Goal: Communication & Community: Answer question/provide support

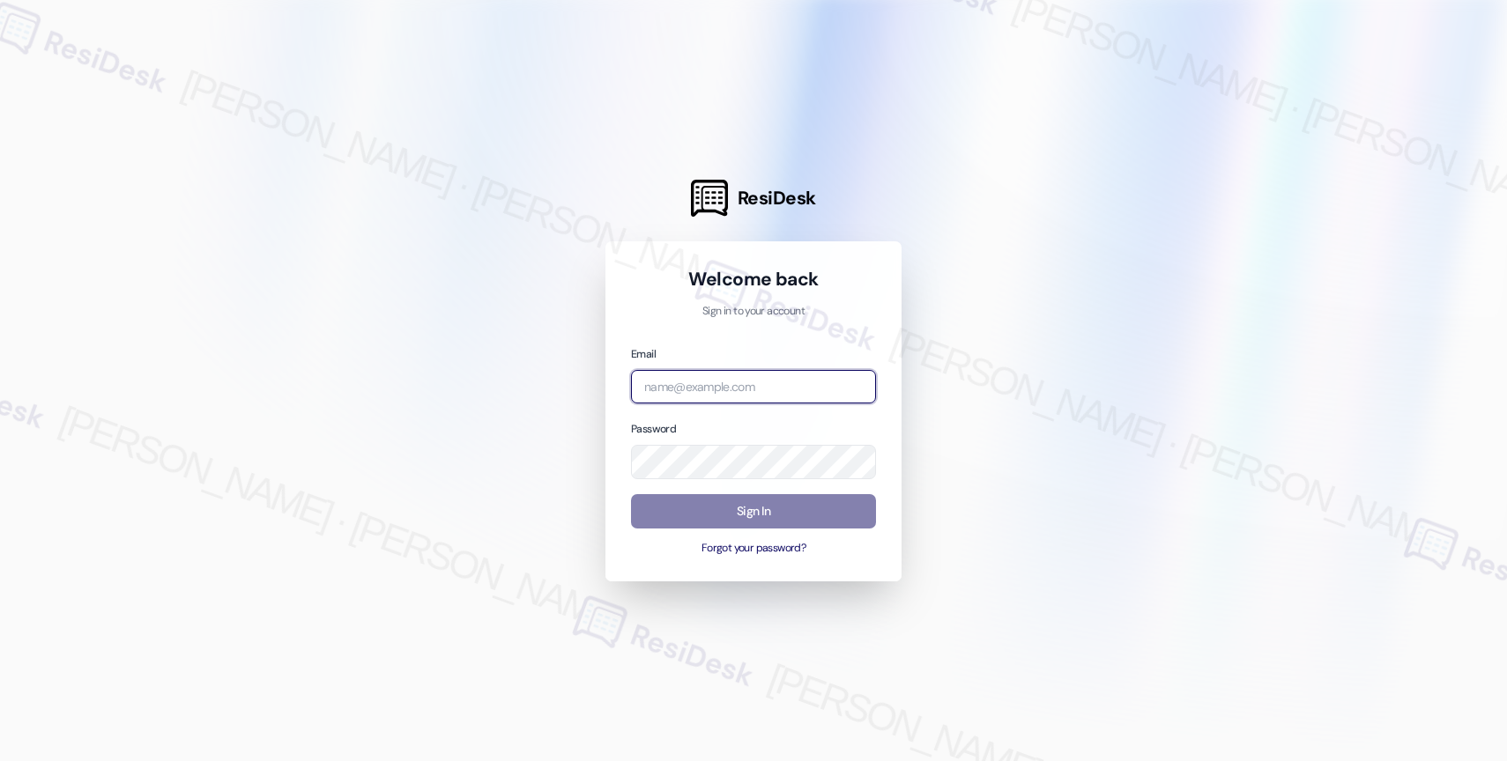
click at [767, 384] on input "email" at bounding box center [753, 387] width 245 height 34
click at [706, 380] on input "affini" at bounding box center [753, 387] width 245 height 34
type input "a"
click at [720, 388] on input "email" at bounding box center [753, 387] width 245 height 34
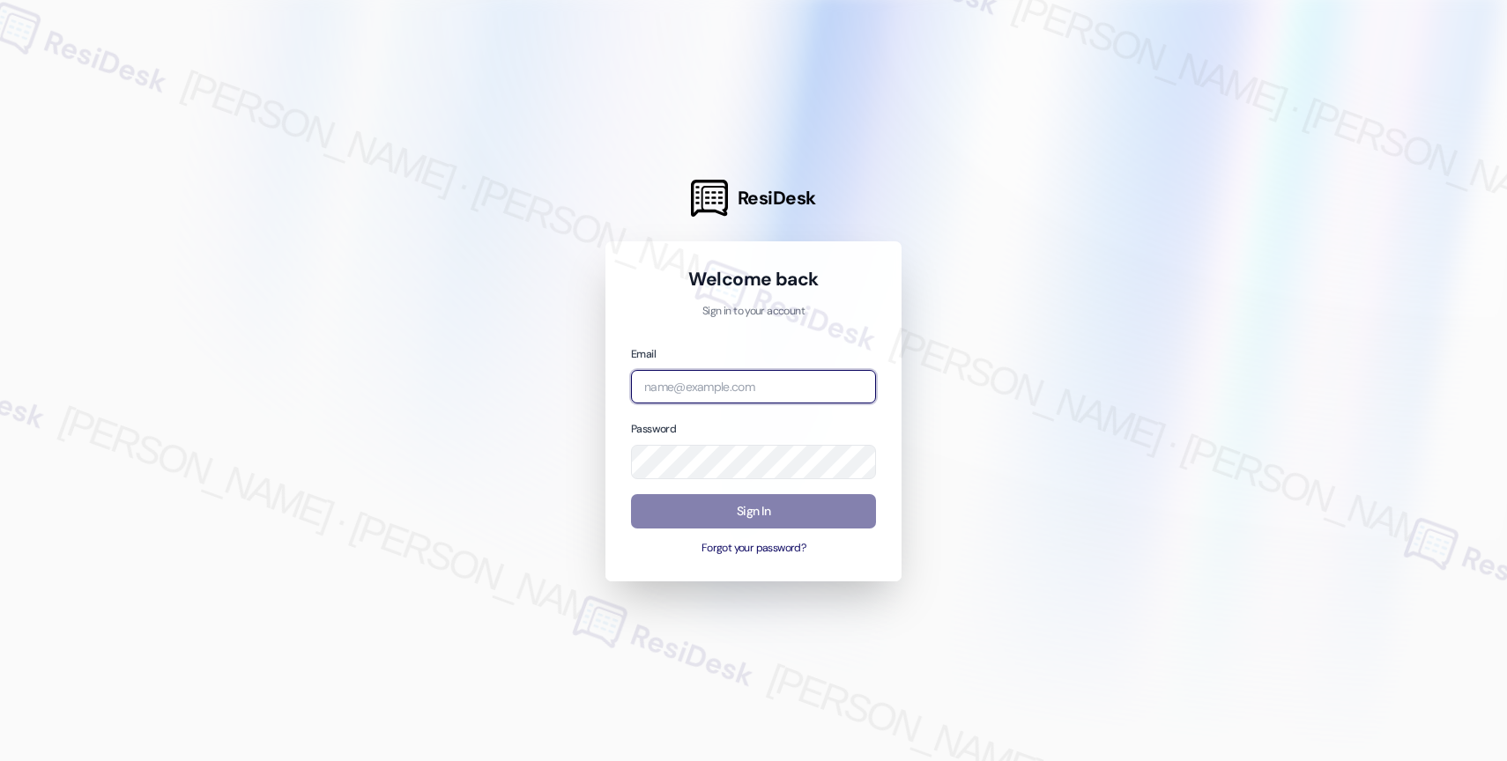
paste input "automated-surveys-affinity_property-resen.nine@affinity_[DOMAIN_NAME]"
type input "automated-surveys-affinity_property-resen.nine@affinity_[DOMAIN_NAME]"
click at [994, 340] on div at bounding box center [753, 380] width 1507 height 761
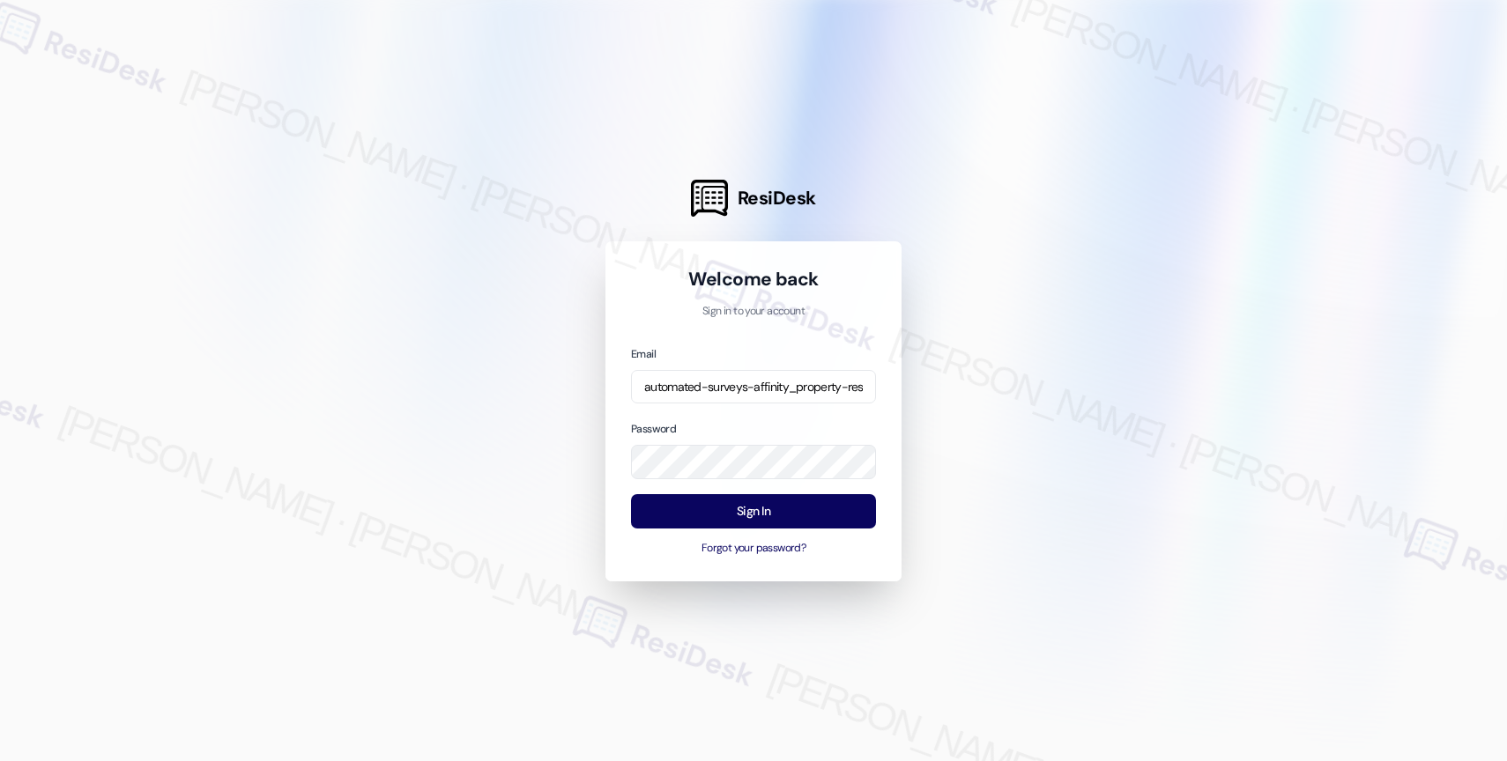
click at [1058, 361] on div at bounding box center [753, 380] width 1507 height 761
click at [746, 509] on button "Sign In" at bounding box center [753, 511] width 245 height 34
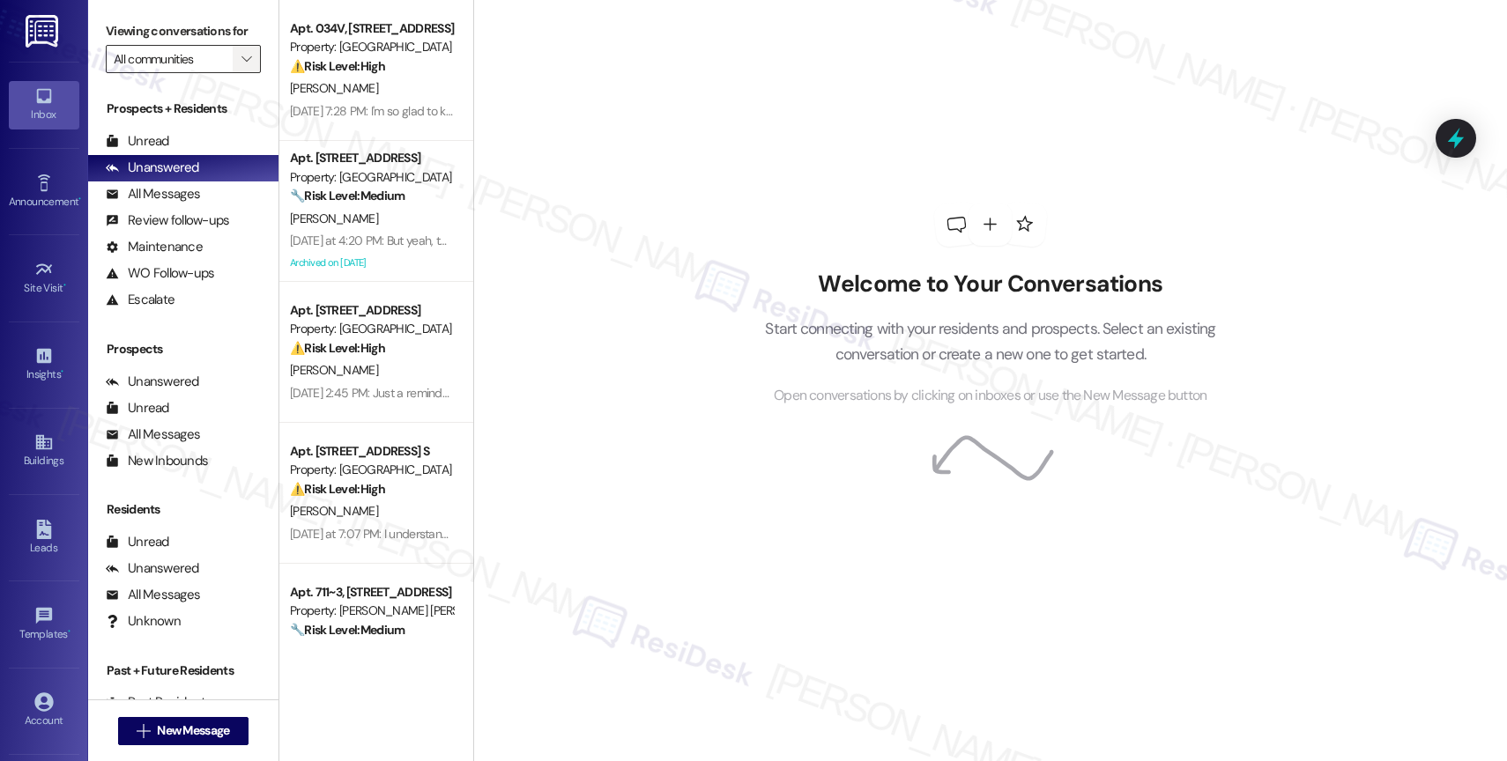
click at [241, 66] on icon "" at bounding box center [246, 59] width 10 height 14
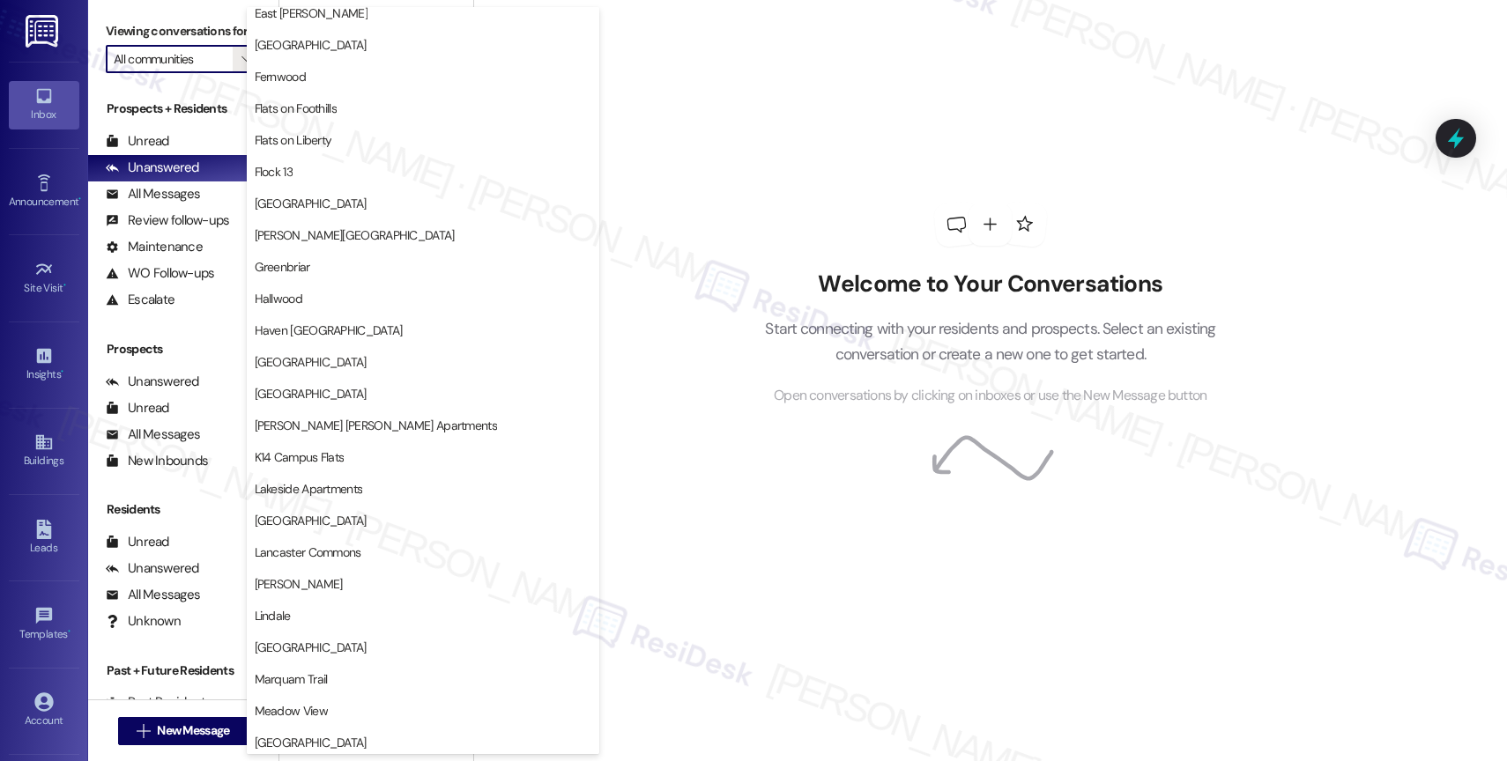
scroll to position [3250, 0]
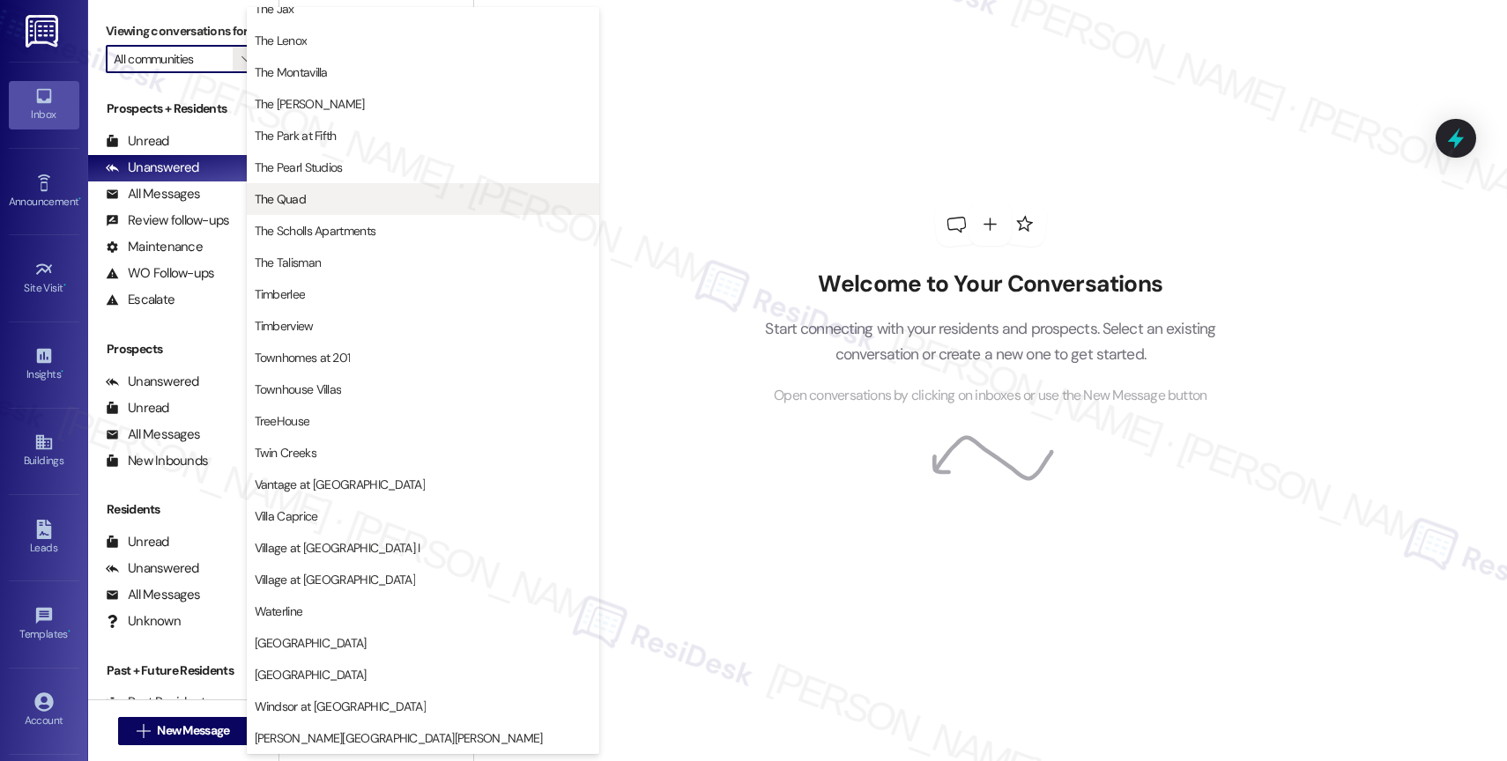
click at [341, 191] on span "The Quad" at bounding box center [423, 199] width 337 height 18
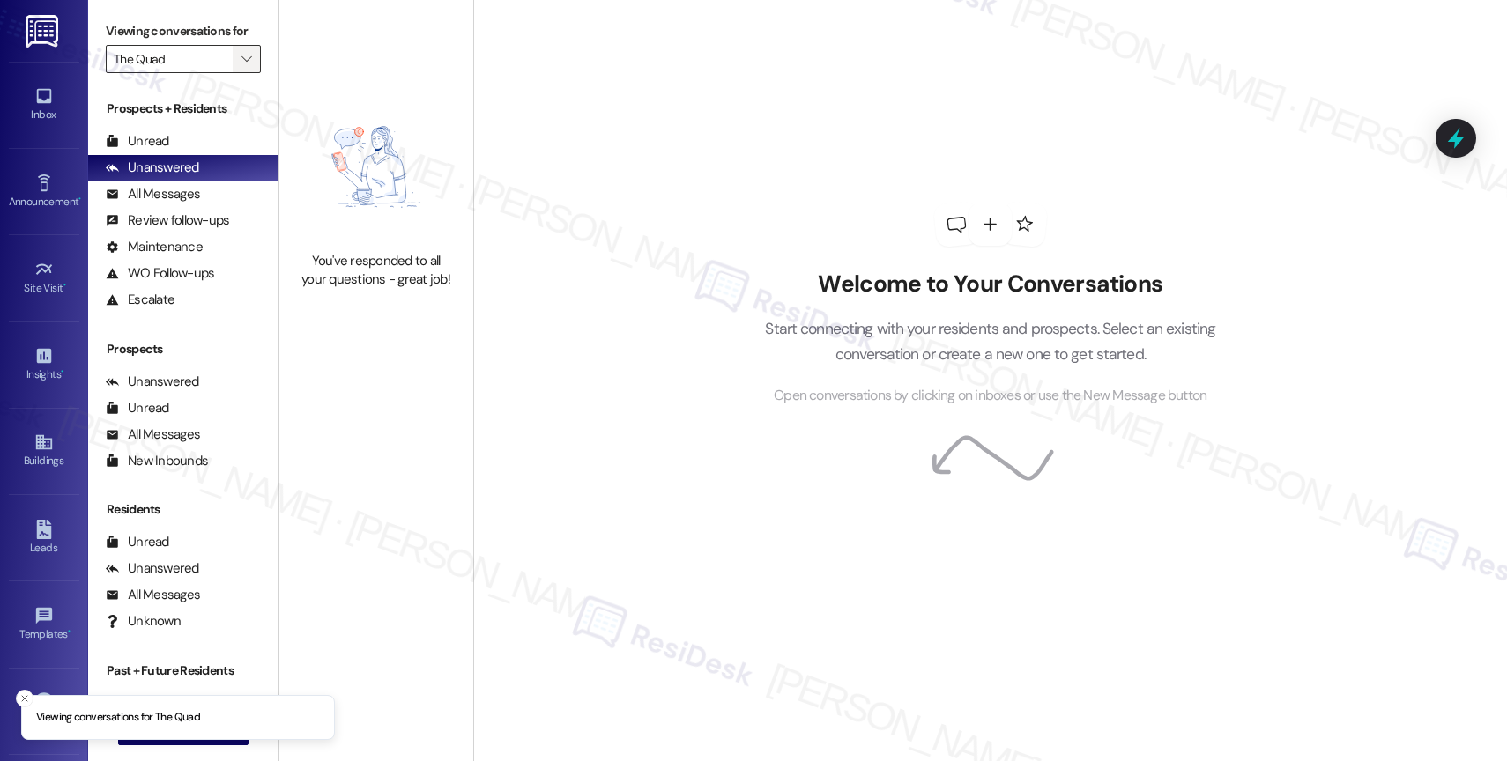
click at [241, 66] on icon "" at bounding box center [246, 59] width 10 height 14
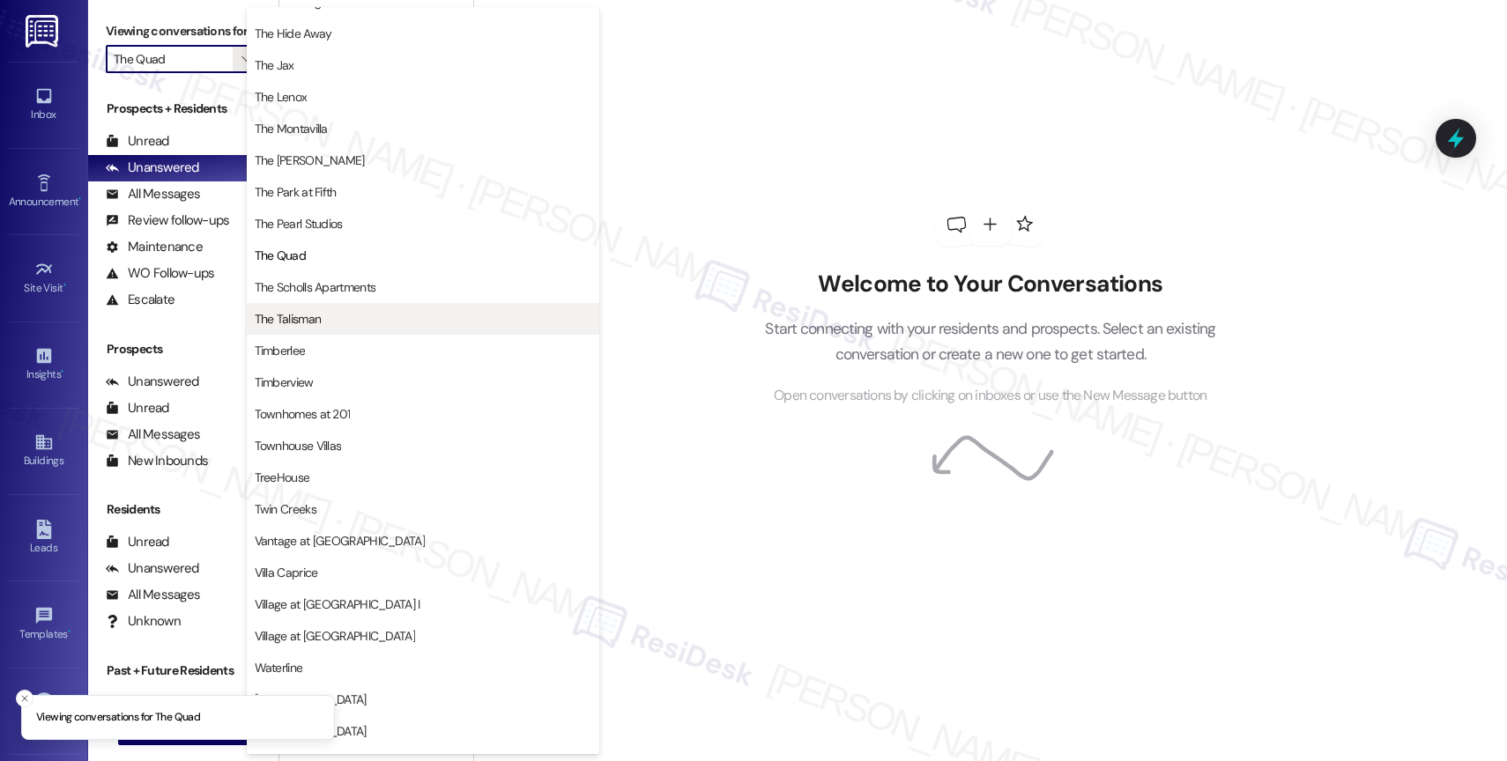
scroll to position [3215, 0]
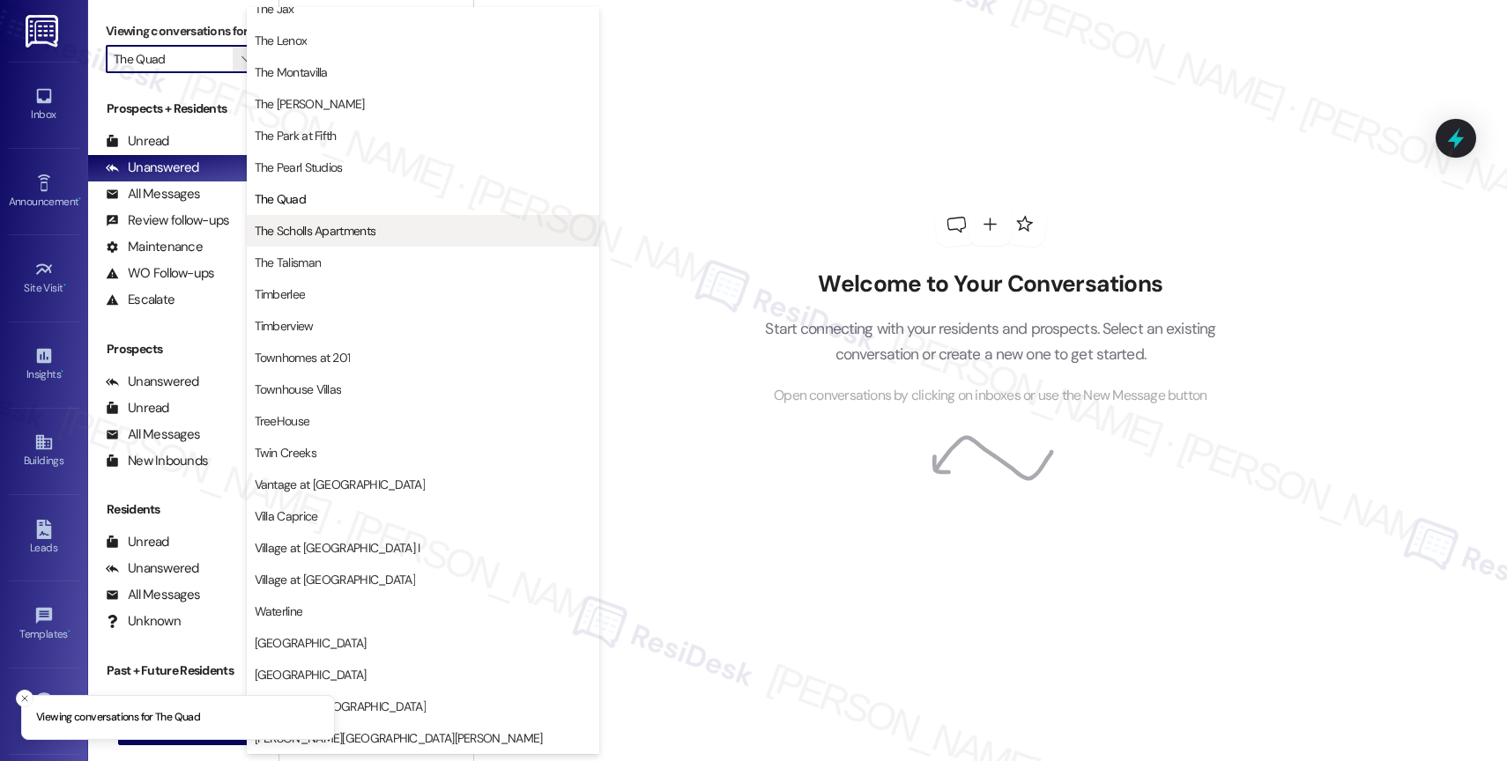
click at [355, 234] on span "The Scholls Apartments" at bounding box center [316, 231] width 122 height 18
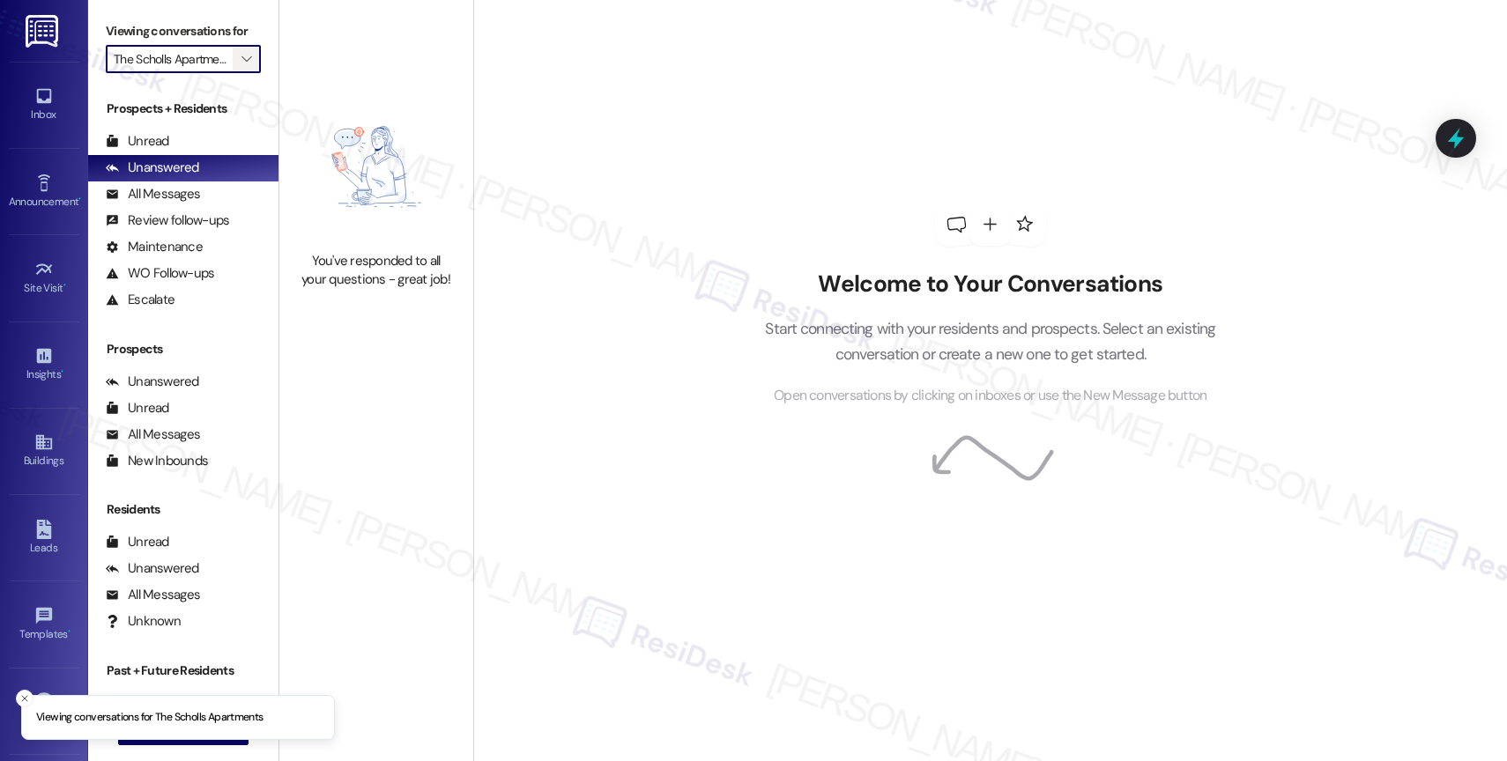
click at [241, 66] on icon "" at bounding box center [246, 59] width 10 height 14
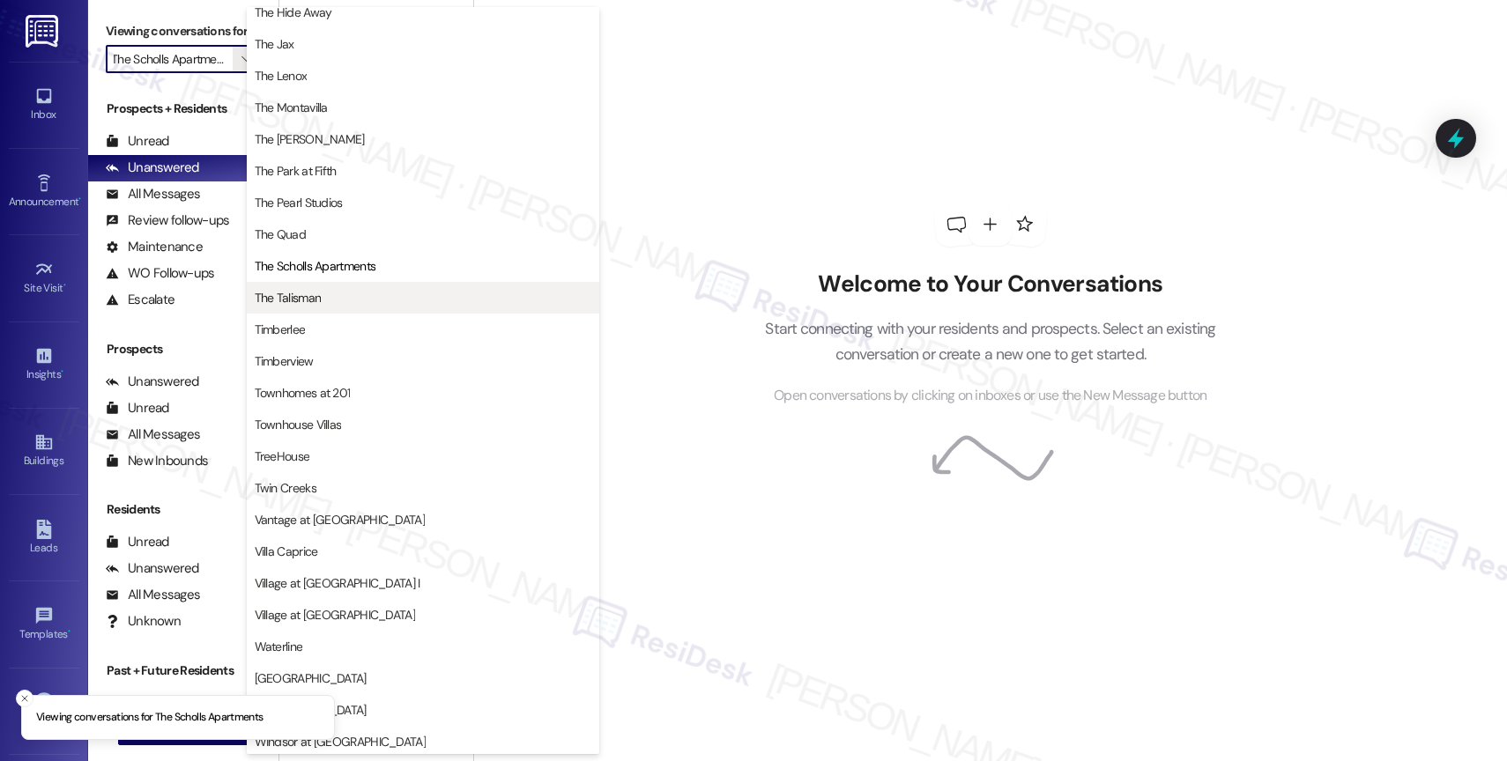
scroll to position [3158, 0]
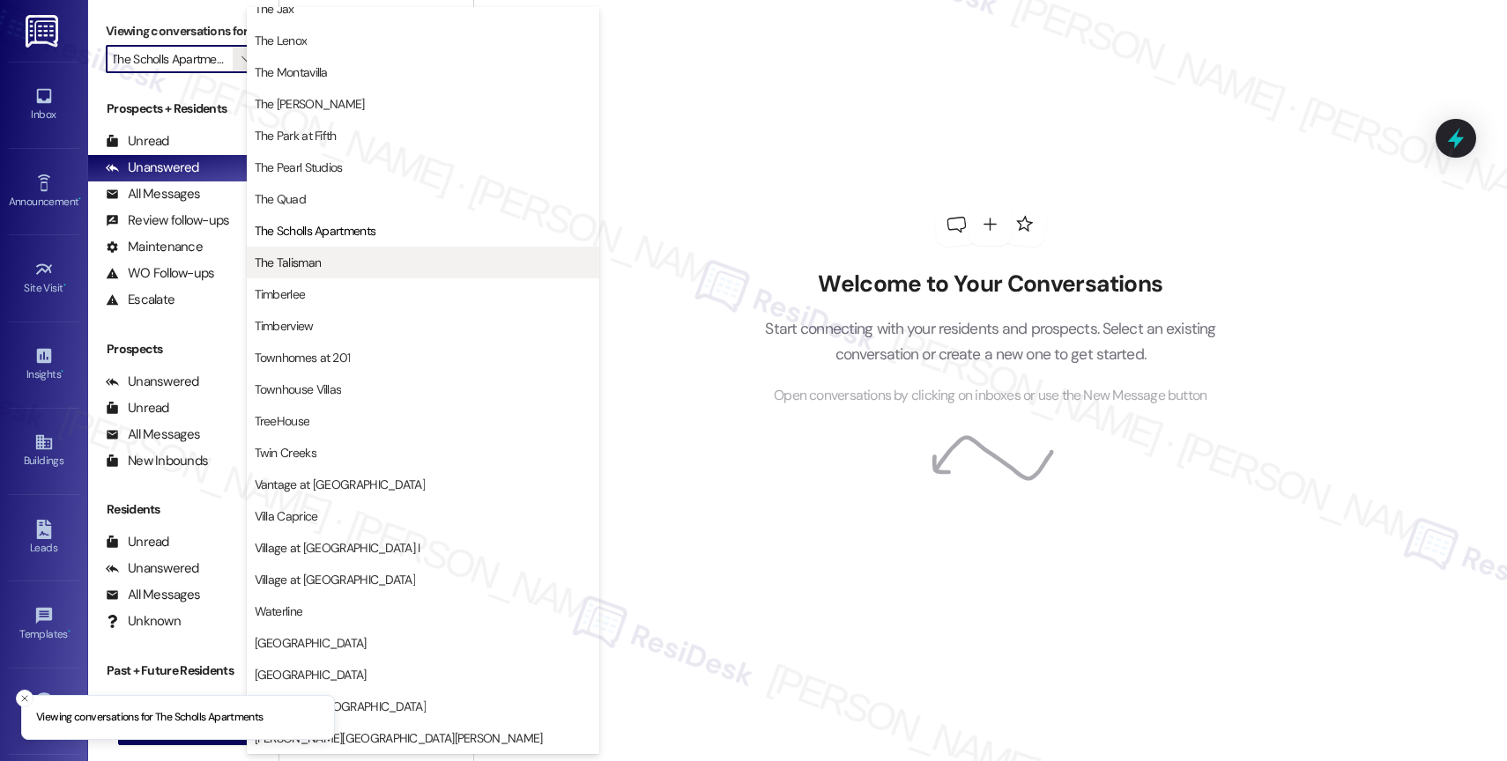
click at [345, 265] on span "The Talisman" at bounding box center [423, 263] width 337 height 18
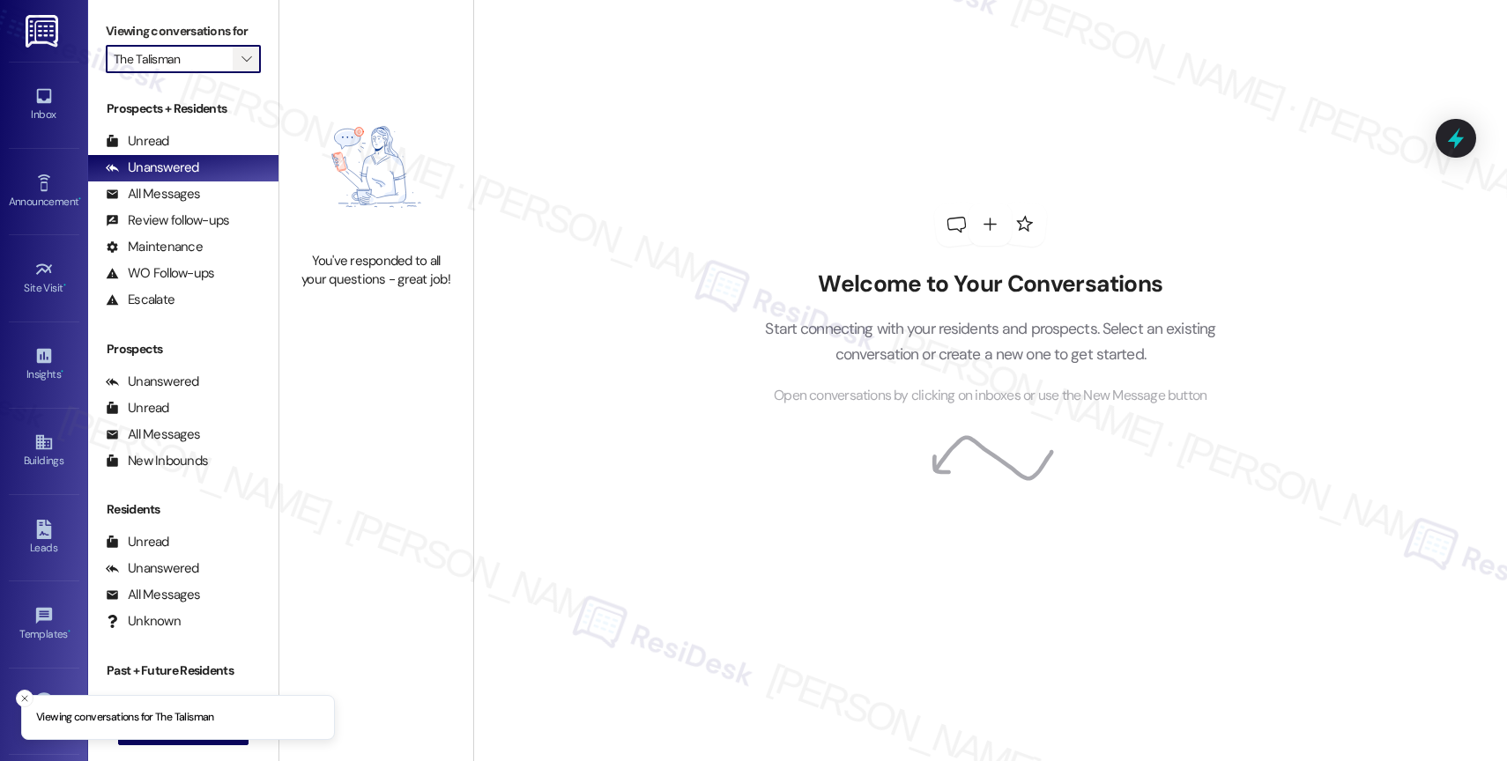
click at [241, 66] on icon "" at bounding box center [246, 59] width 10 height 14
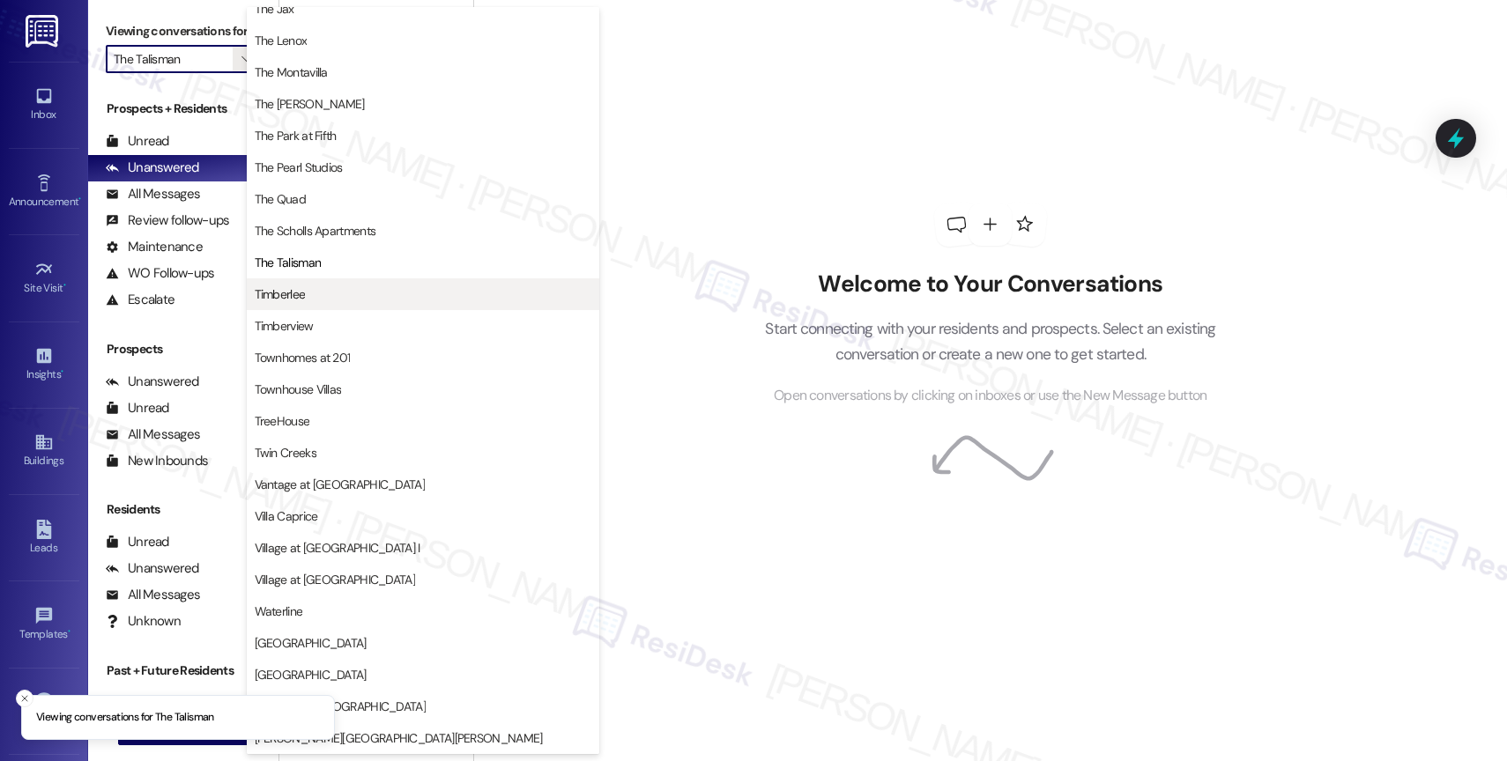
scroll to position [3165, 0]
click at [307, 301] on span "Timberlee" at bounding box center [423, 294] width 337 height 18
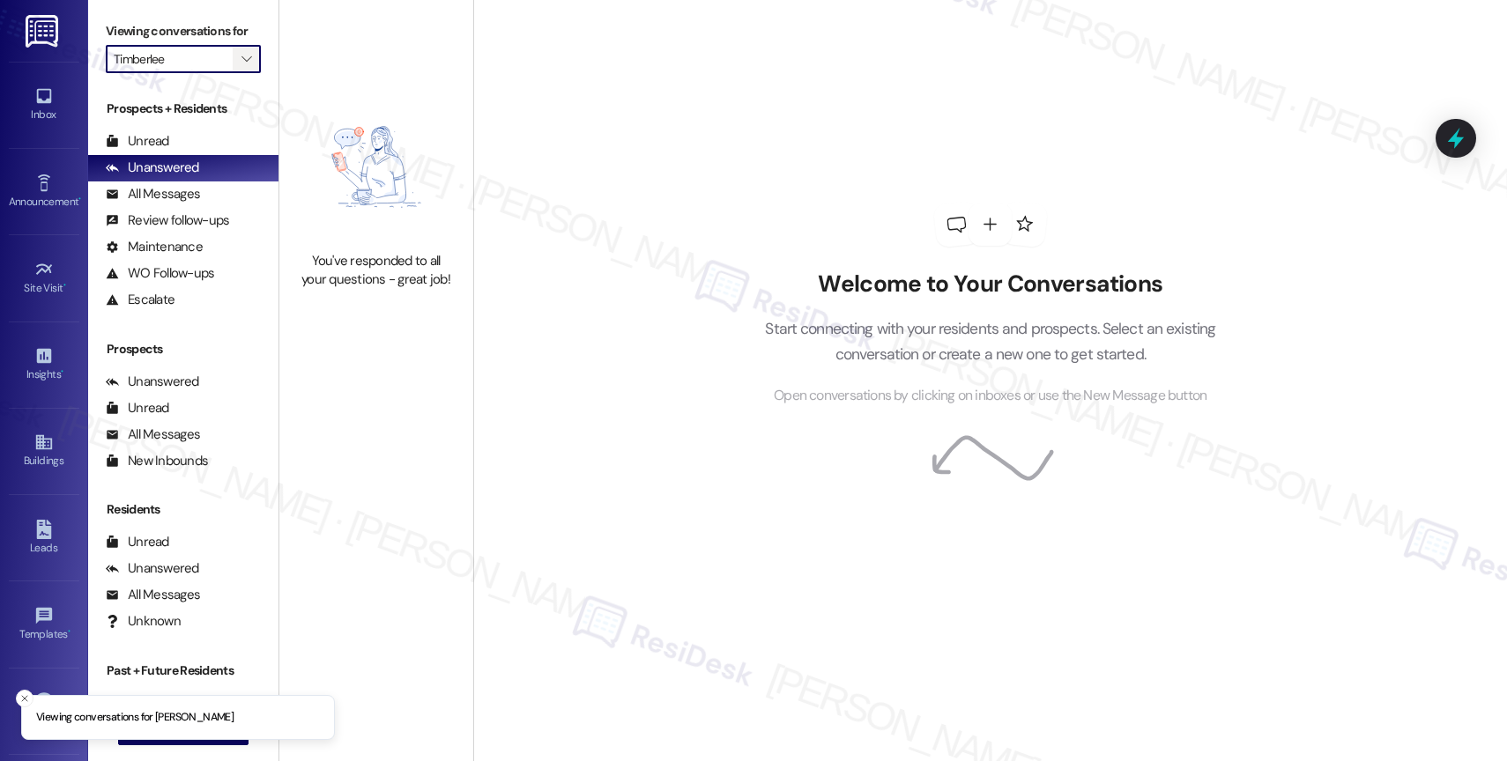
click at [241, 66] on icon "" at bounding box center [246, 59] width 10 height 14
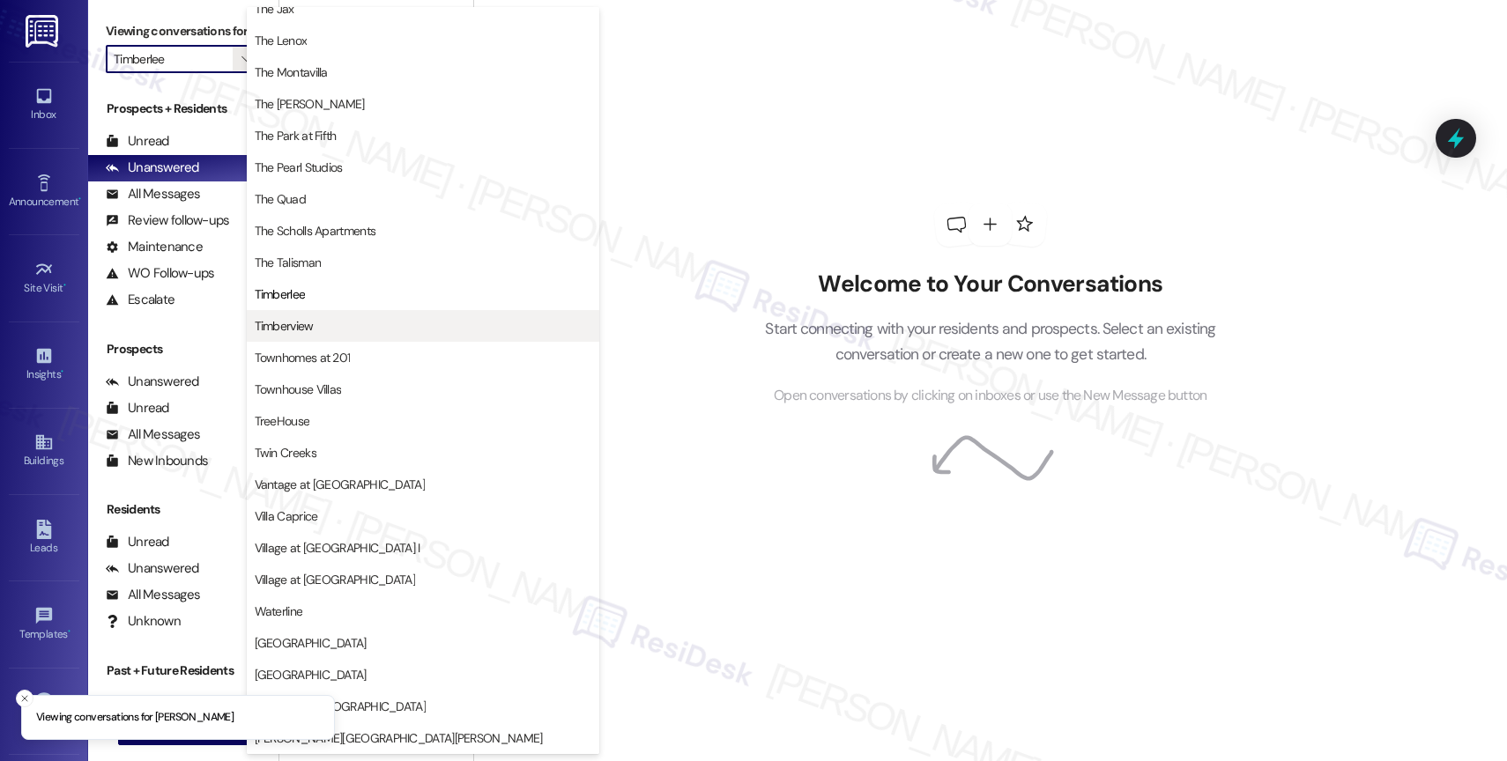
scroll to position [3211, 0]
click at [308, 312] on button "Timberview" at bounding box center [423, 326] width 352 height 32
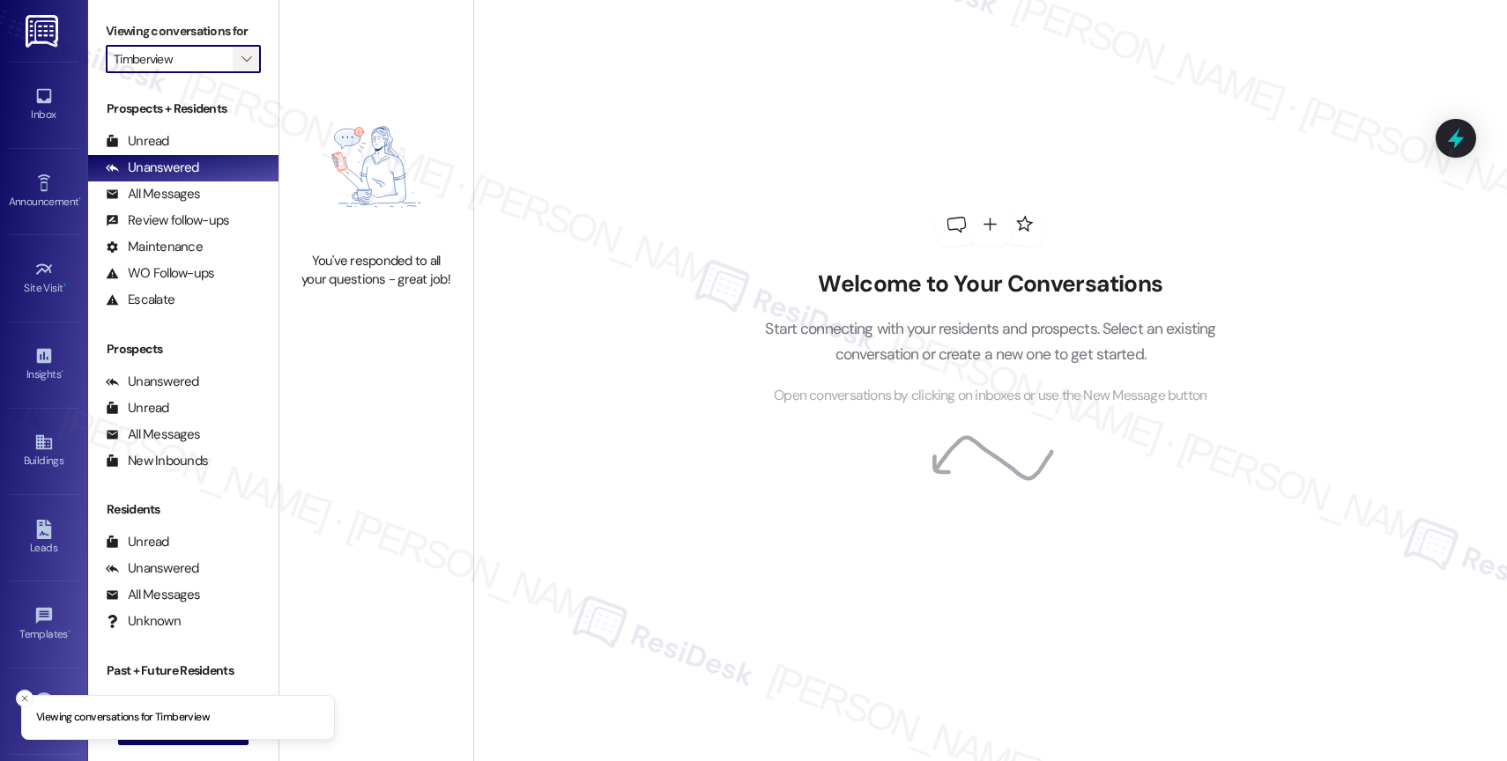
click at [241, 66] on icon "" at bounding box center [246, 59] width 10 height 14
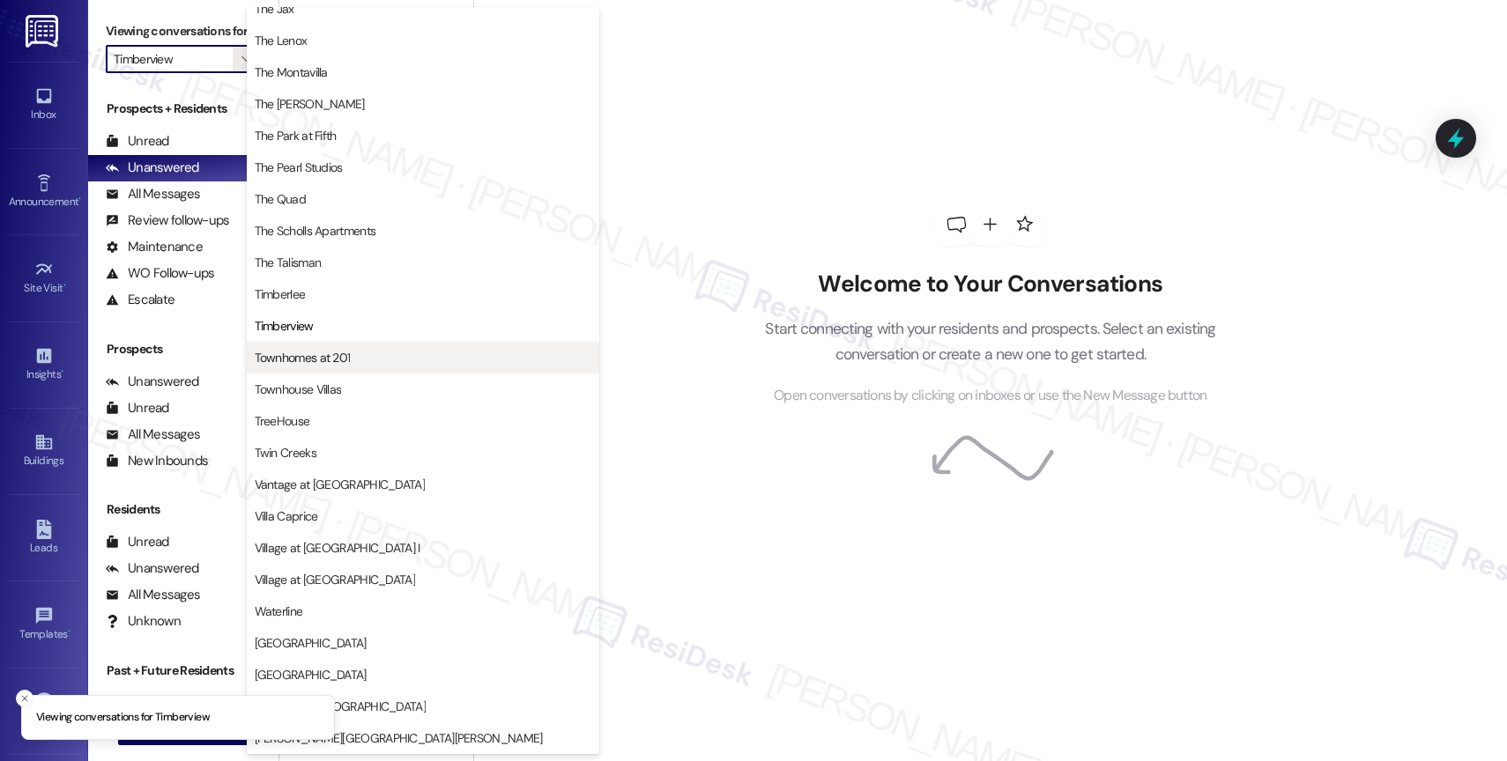
scroll to position [3173, 0]
click at [323, 351] on span "Townhomes at 201" at bounding box center [303, 358] width 96 height 18
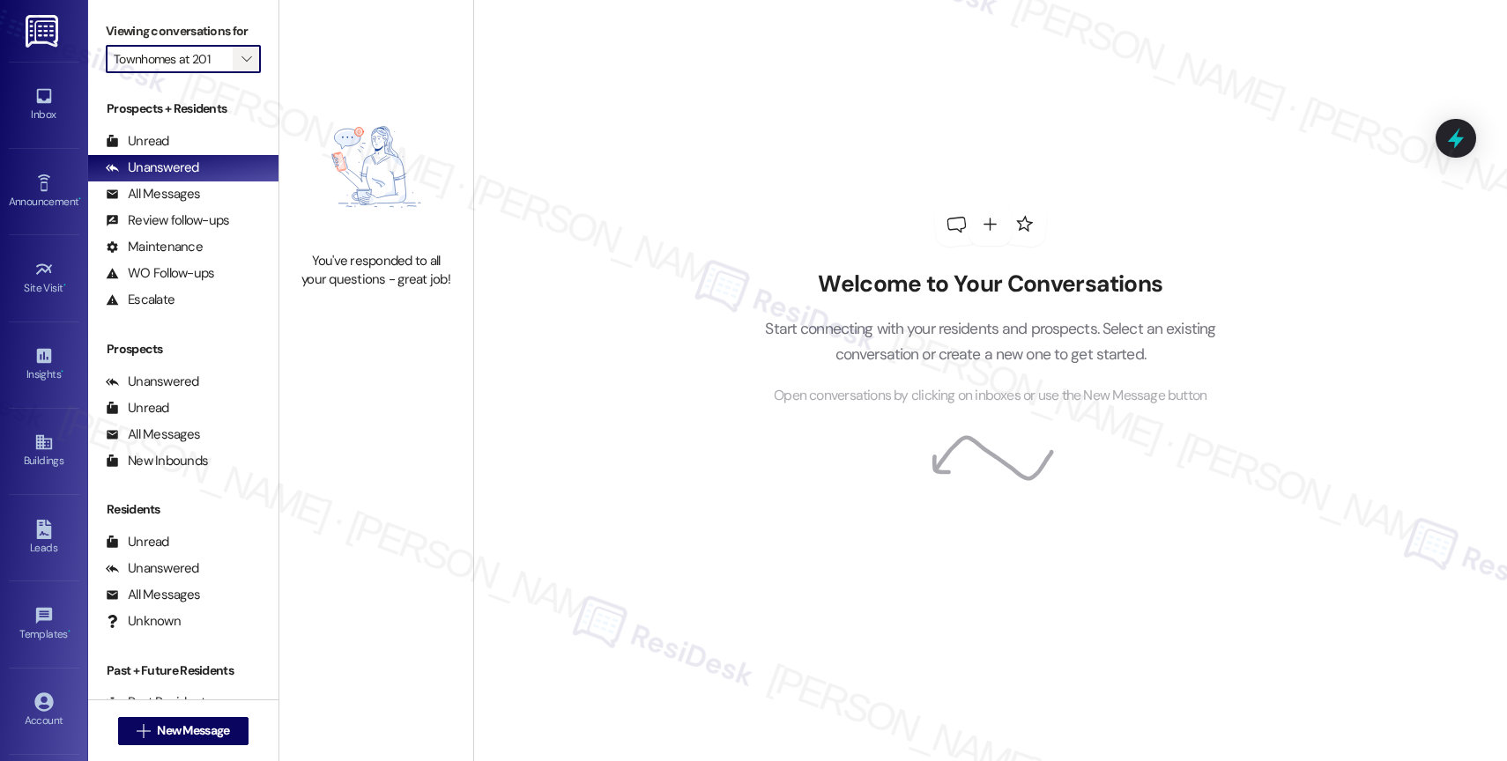
click at [241, 66] on icon "" at bounding box center [246, 59] width 10 height 14
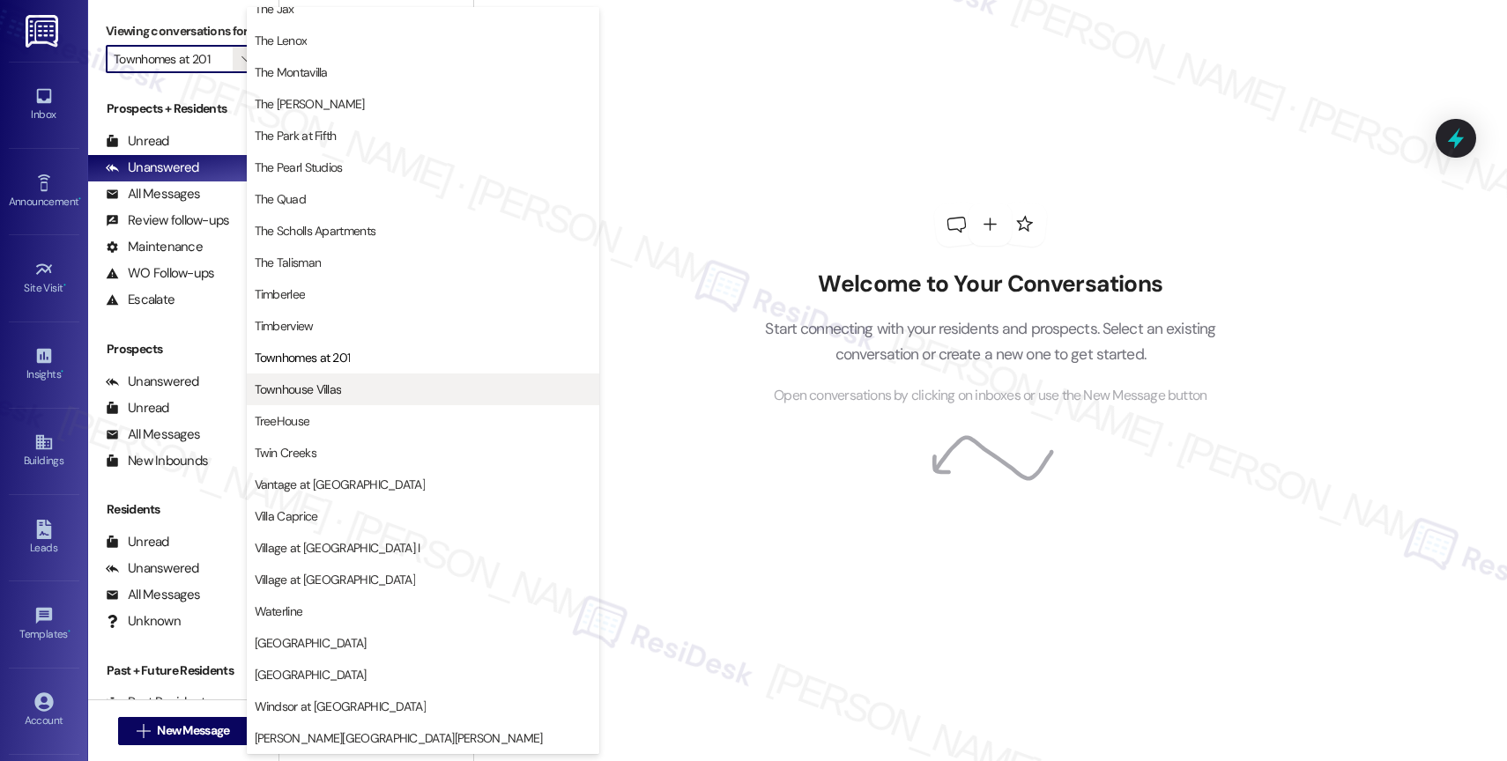
scroll to position [3173, 0]
click at [338, 390] on span "Townhouse Villas" at bounding box center [298, 390] width 87 height 18
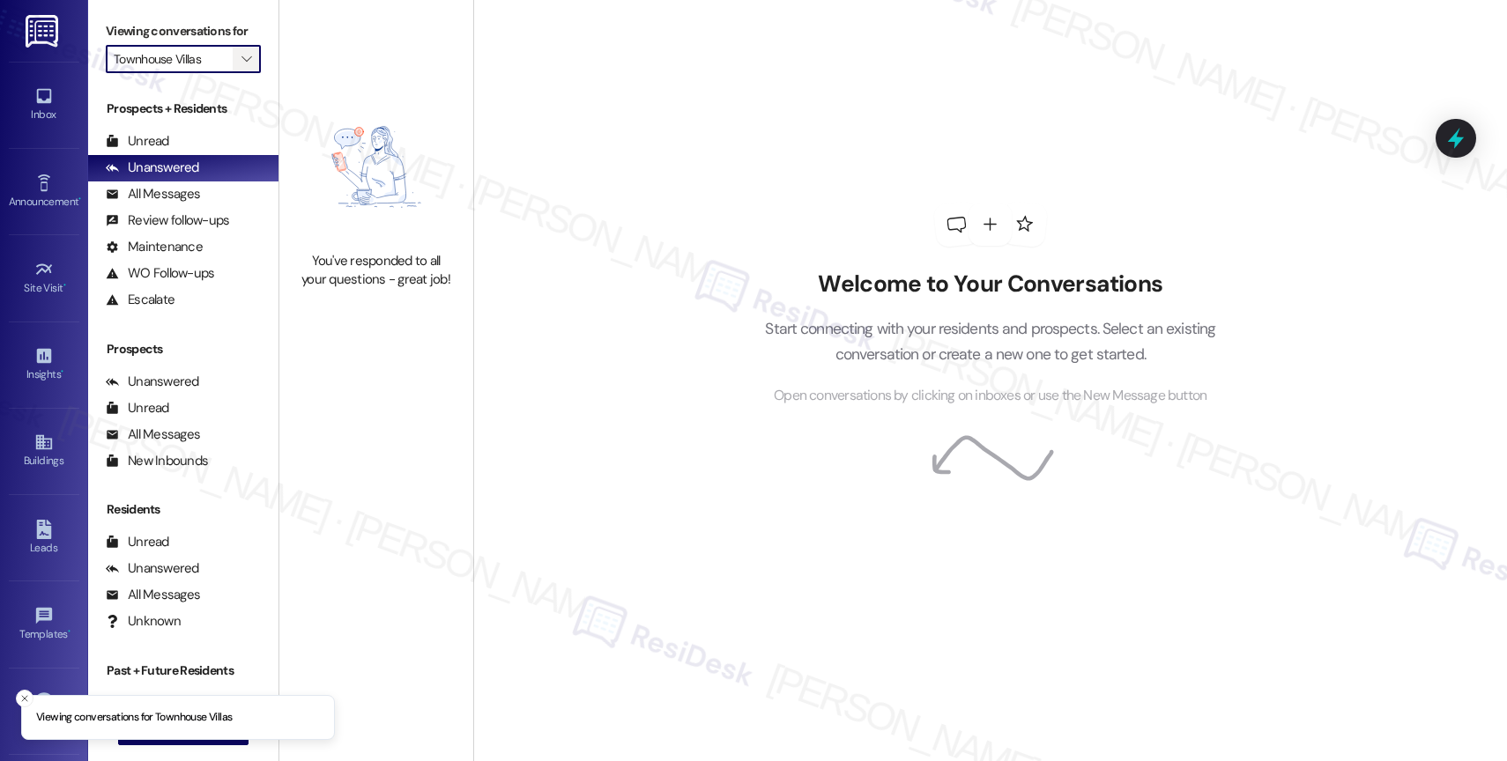
click at [238, 73] on span "" at bounding box center [246, 59] width 17 height 28
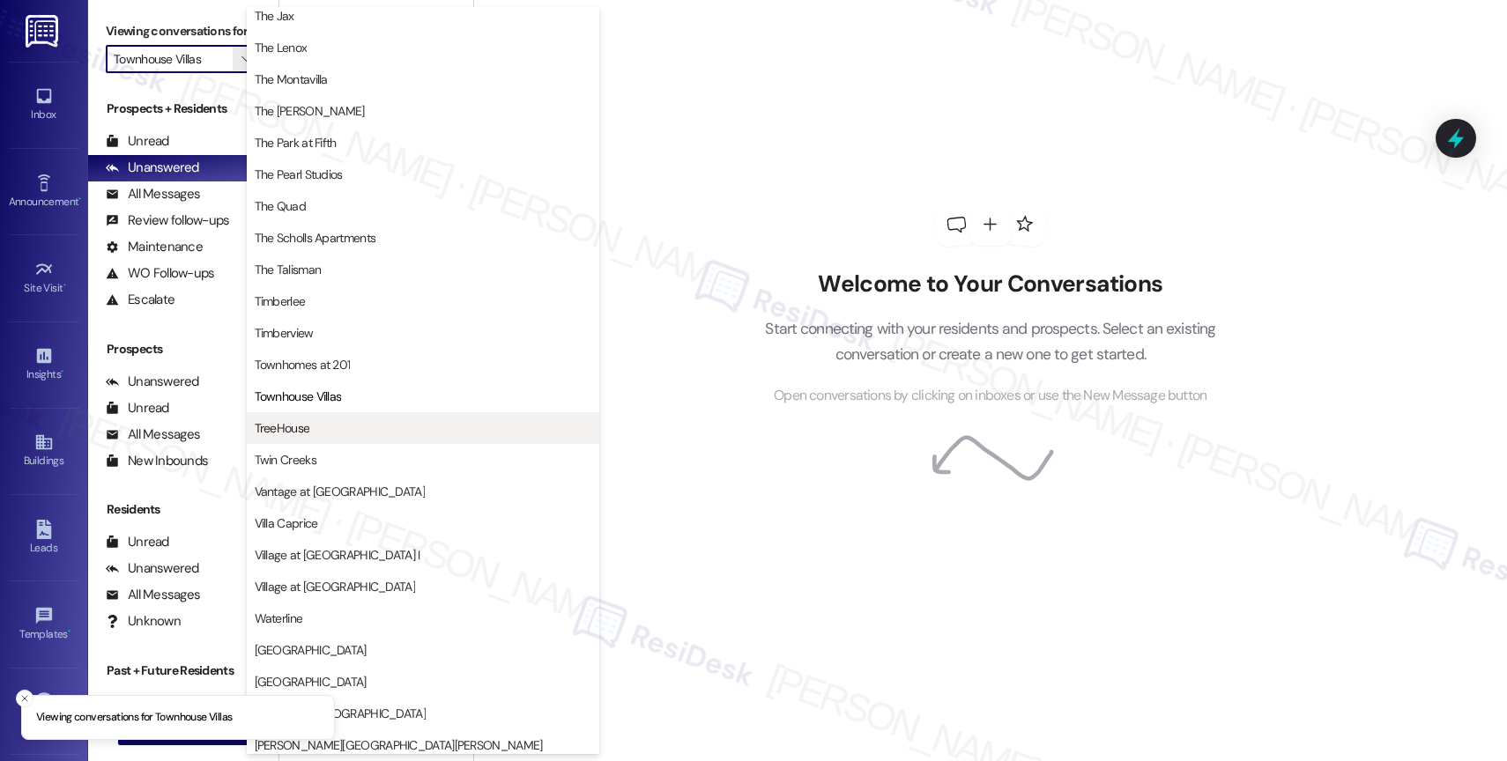
scroll to position [3180, 0]
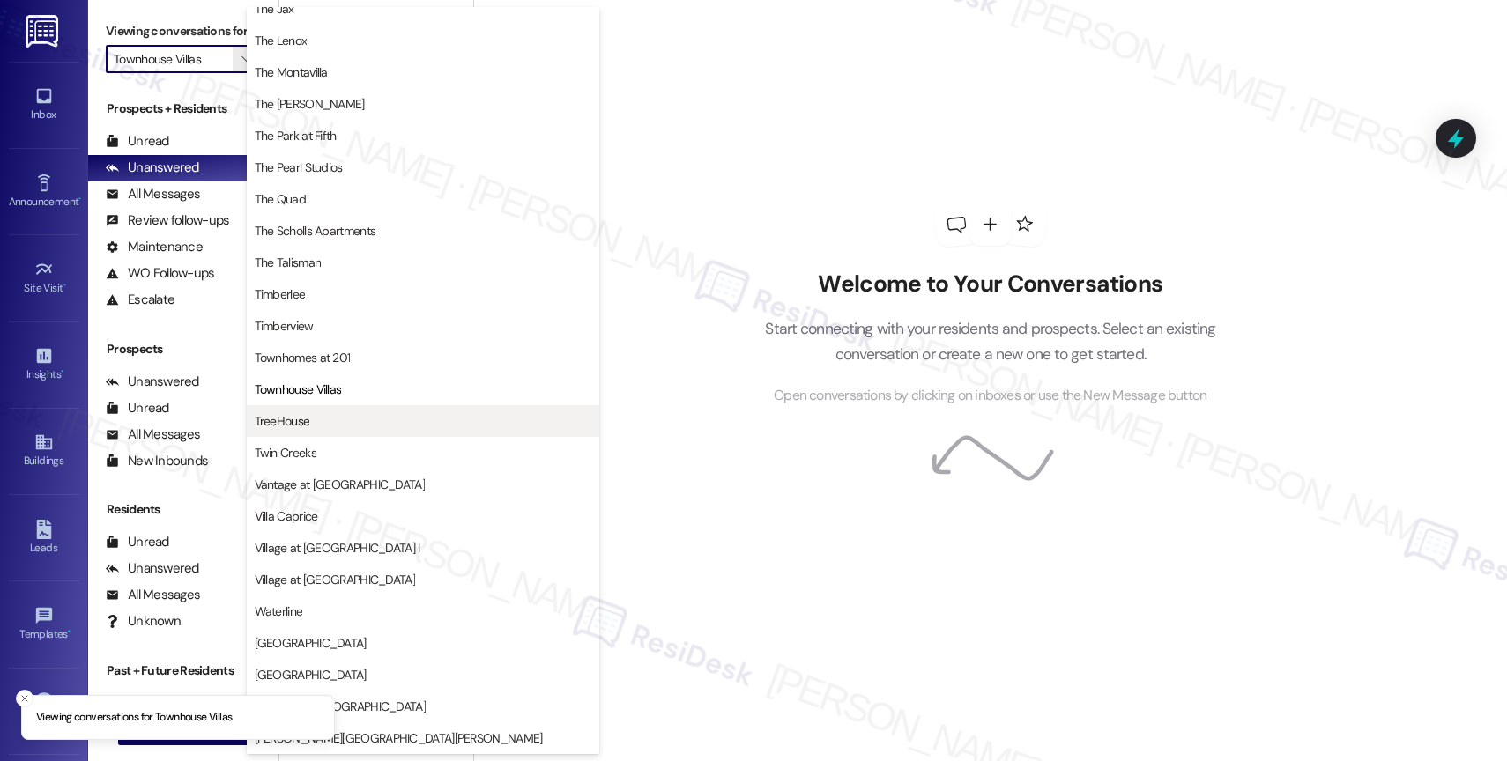
click at [311, 414] on span "TreeHouse" at bounding box center [423, 421] width 337 height 18
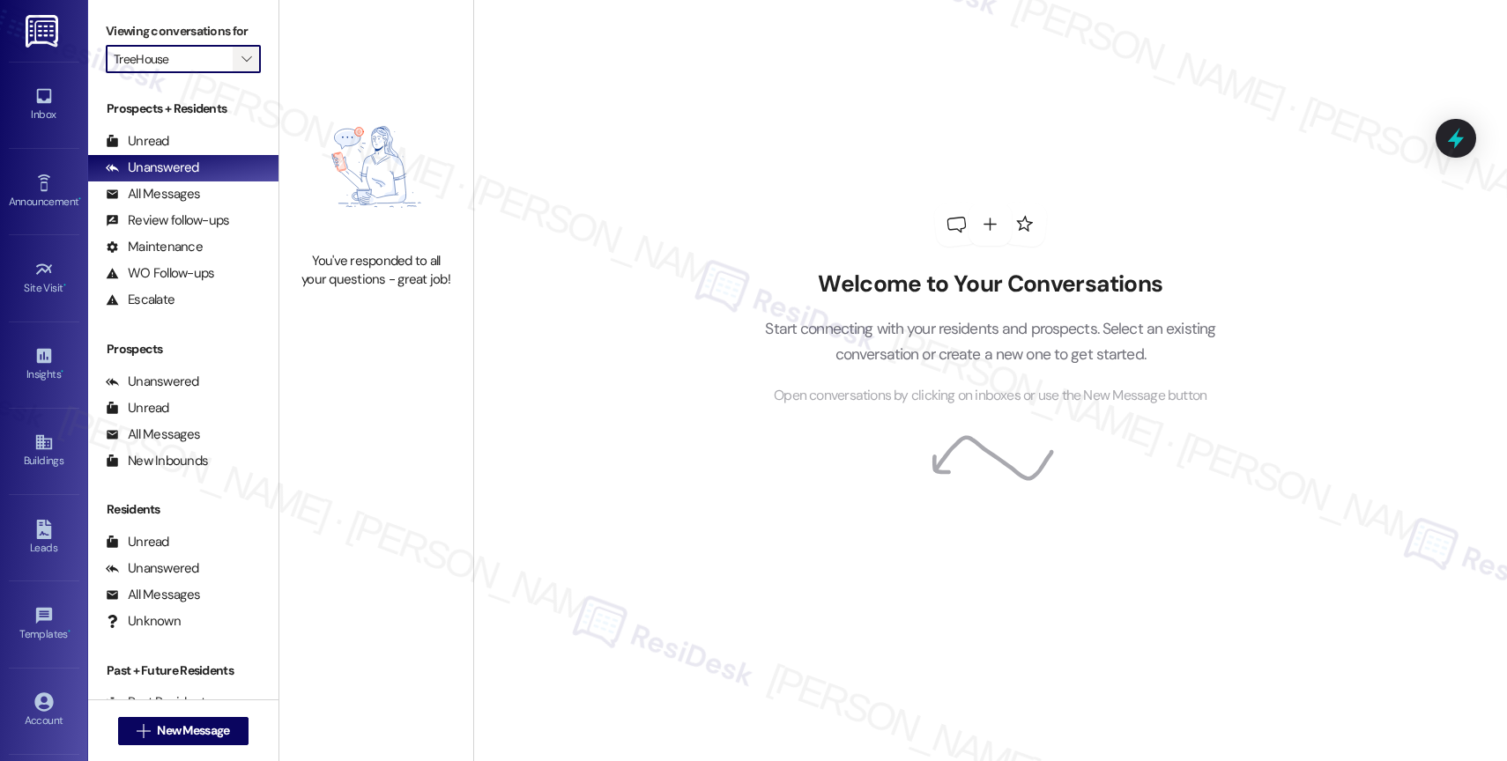
click at [241, 66] on icon "" at bounding box center [246, 59] width 10 height 14
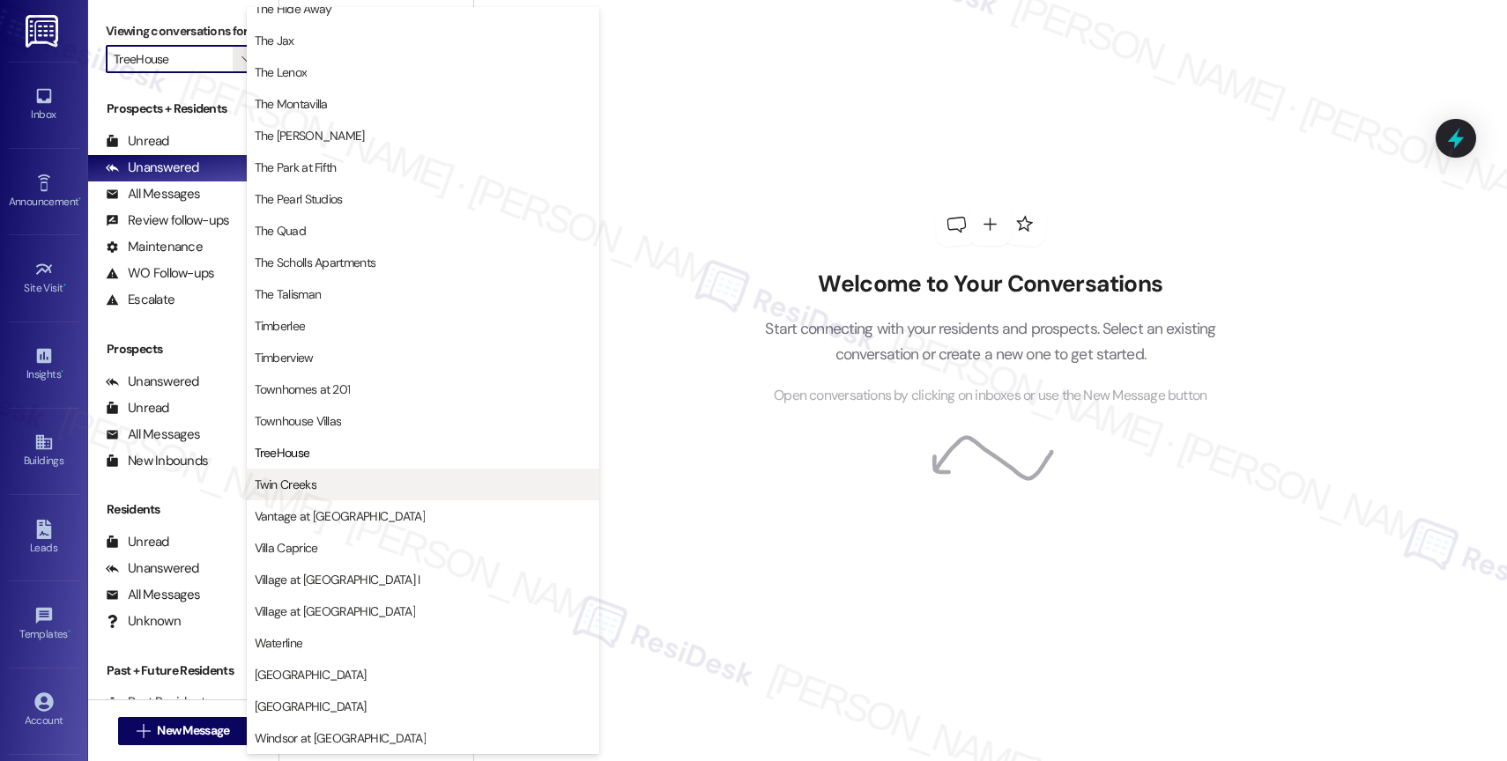
scroll to position [3165, 0]
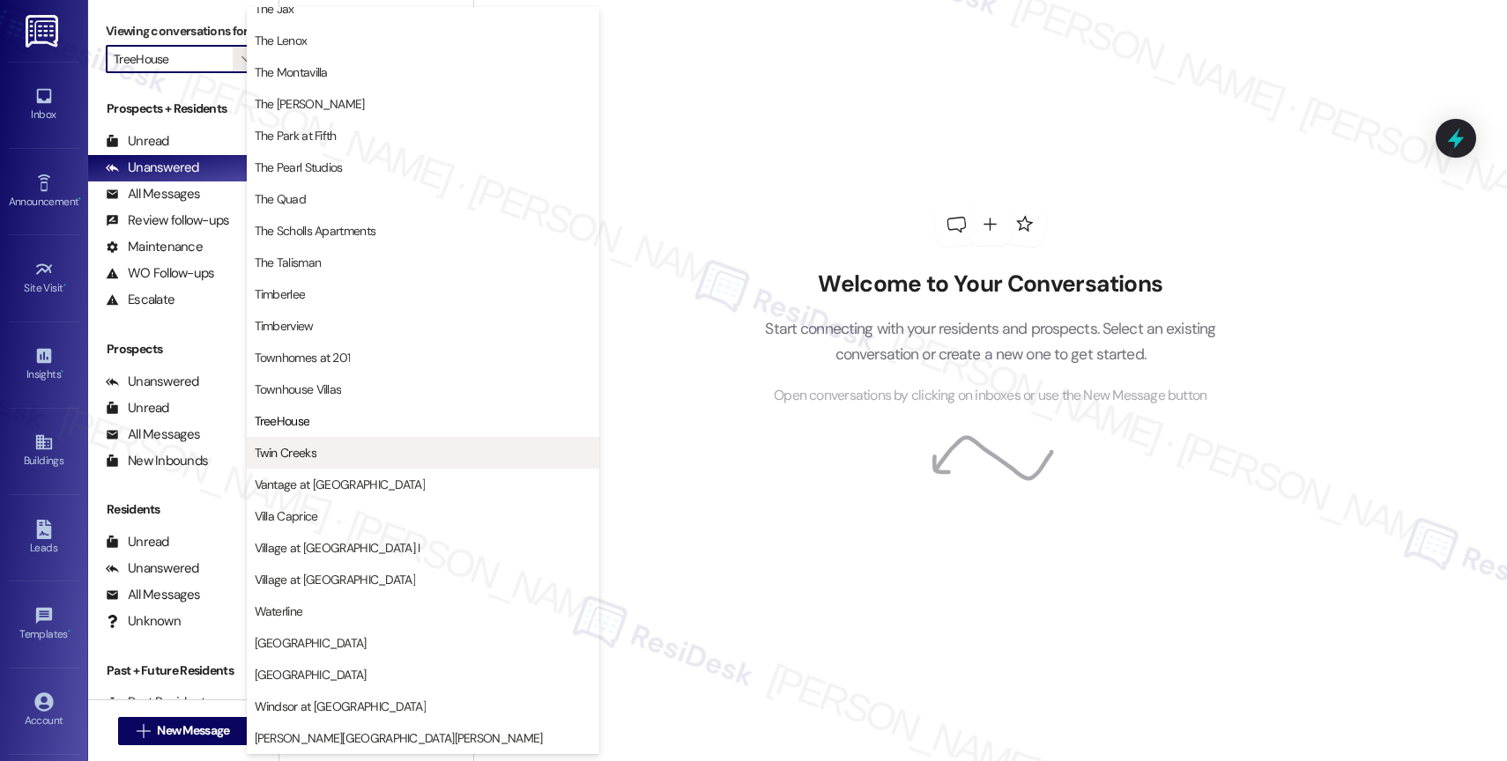
click at [336, 448] on span "Twin Creeks" at bounding box center [423, 453] width 337 height 18
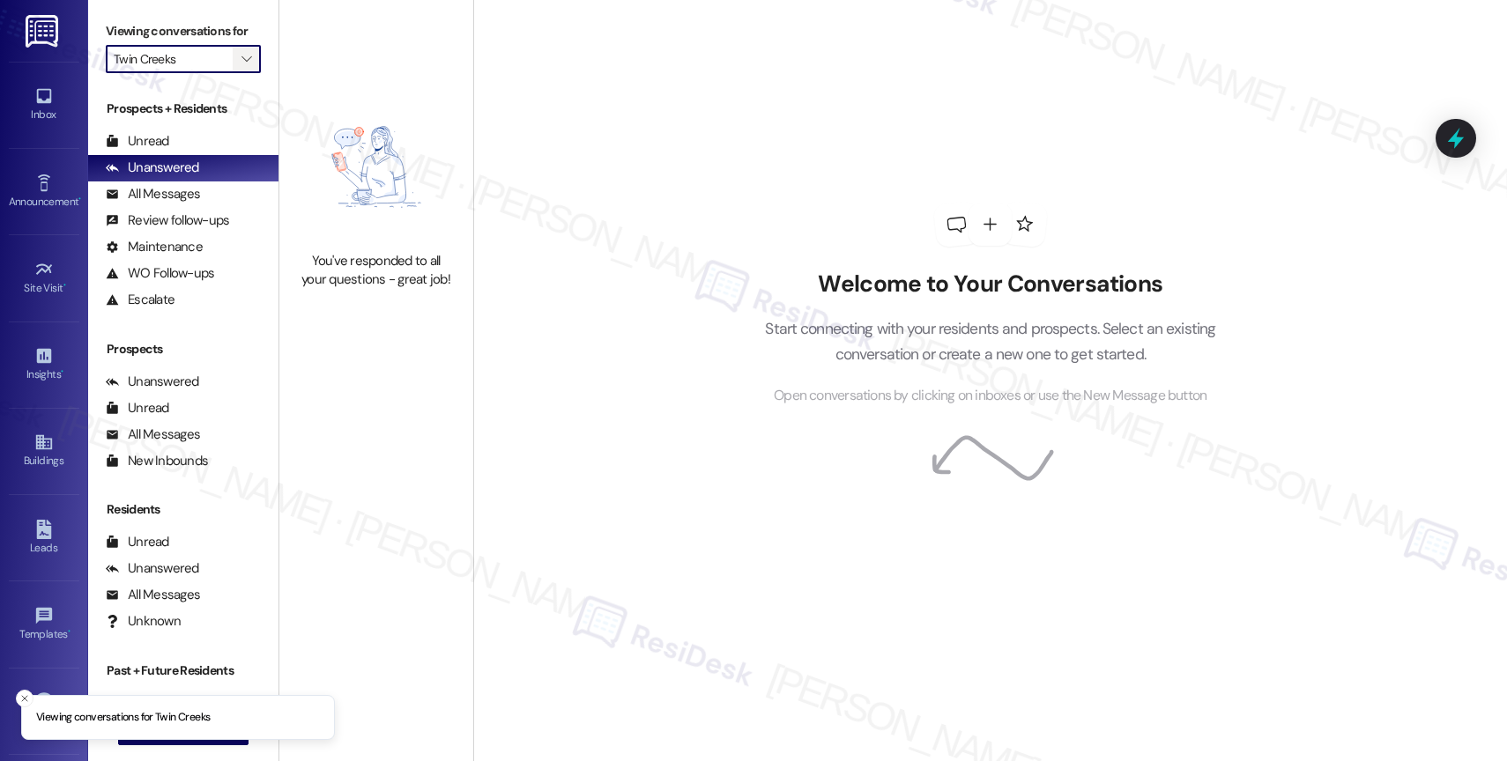
click at [241, 66] on icon "" at bounding box center [246, 59] width 10 height 14
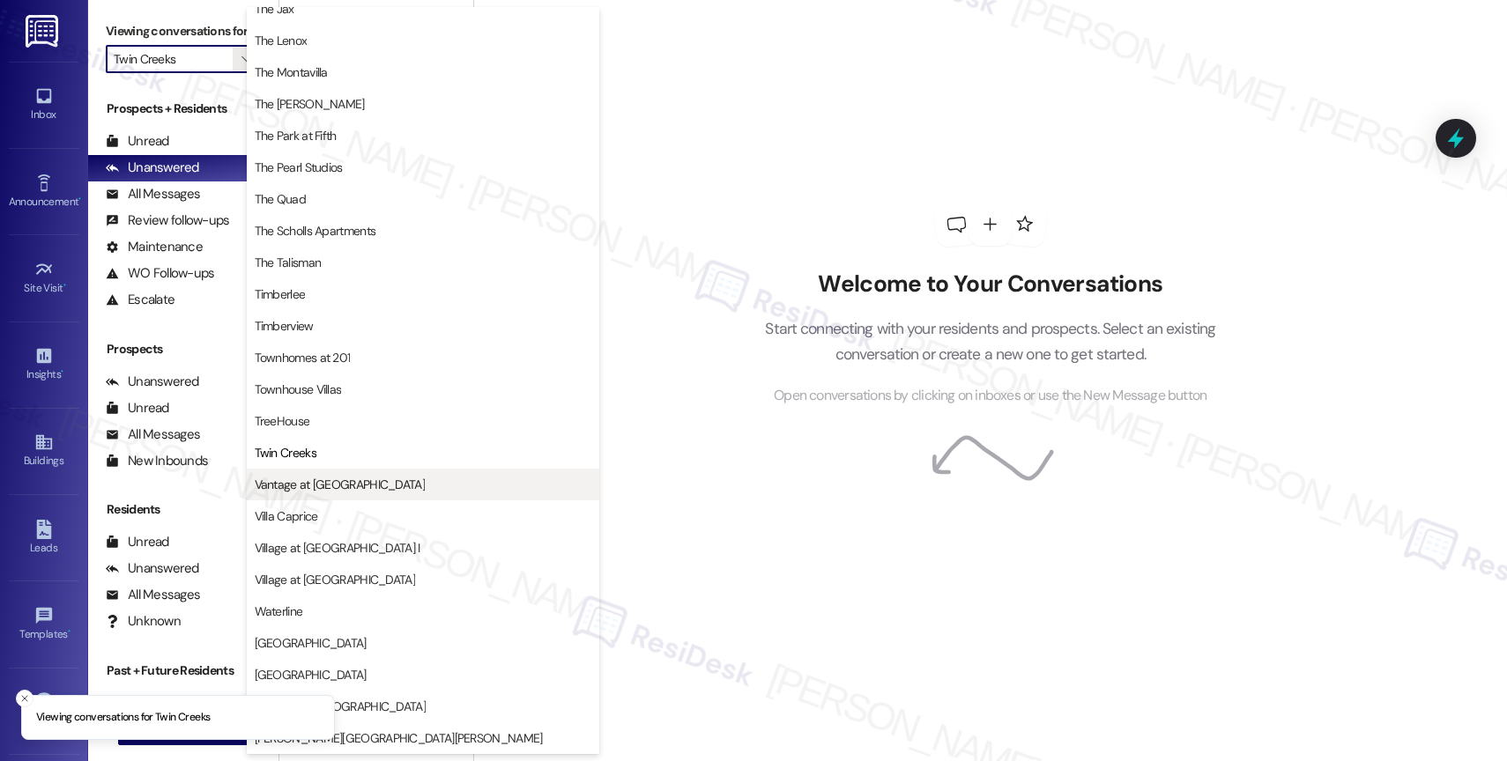
scroll to position [3169, 0]
click at [344, 481] on span "Vantage at [GEOGRAPHIC_DATA]" at bounding box center [340, 485] width 170 height 18
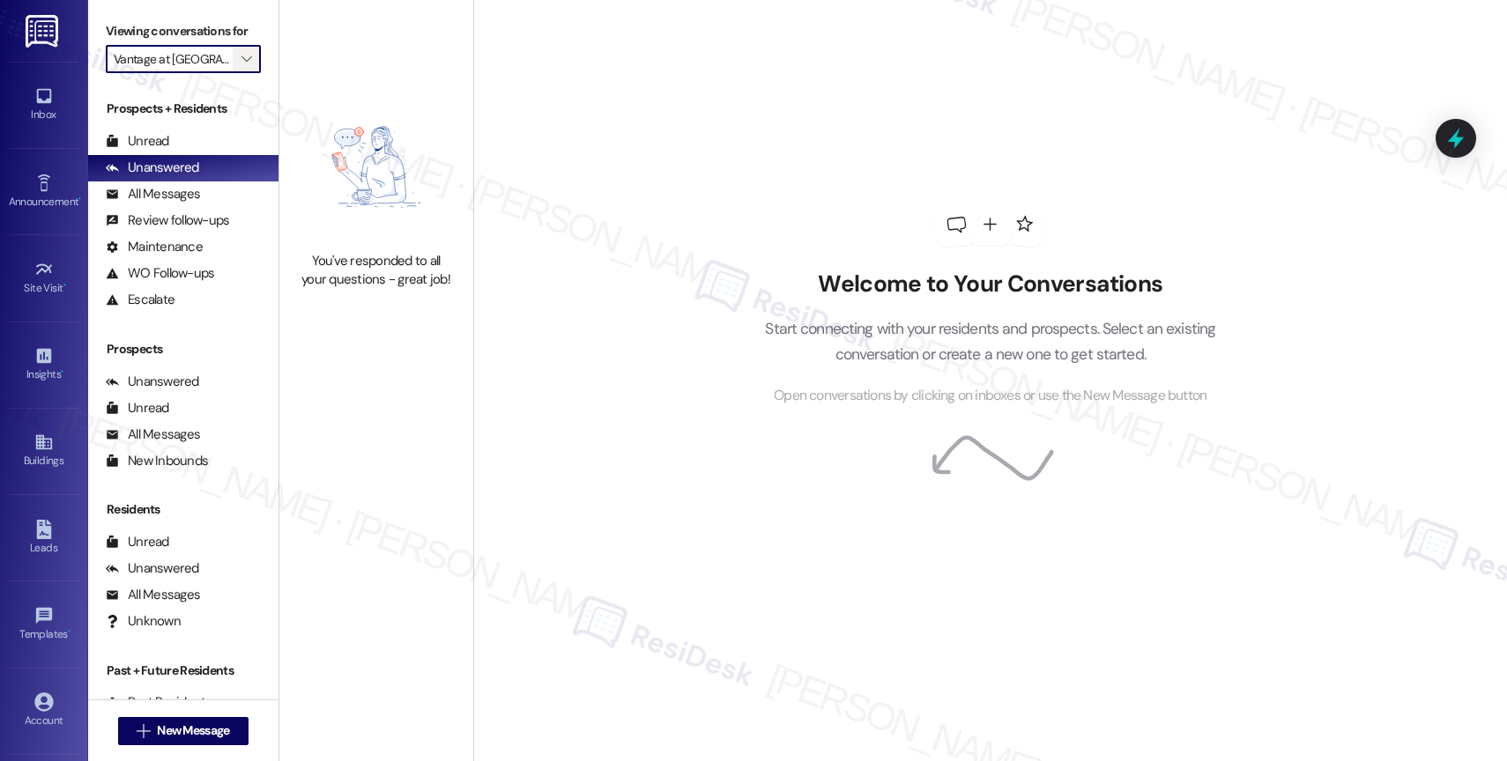
click at [241, 66] on icon "" at bounding box center [246, 59] width 10 height 14
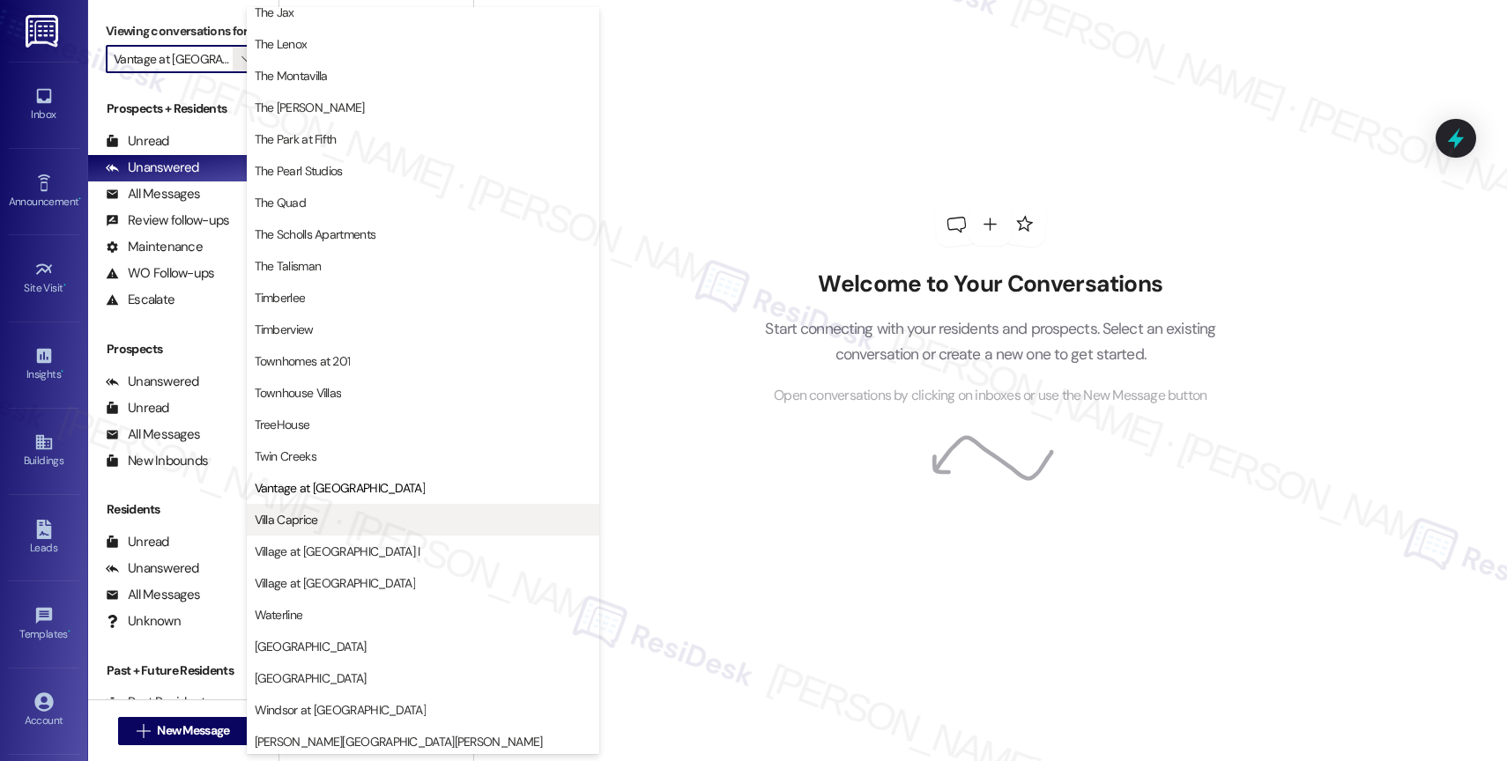
scroll to position [3169, 0]
click at [352, 508] on span "Villa Caprice" at bounding box center [423, 516] width 337 height 18
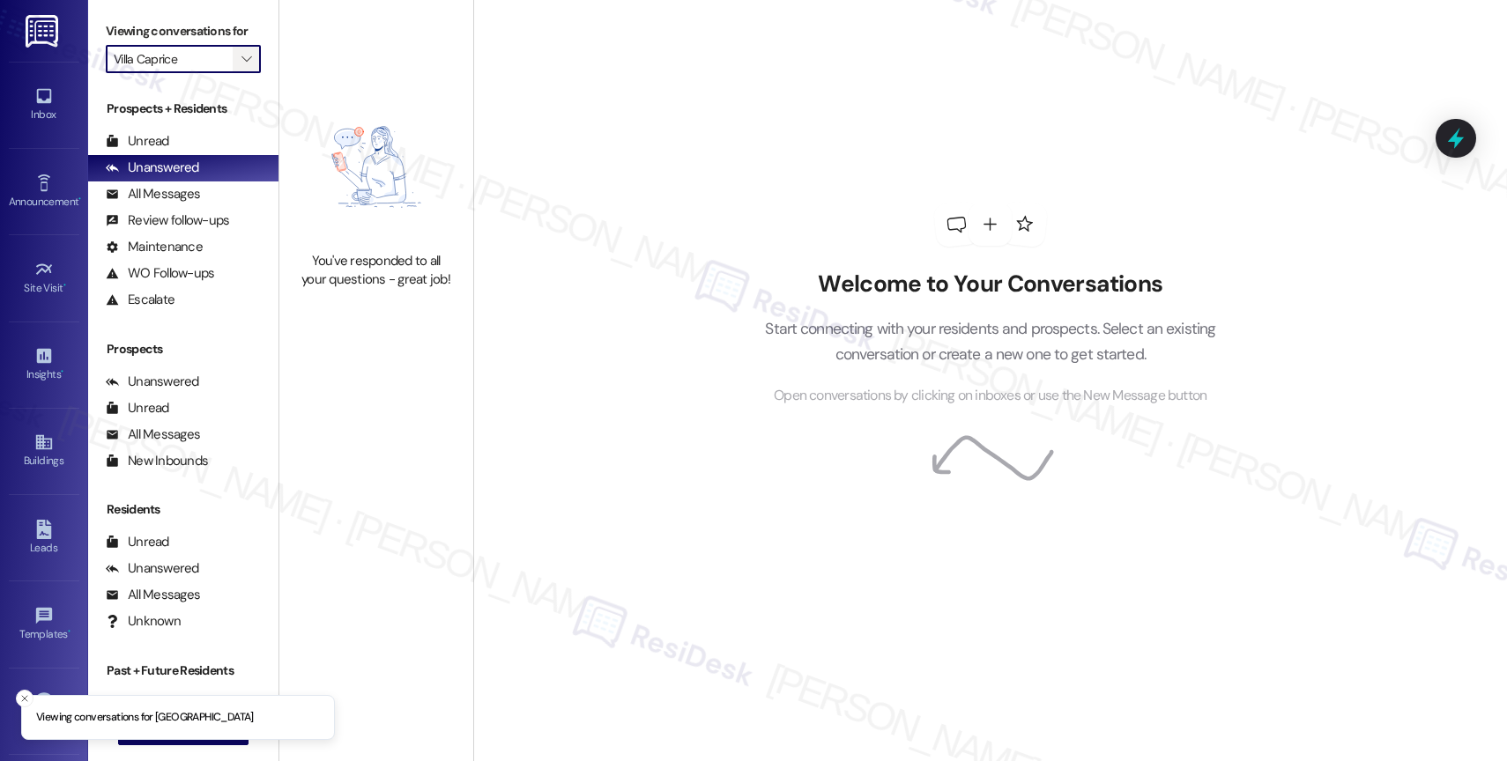
click at [238, 73] on span "" at bounding box center [246, 59] width 17 height 28
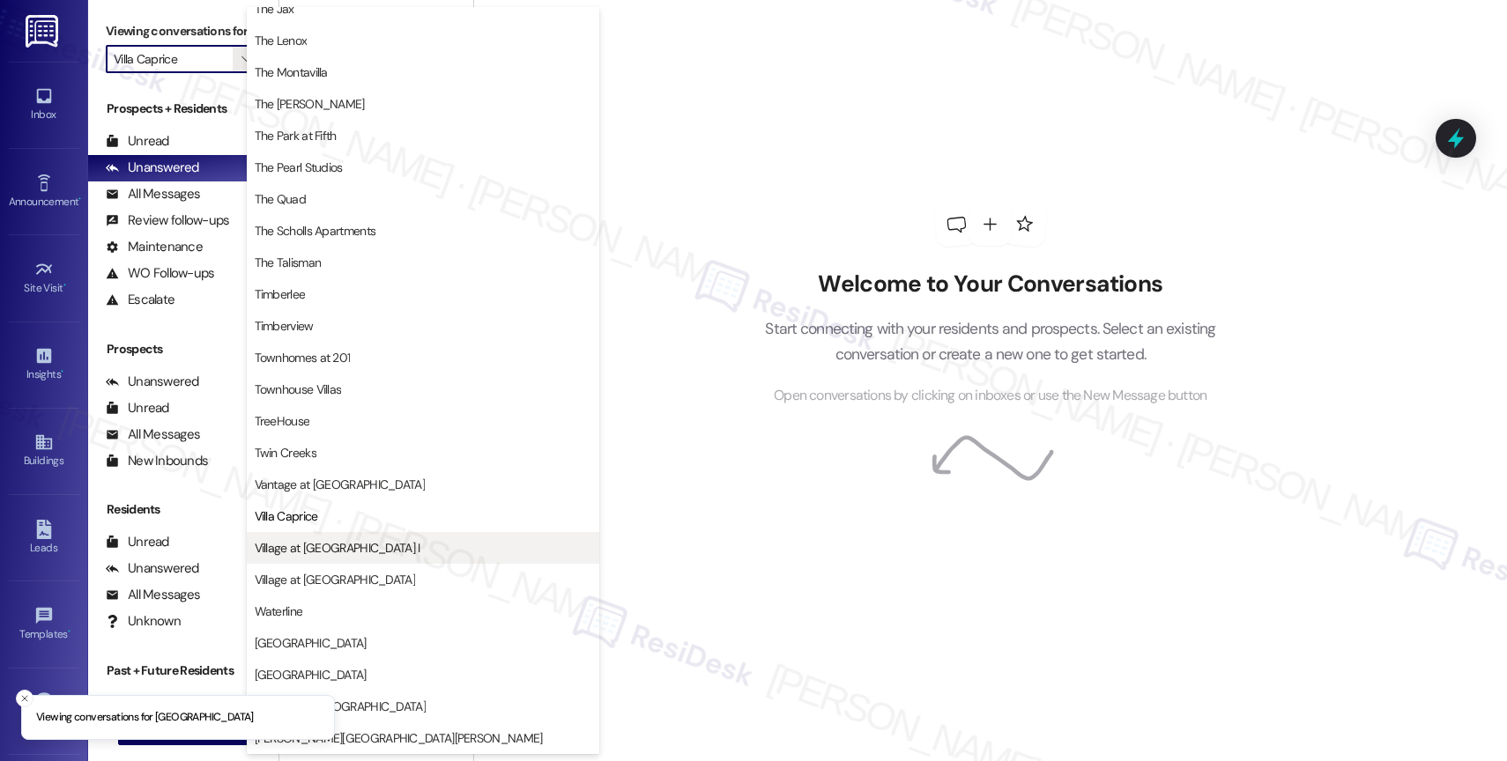
scroll to position [3169, 0]
click at [308, 544] on span "Village at [GEOGRAPHIC_DATA] I" at bounding box center [338, 548] width 166 height 18
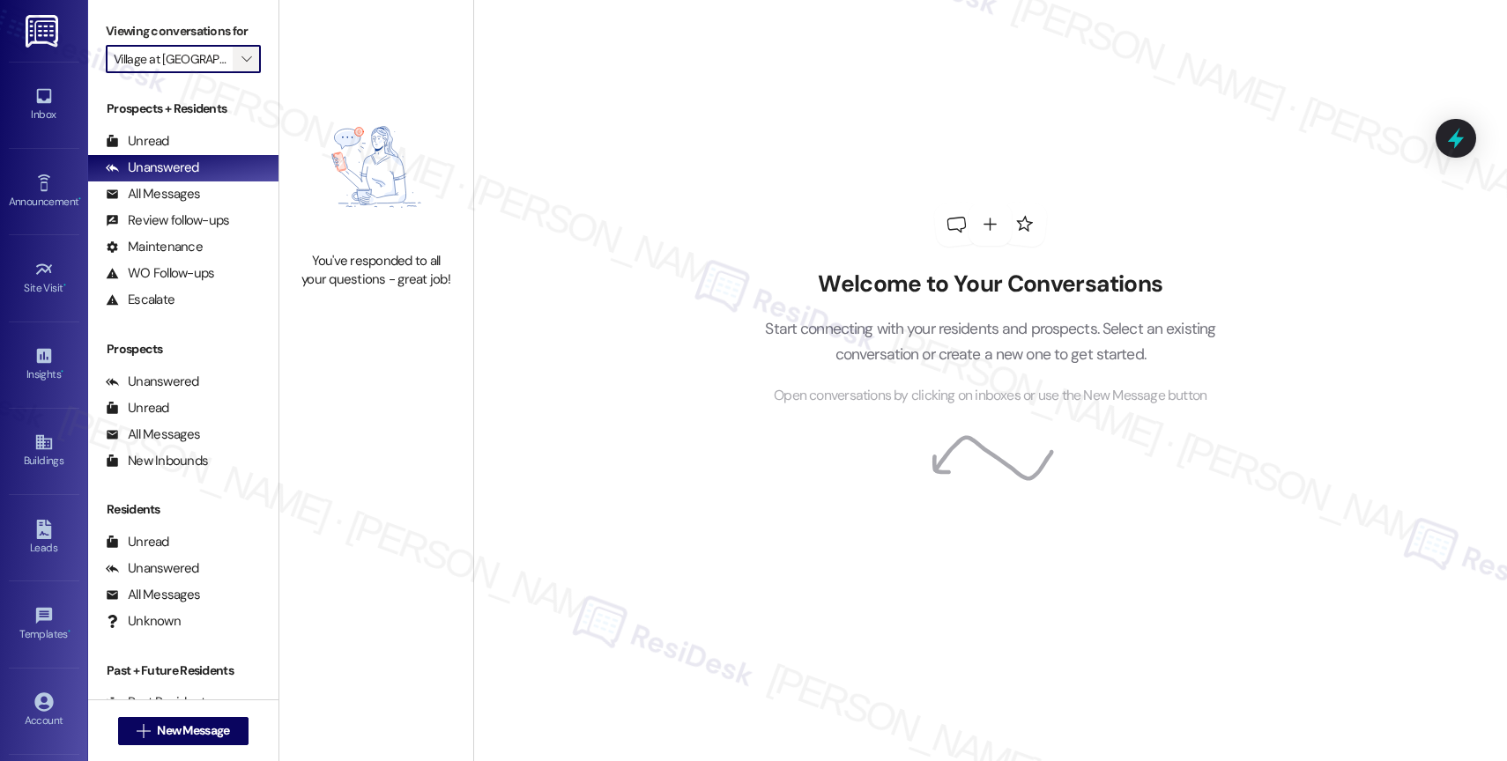
click at [241, 66] on icon "" at bounding box center [246, 59] width 10 height 14
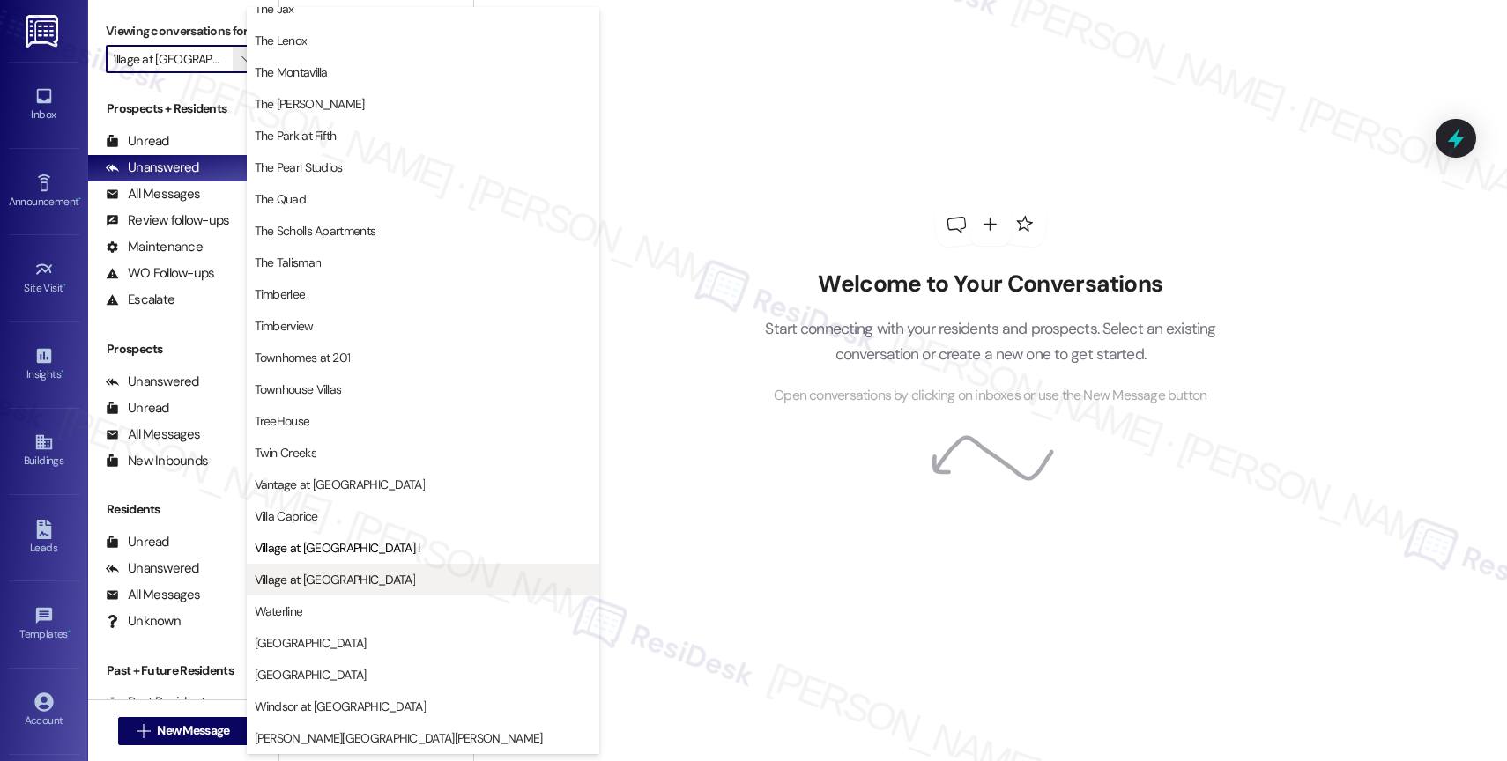
scroll to position [3211, 0]
click at [323, 579] on span "Village at [GEOGRAPHIC_DATA]" at bounding box center [335, 580] width 160 height 18
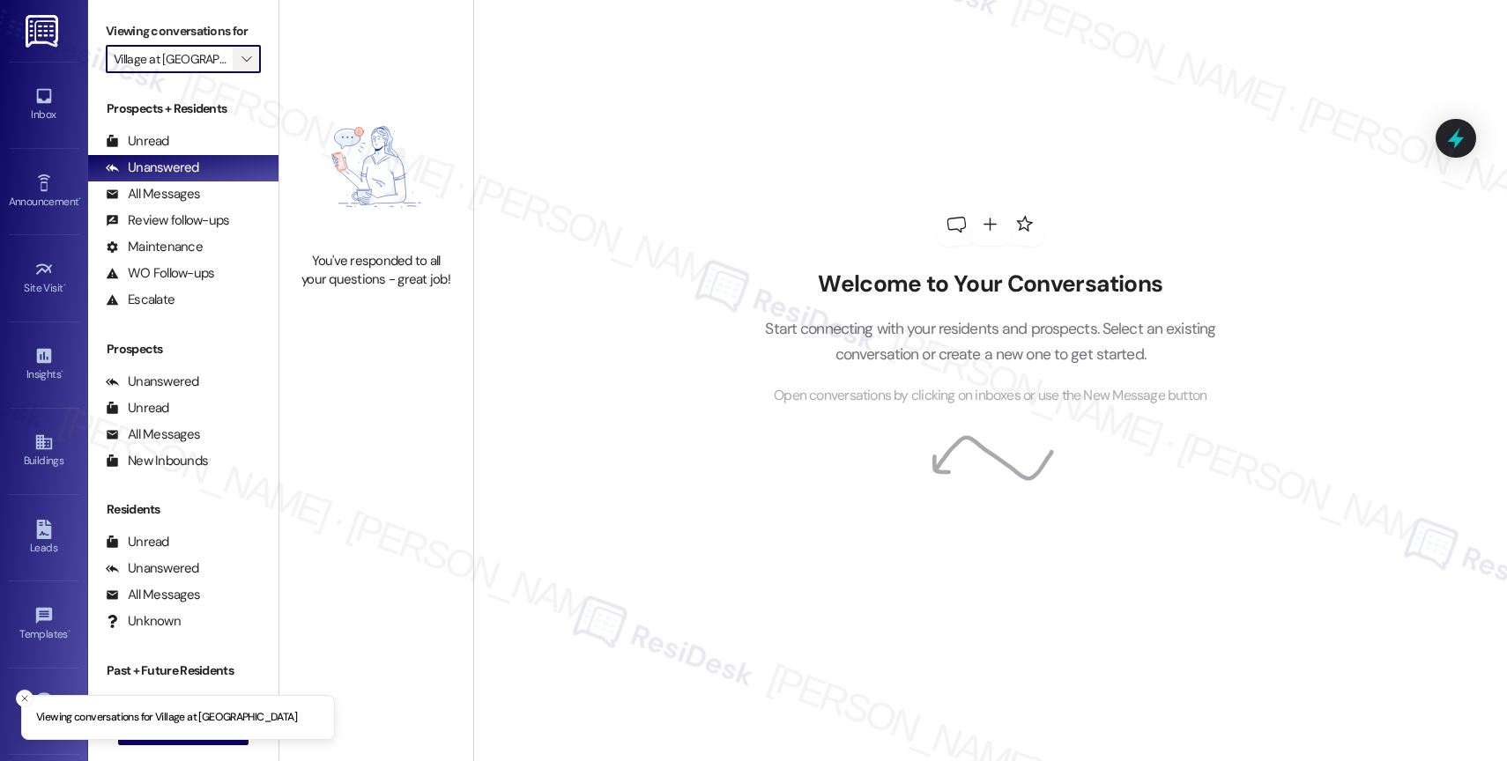
click at [241, 66] on icon "" at bounding box center [246, 59] width 10 height 14
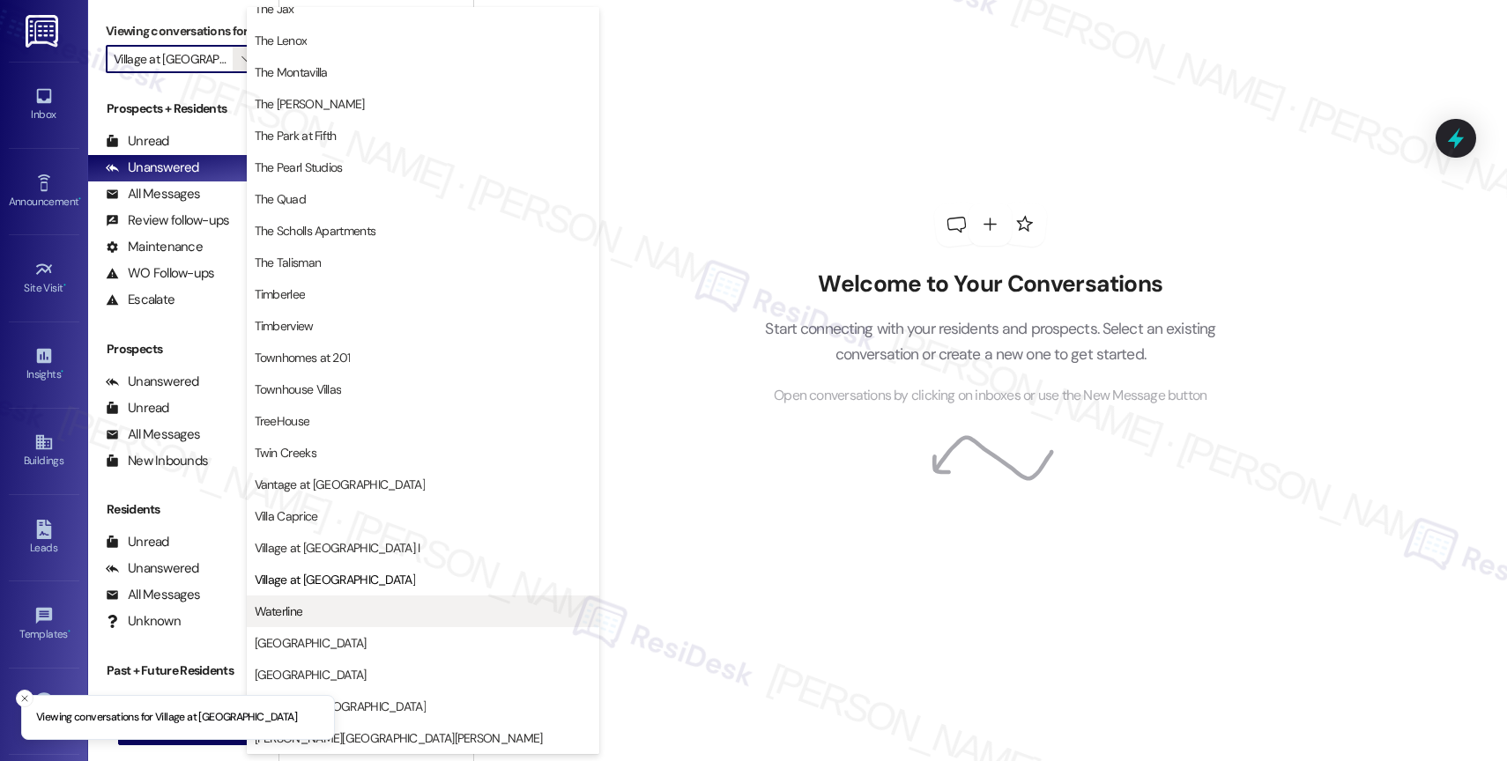
scroll to position [3199, 0]
click at [323, 610] on span "Waterline" at bounding box center [423, 612] width 337 height 18
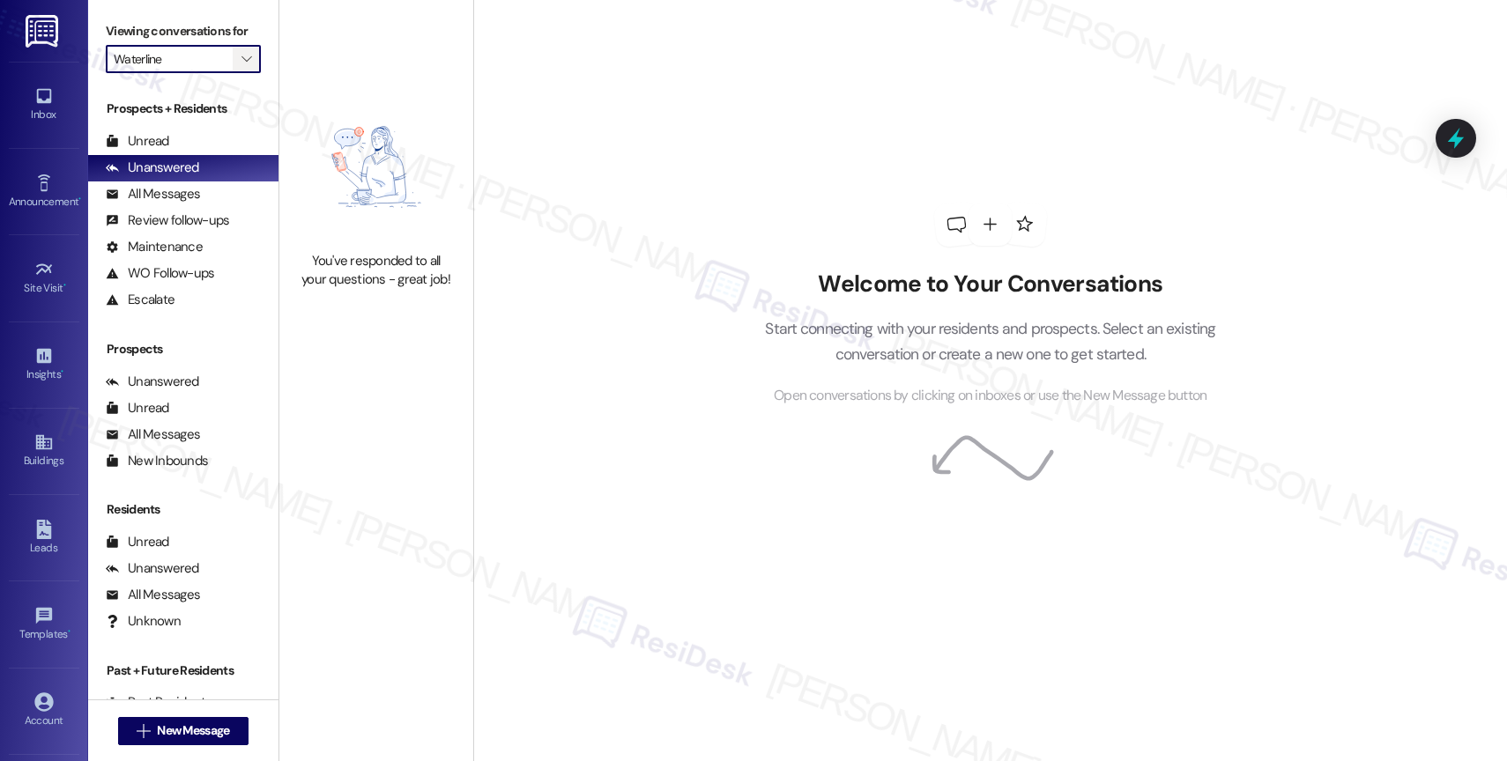
click at [241, 66] on icon "" at bounding box center [246, 59] width 10 height 14
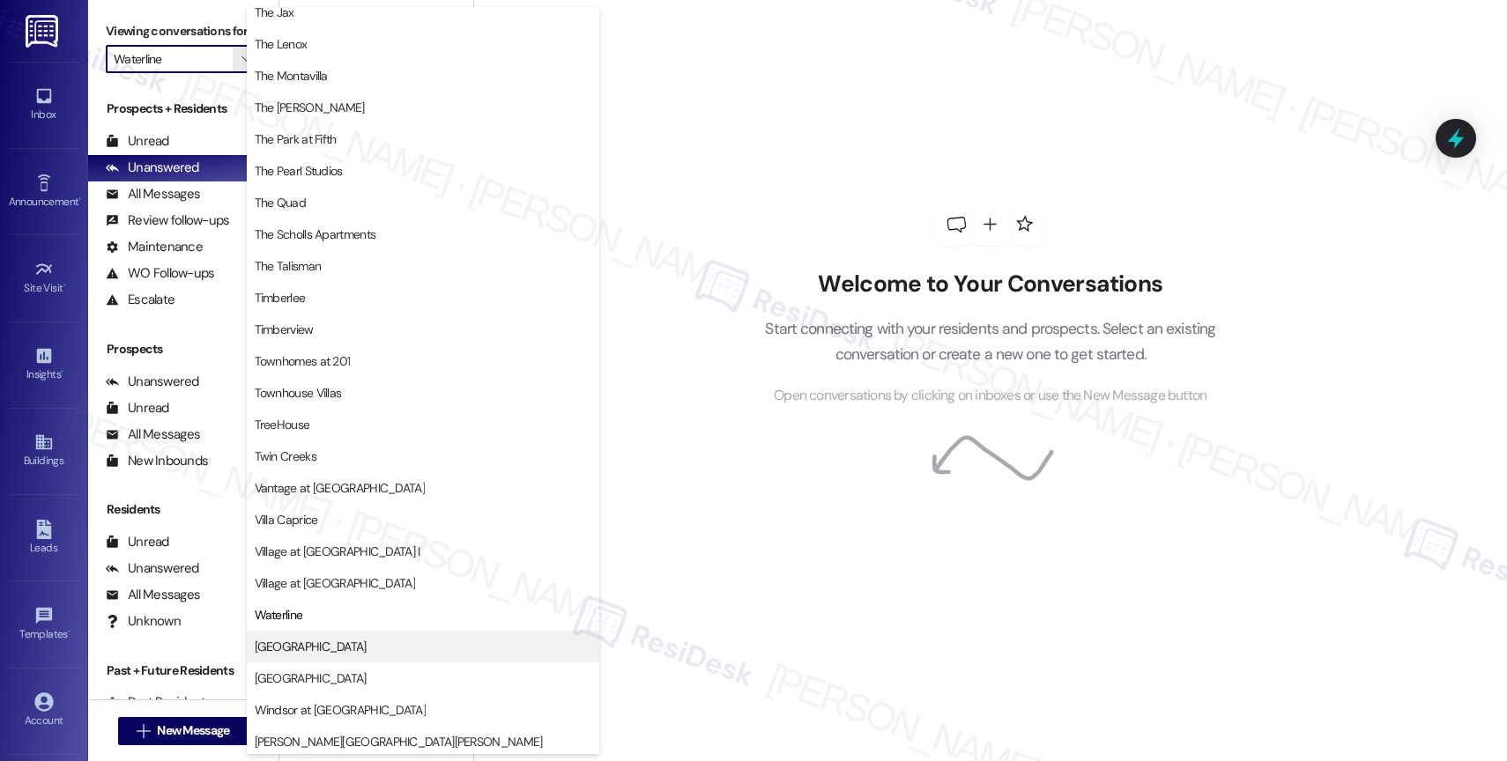
scroll to position [3169, 0]
click at [303, 639] on span "[GEOGRAPHIC_DATA]" at bounding box center [311, 643] width 112 height 18
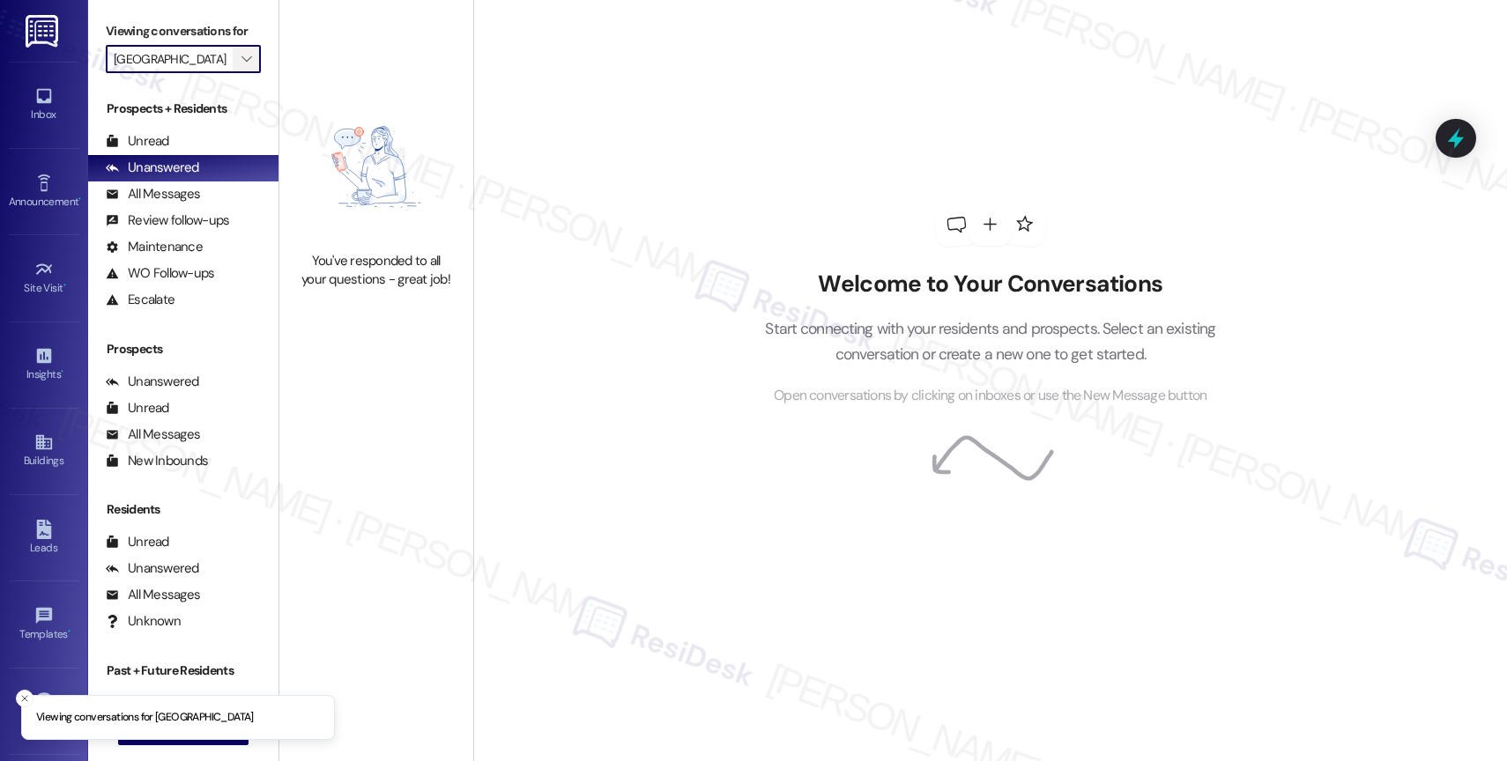
click at [238, 73] on span "" at bounding box center [246, 59] width 17 height 28
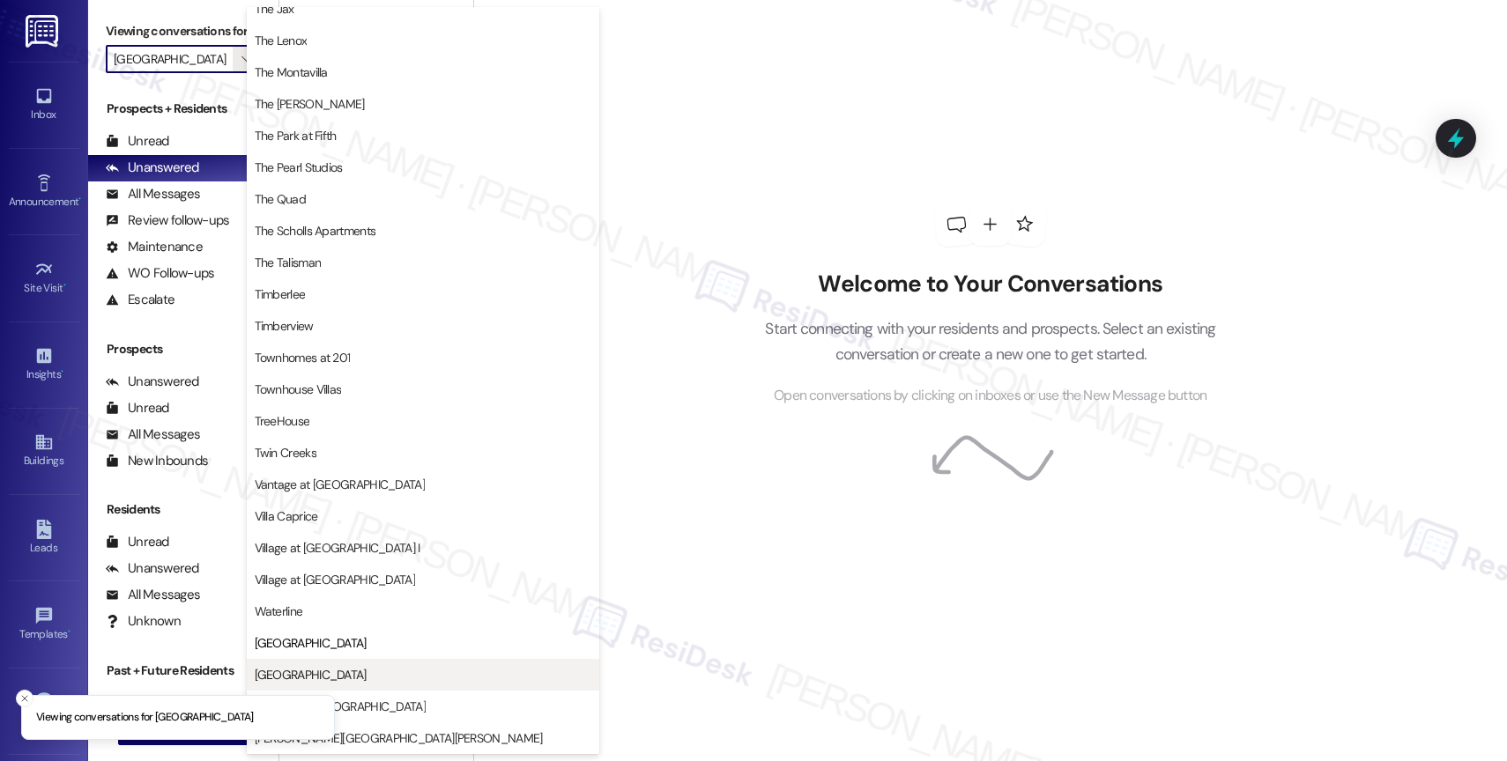
scroll to position [3165, 0]
click at [384, 663] on button "[GEOGRAPHIC_DATA]" at bounding box center [423, 675] width 352 height 32
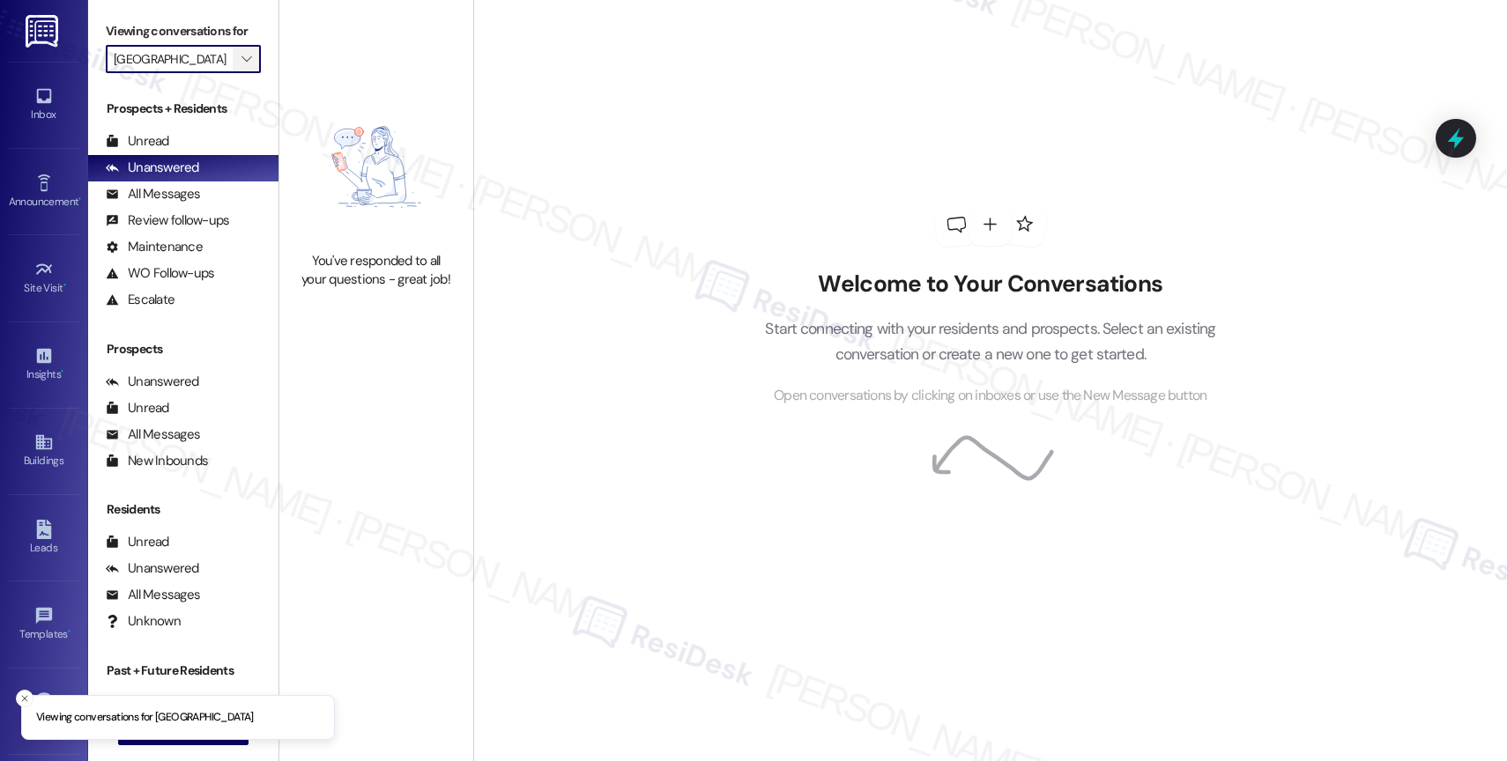
click at [238, 66] on span "" at bounding box center [246, 59] width 17 height 28
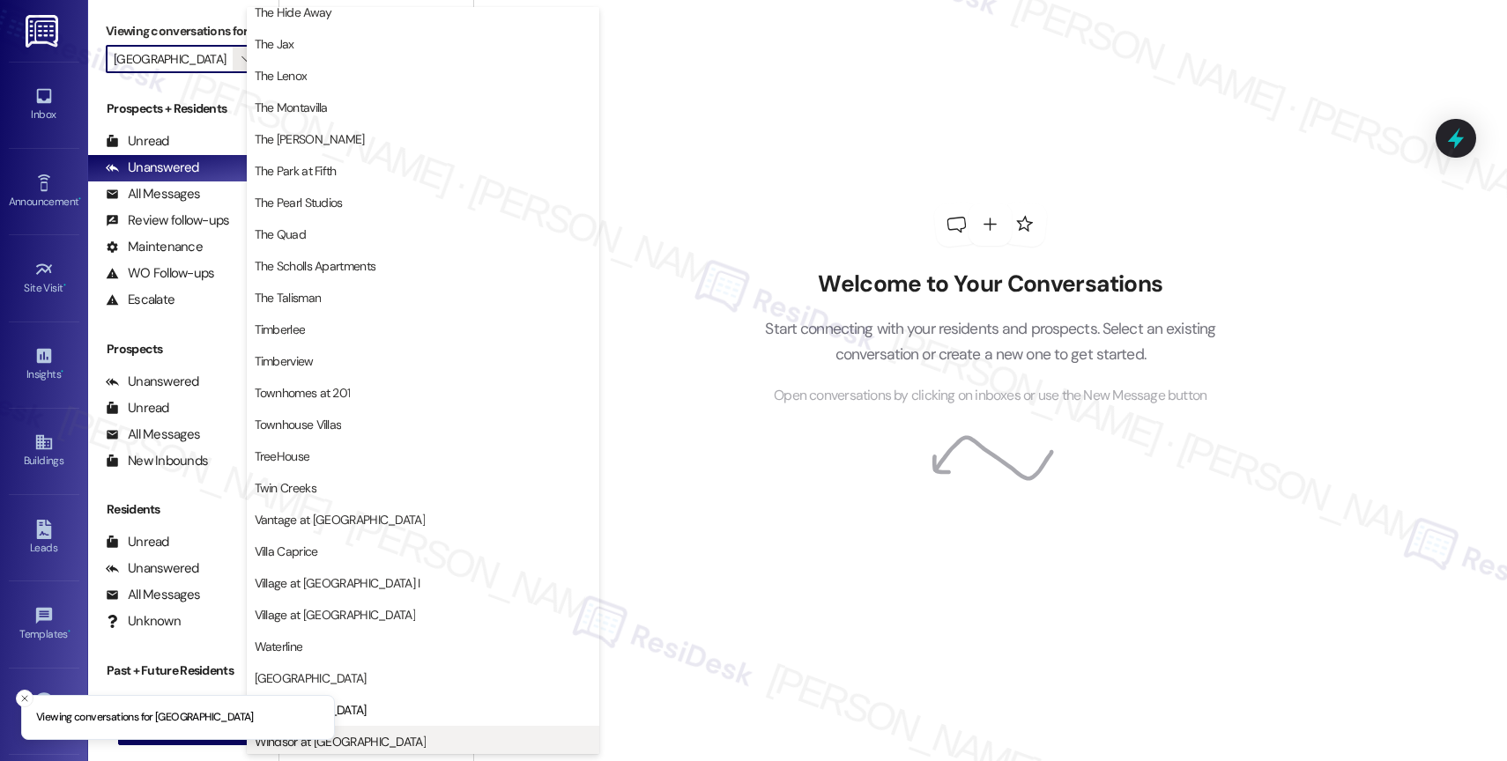
scroll to position [3158, 0]
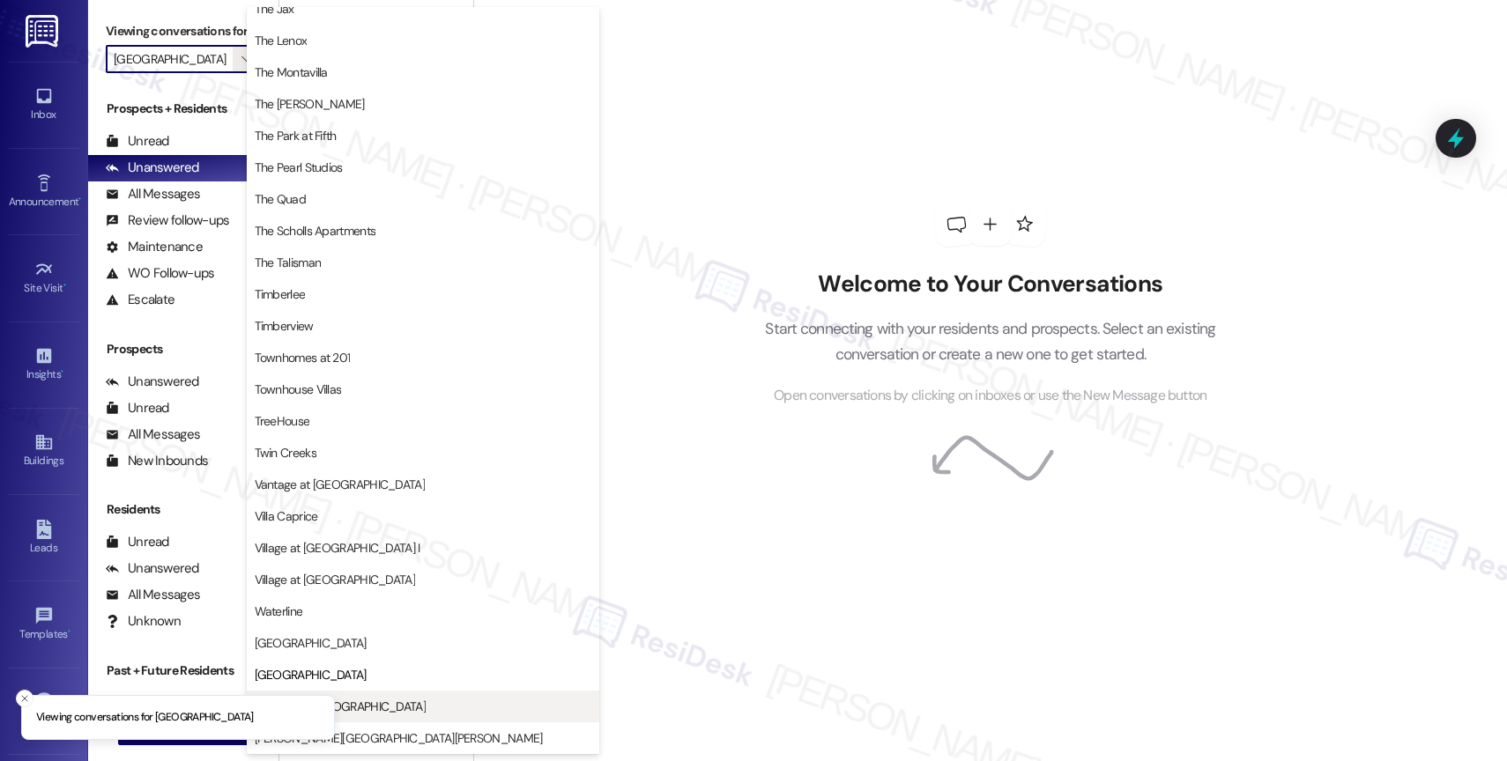
click at [410, 712] on span "Windsor at [GEOGRAPHIC_DATA]" at bounding box center [423, 707] width 337 height 18
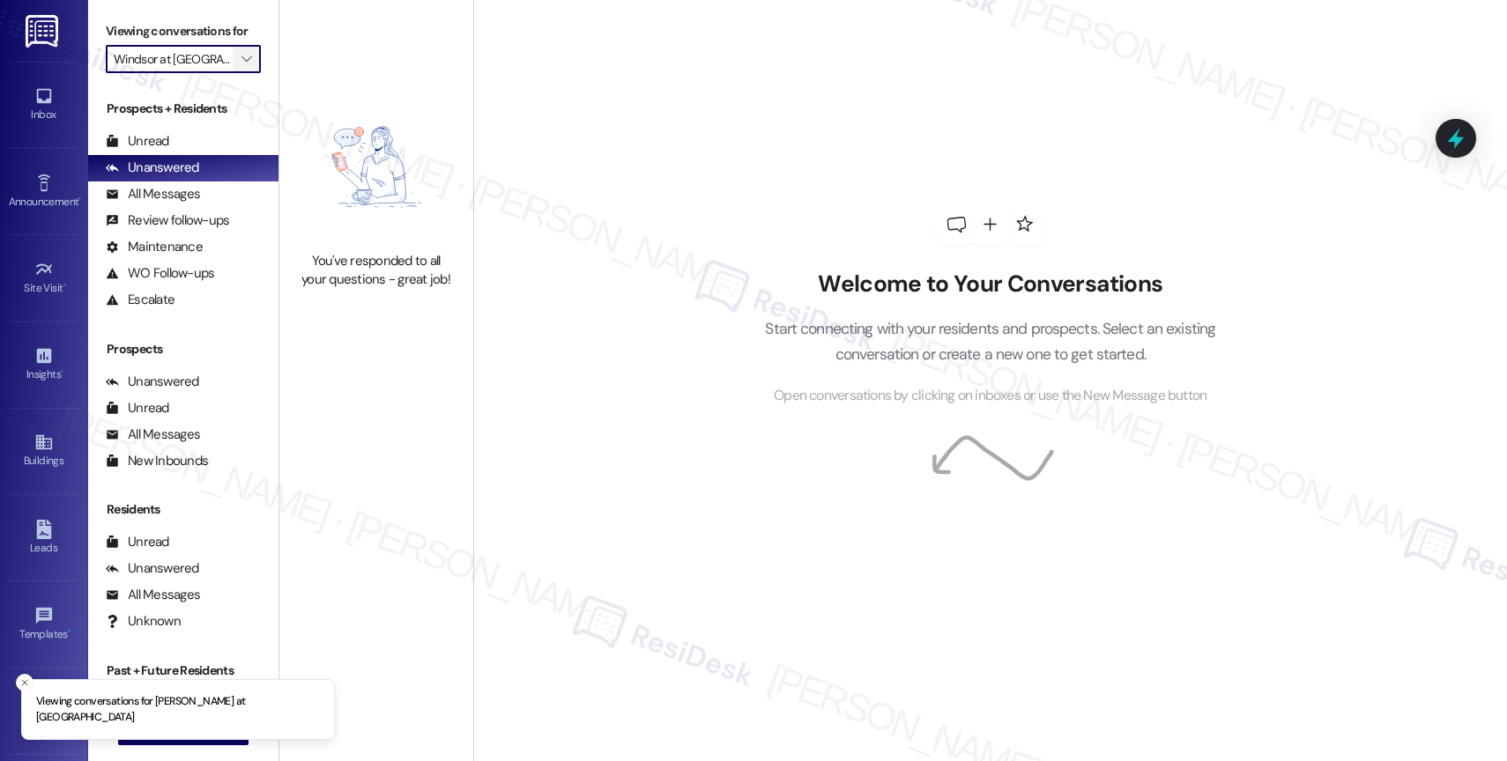
click at [241, 66] on icon "" at bounding box center [246, 59] width 10 height 14
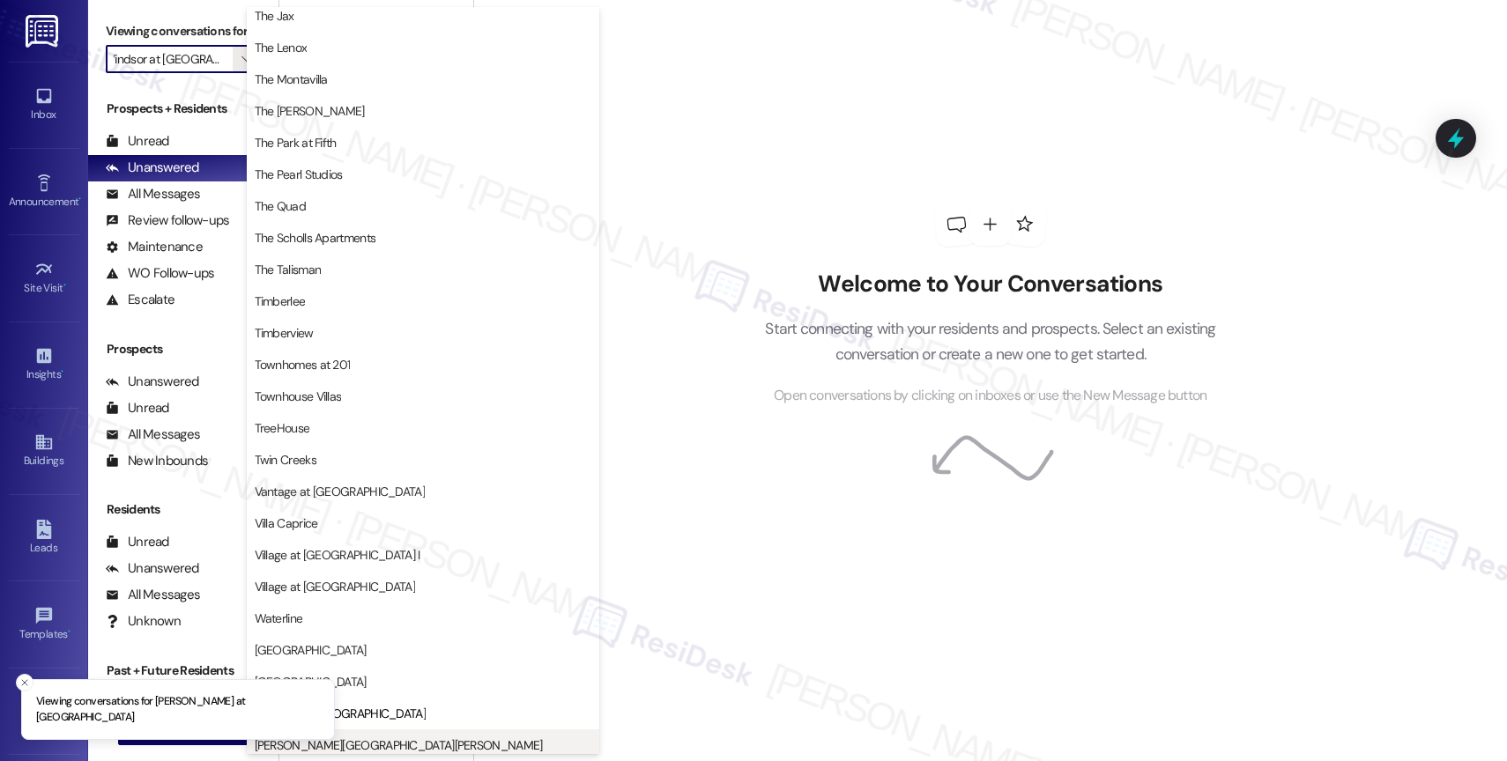
scroll to position [3162, 0]
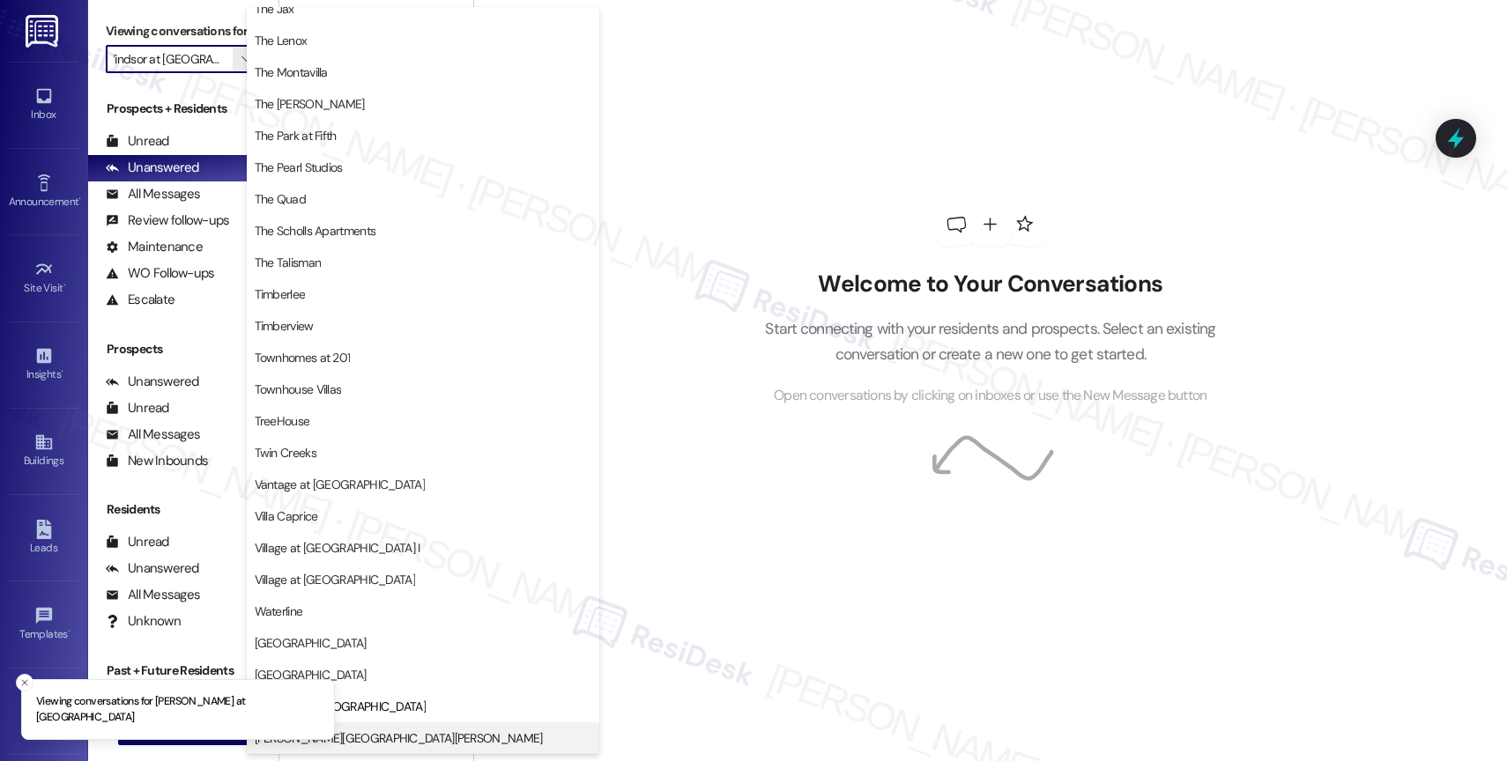
click at [391, 735] on span "[PERSON_NAME][GEOGRAPHIC_DATA][PERSON_NAME]" at bounding box center [423, 738] width 337 height 18
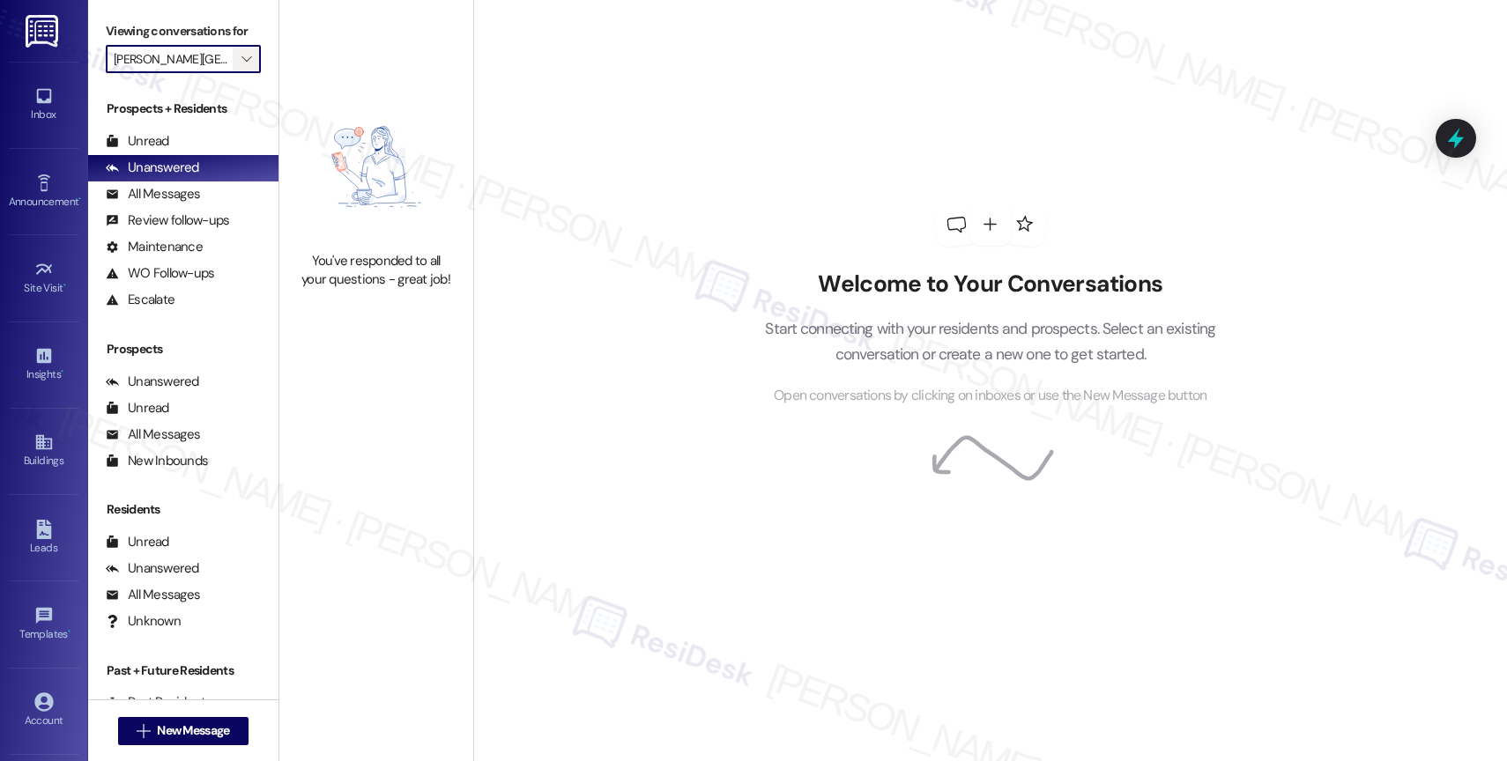
click at [238, 66] on span "" at bounding box center [246, 59] width 17 height 28
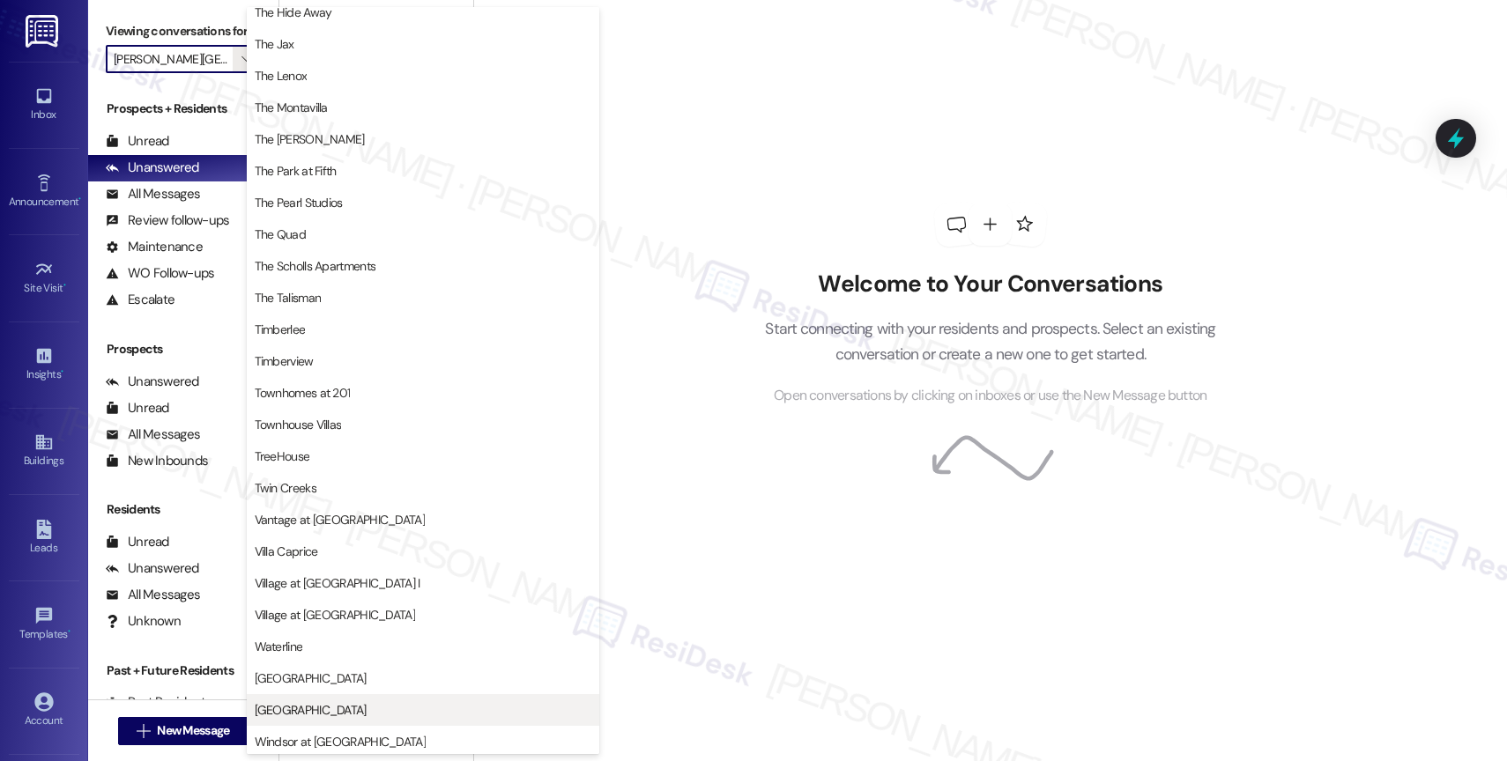
scroll to position [3158, 0]
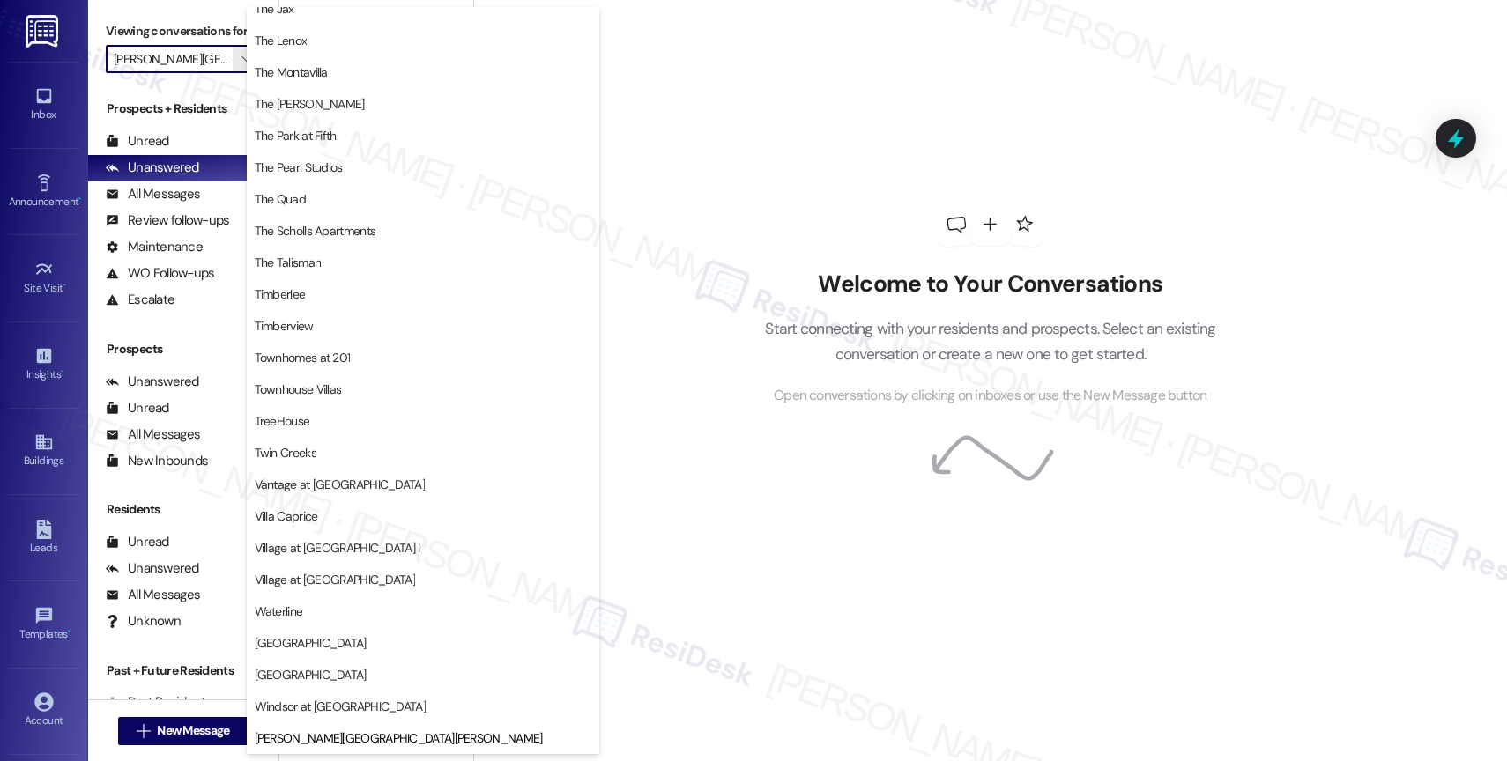
click at [359, 677] on span "[GEOGRAPHIC_DATA]" at bounding box center [423, 675] width 337 height 18
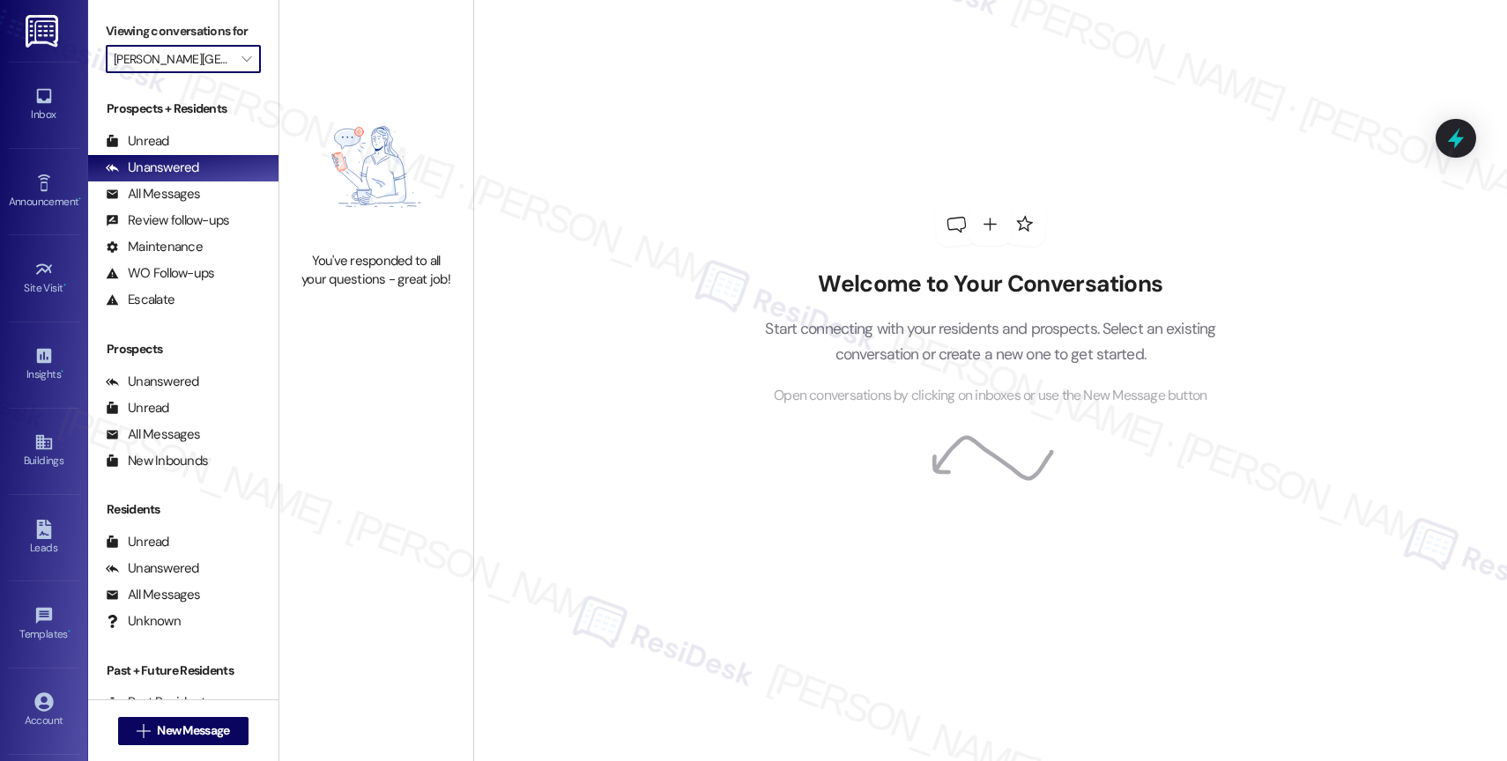
type input "[GEOGRAPHIC_DATA]"
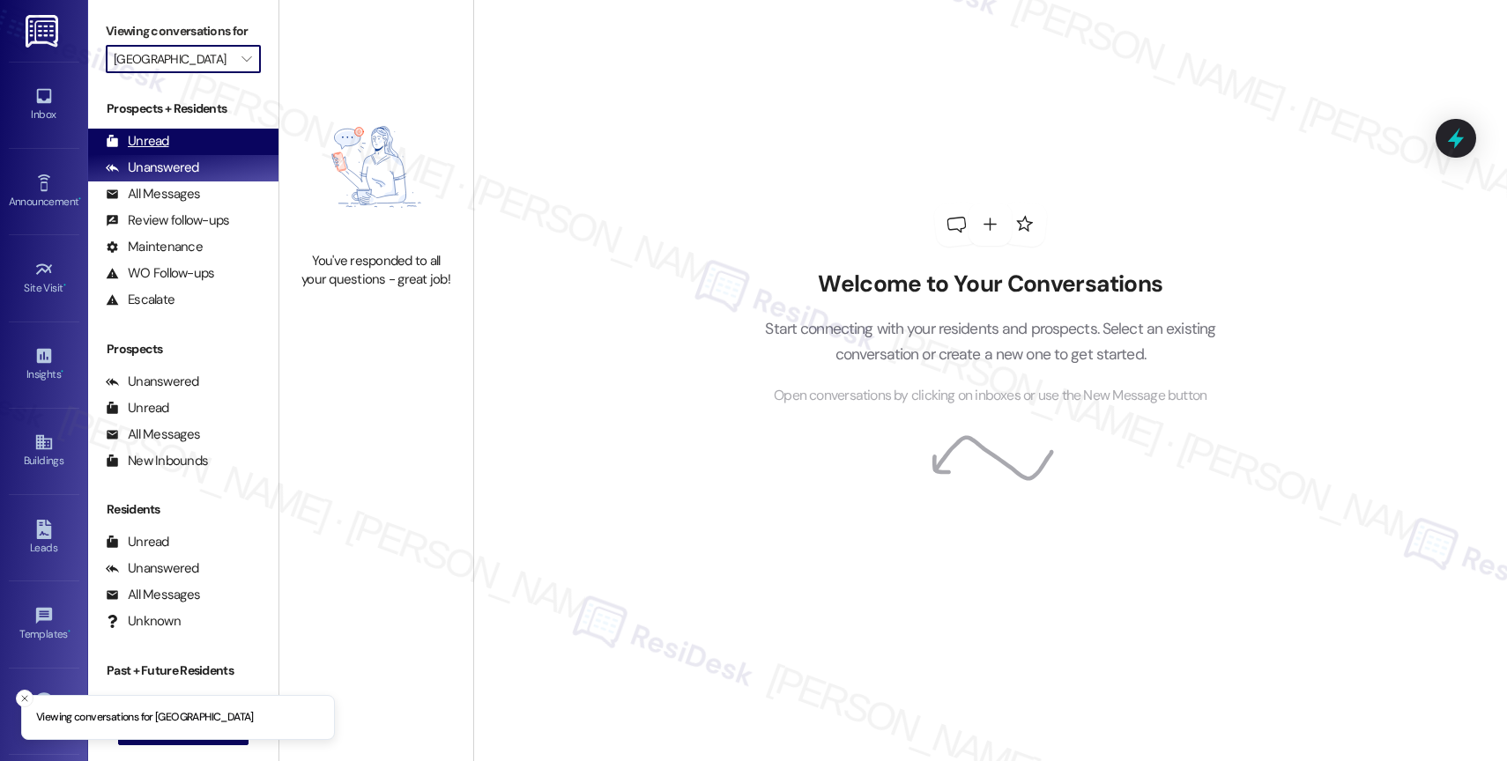
click at [200, 155] on div "Unread (0)" at bounding box center [183, 142] width 190 height 26
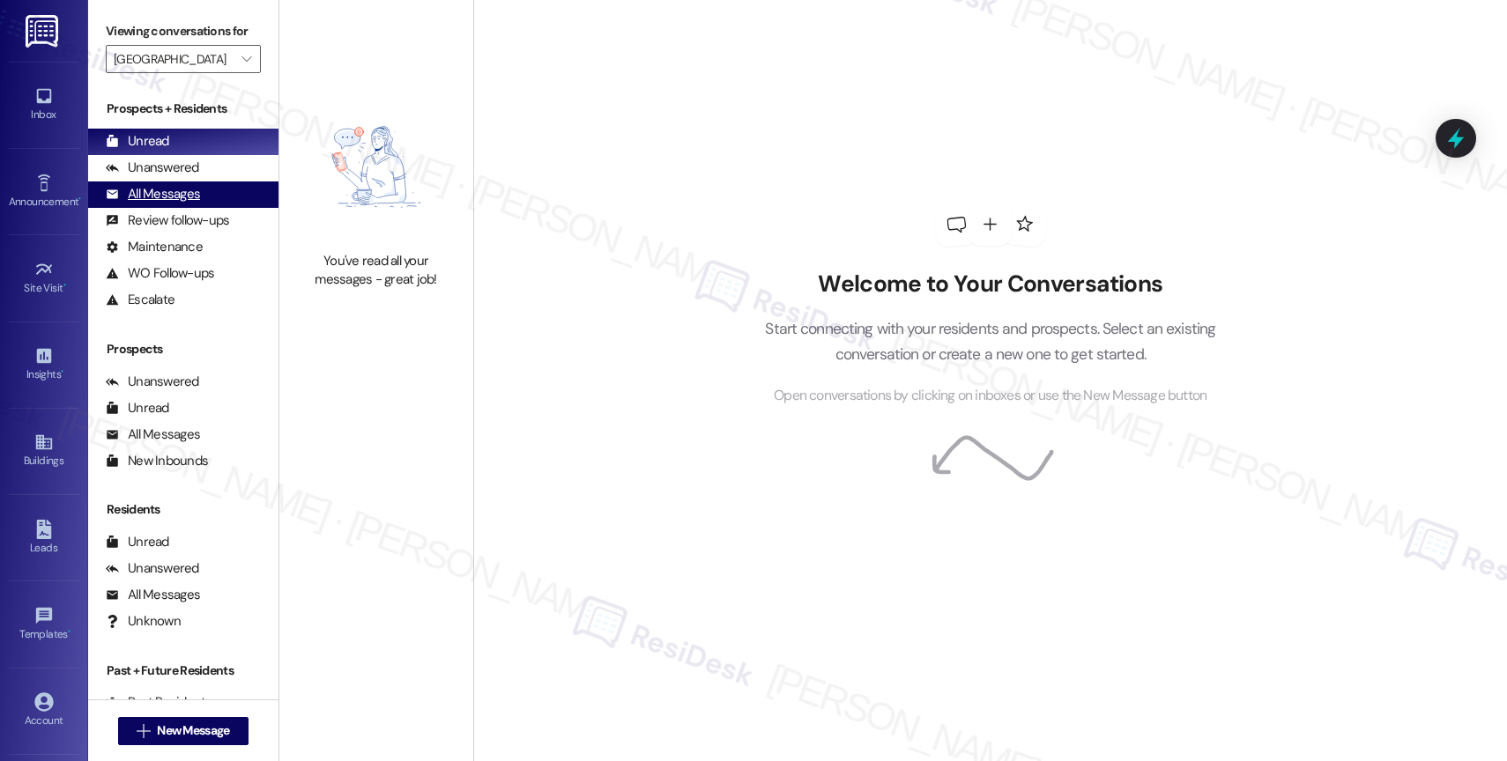
click at [216, 205] on div "All Messages (undefined)" at bounding box center [183, 194] width 190 height 26
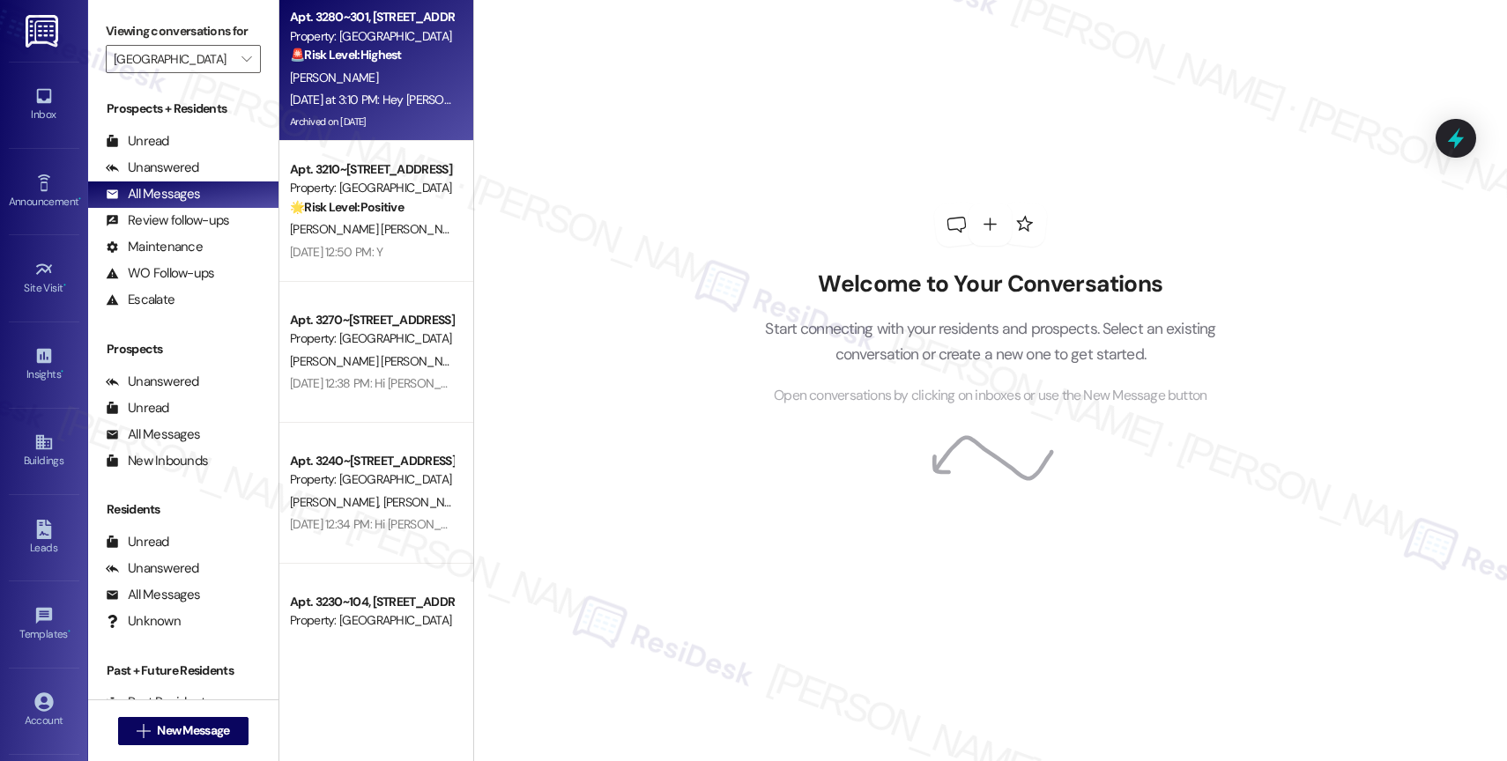
click at [356, 82] on div "[PERSON_NAME]" at bounding box center [371, 78] width 167 height 22
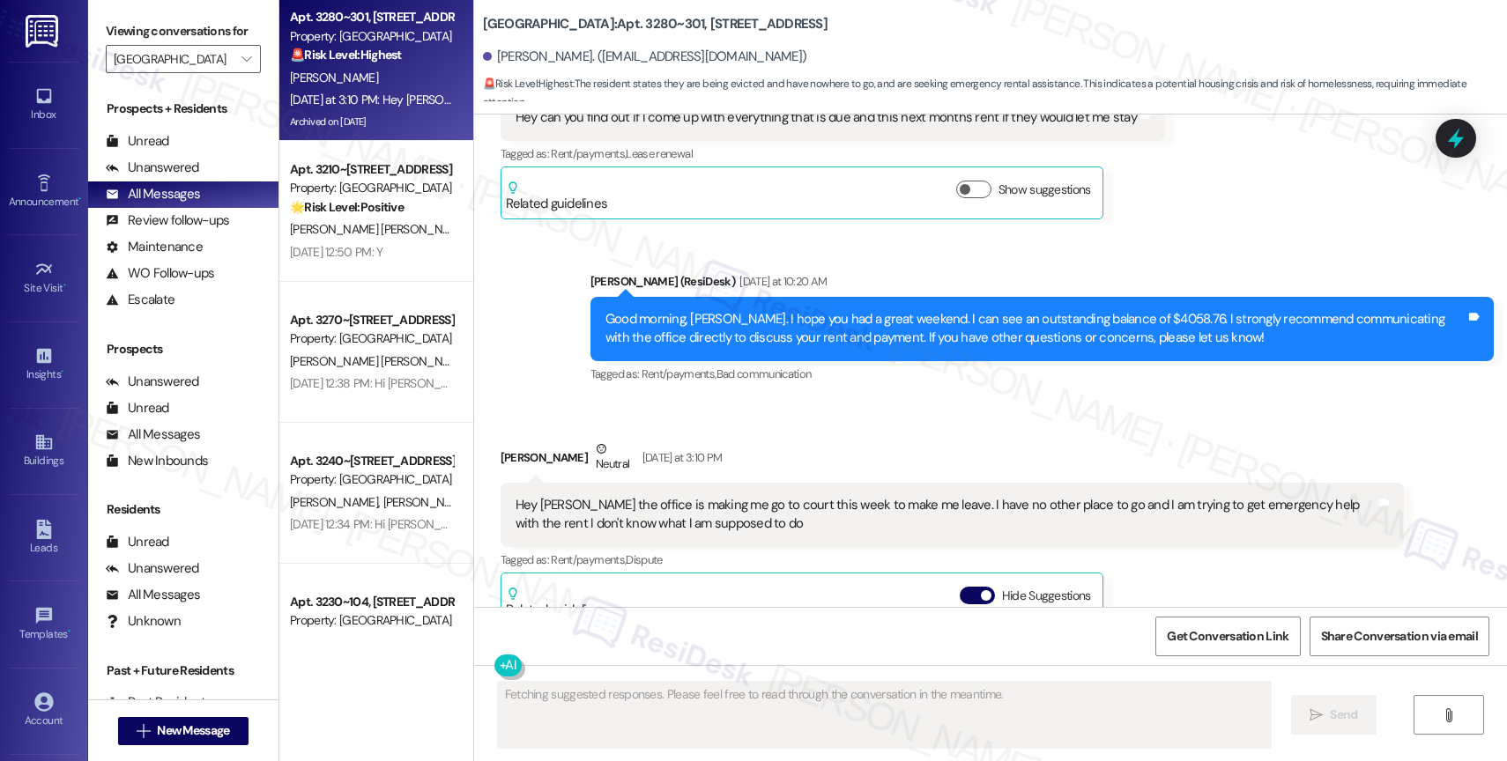
scroll to position [3776, 0]
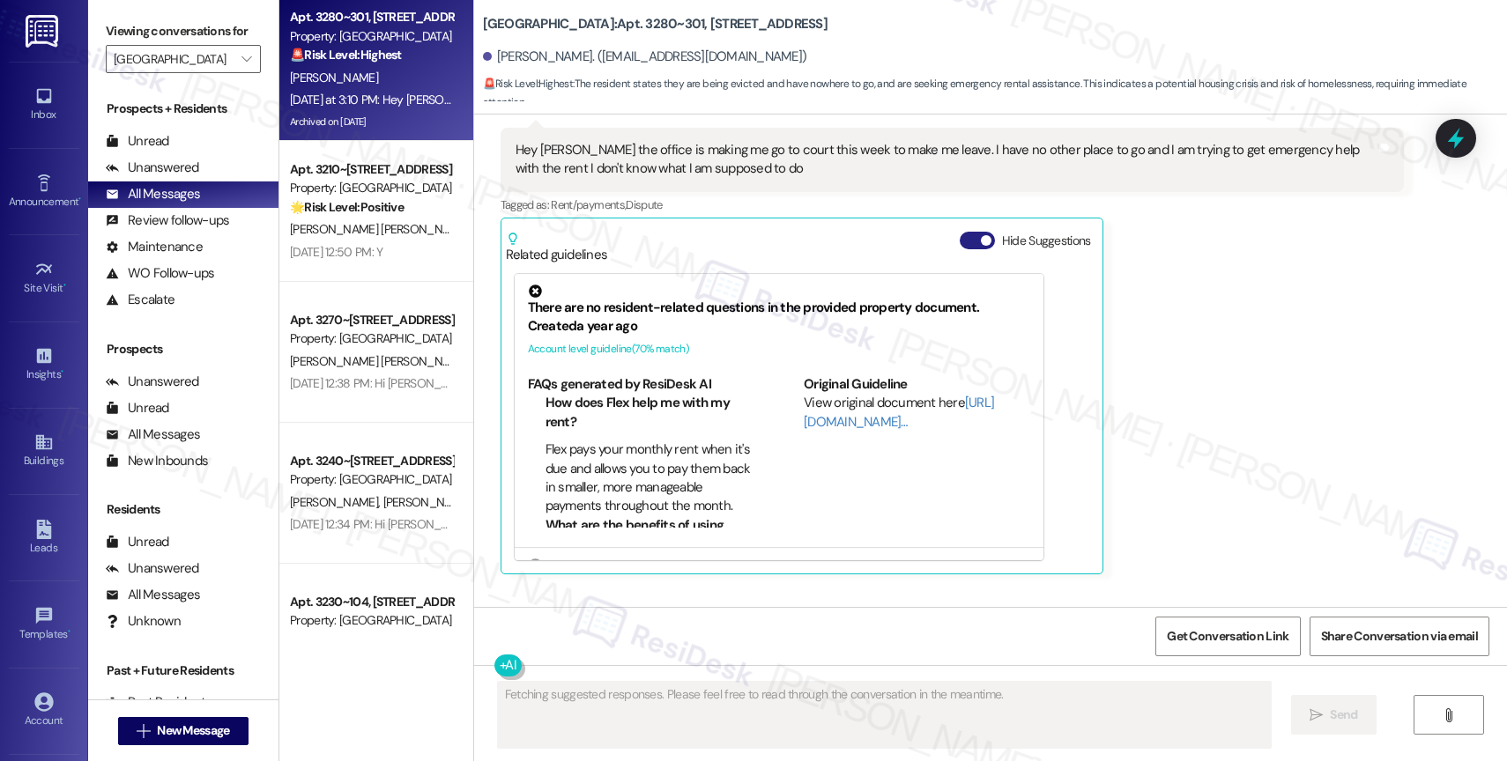
click at [963, 249] on button "Hide Suggestions" at bounding box center [976, 241] width 35 height 18
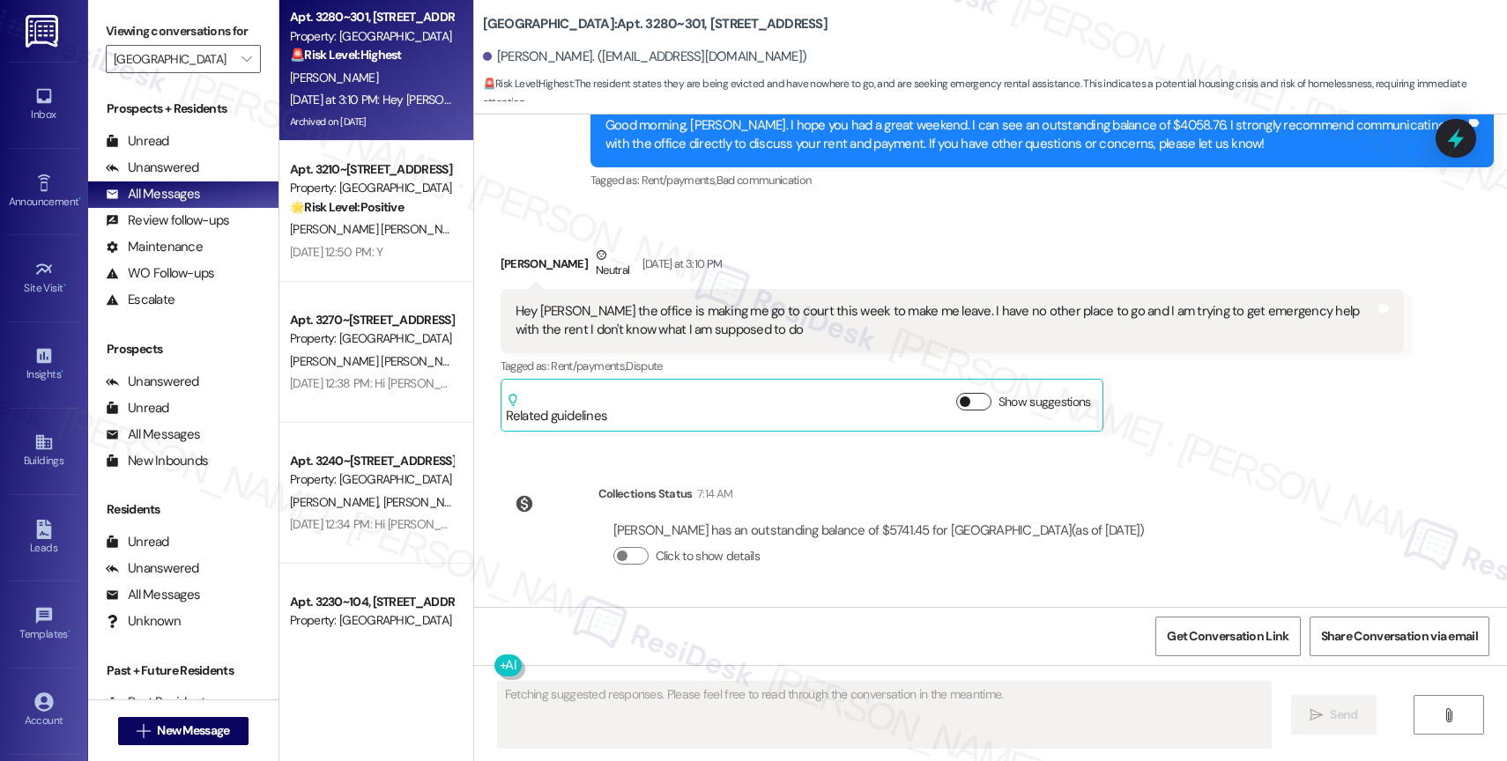
scroll to position [3634, 0]
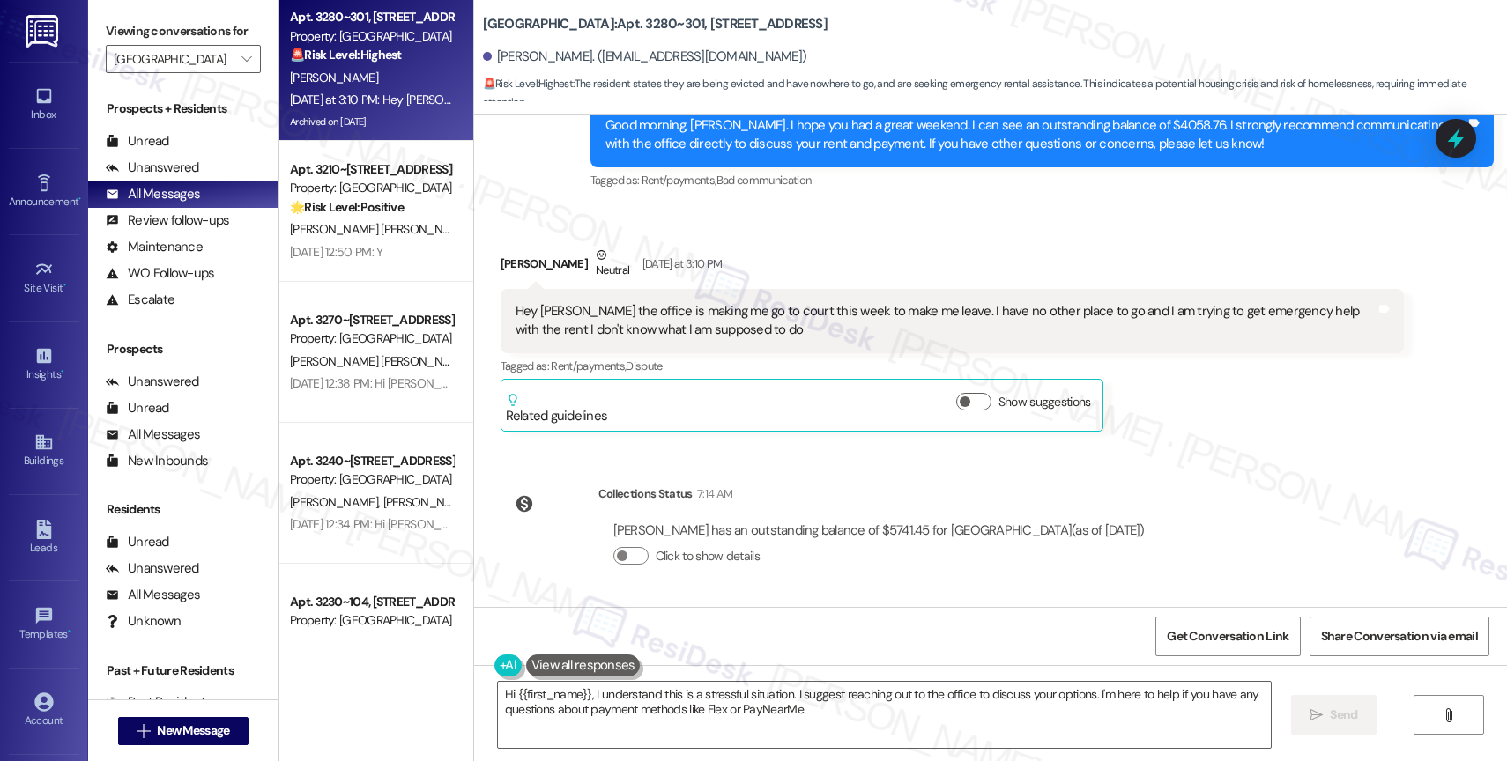
click at [784, 233] on div "Received via SMS [PERSON_NAME] Neutral [DATE] at 3:10 PM Hey [PERSON_NAME] the …" at bounding box center [951, 339] width 929 height 212
click at [821, 233] on div "Received via SMS [PERSON_NAME] Neutral [DATE] at 3:10 PM Hey [PERSON_NAME] the …" at bounding box center [951, 339] width 929 height 212
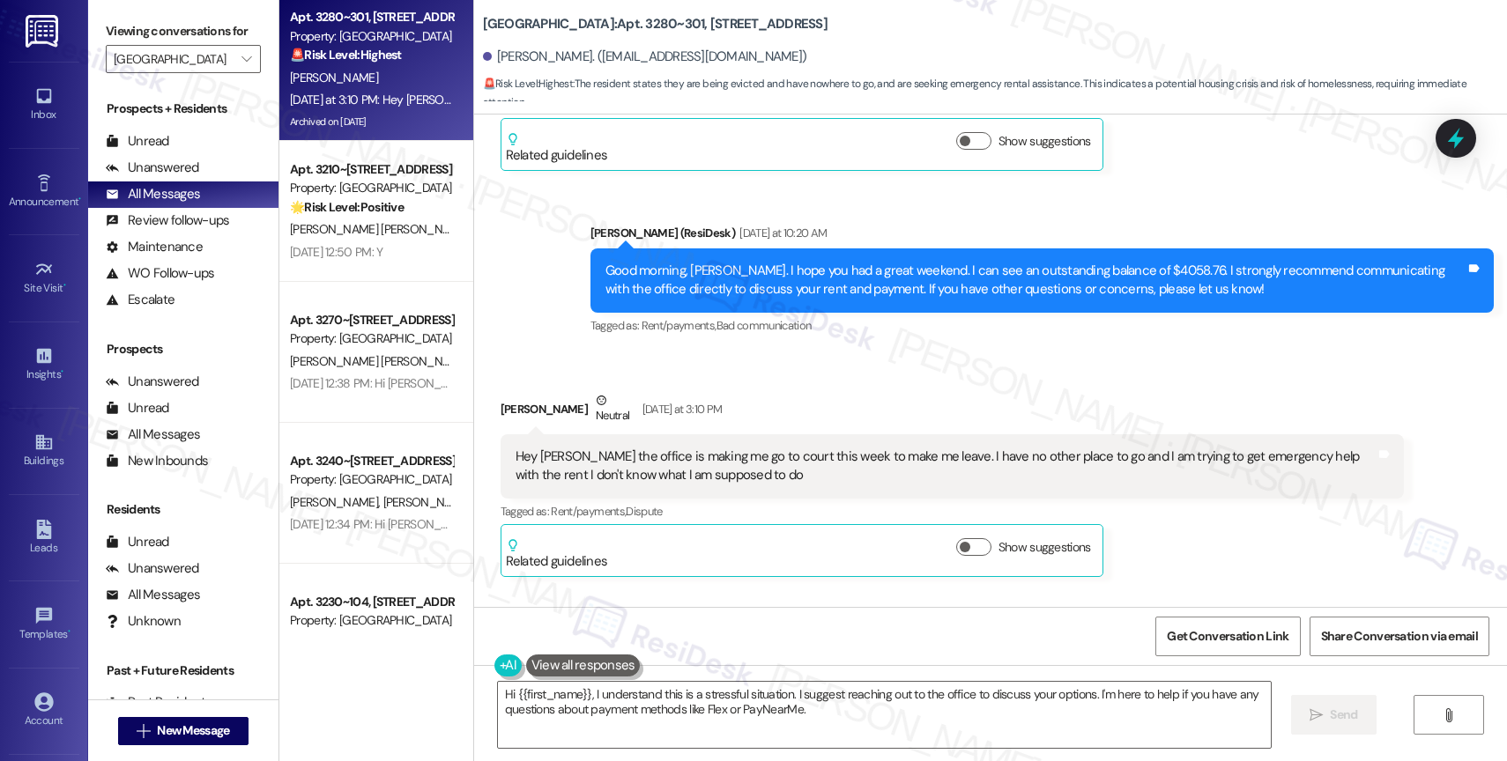
click at [848, 404] on div "Received via SMS [PERSON_NAME] Neutral [DATE] at 3:10 PM Hey [PERSON_NAME] the …" at bounding box center [951, 484] width 929 height 212
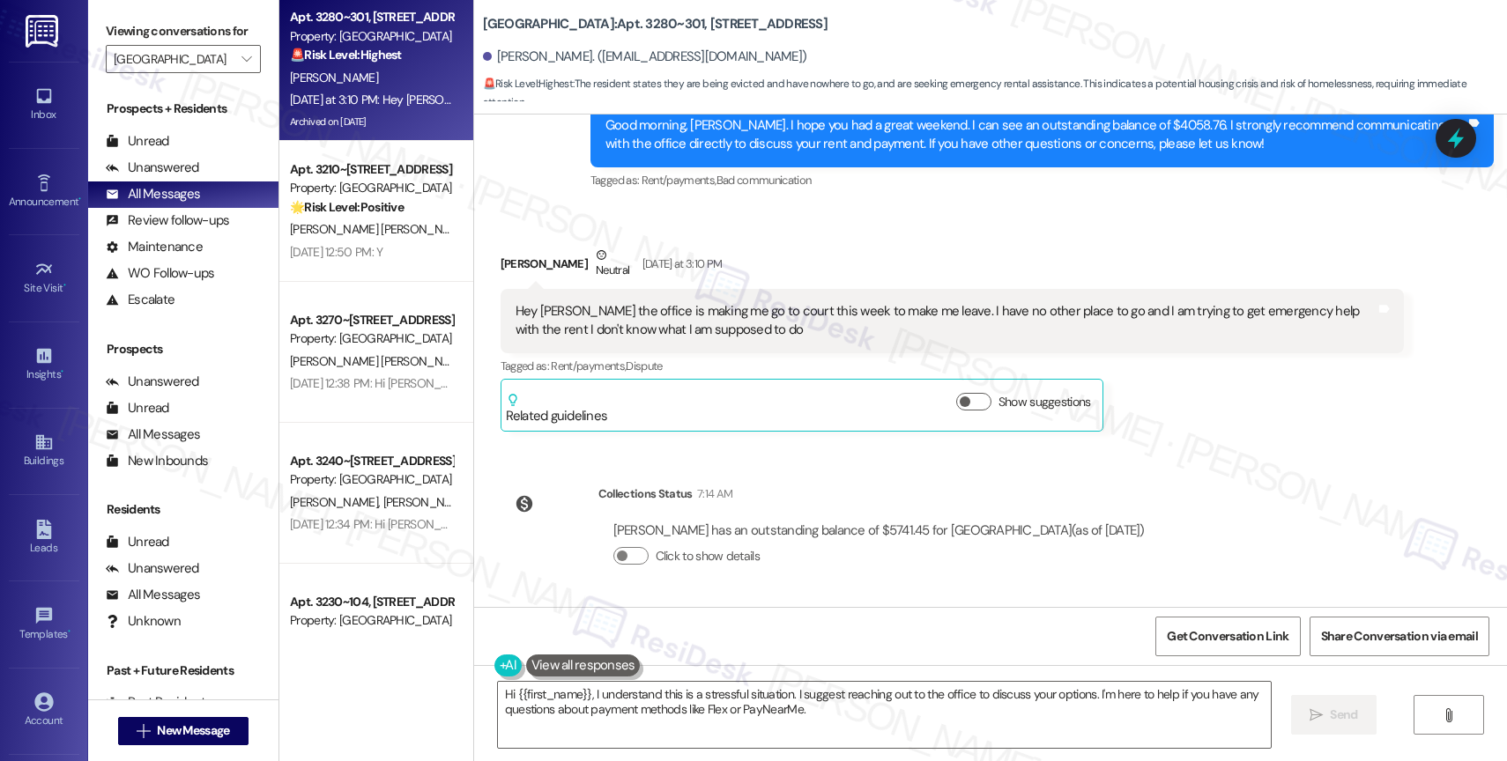
scroll to position [3430, 0]
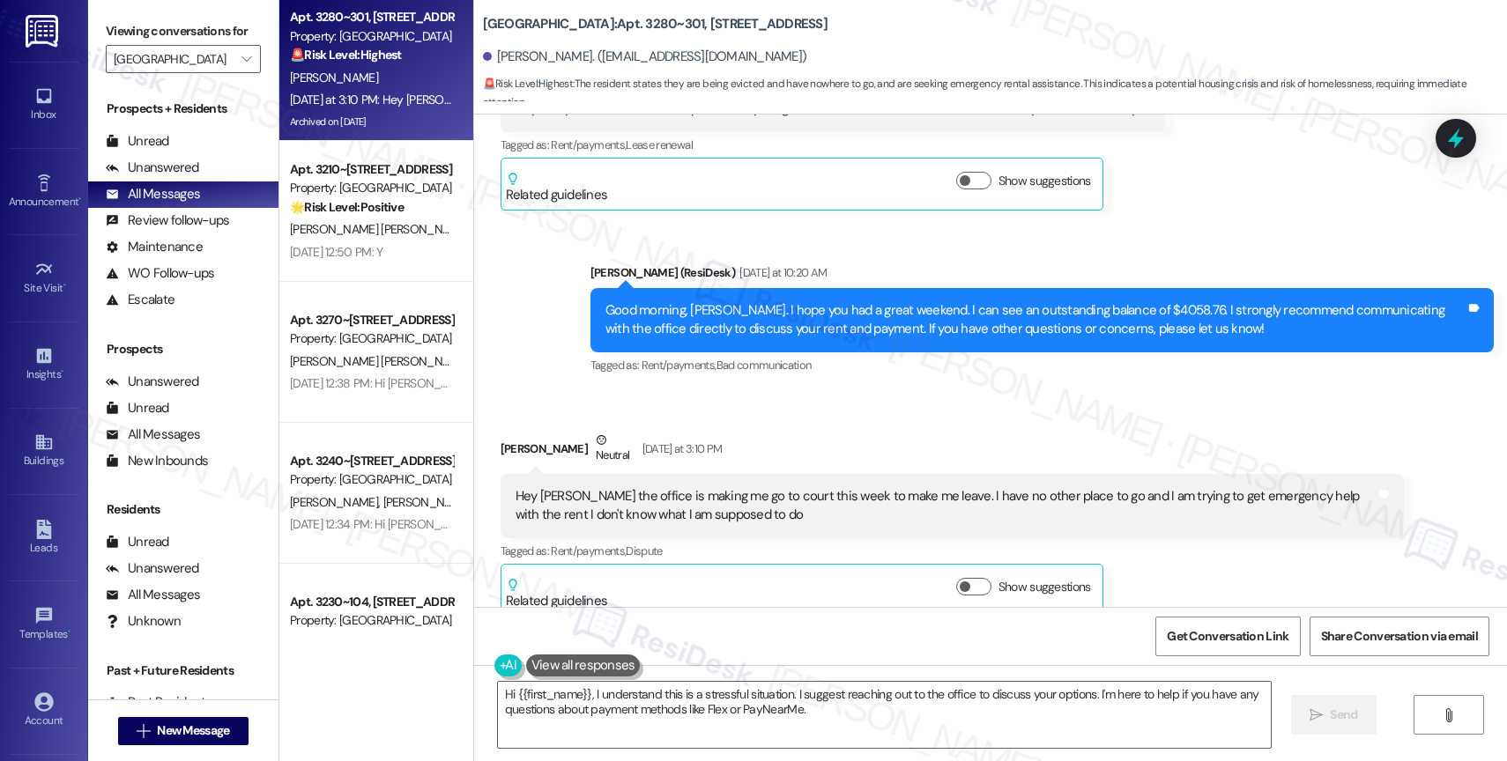
click at [834, 452] on div "[PERSON_NAME] Neutral [DATE] at 3:10 PM" at bounding box center [951, 452] width 903 height 43
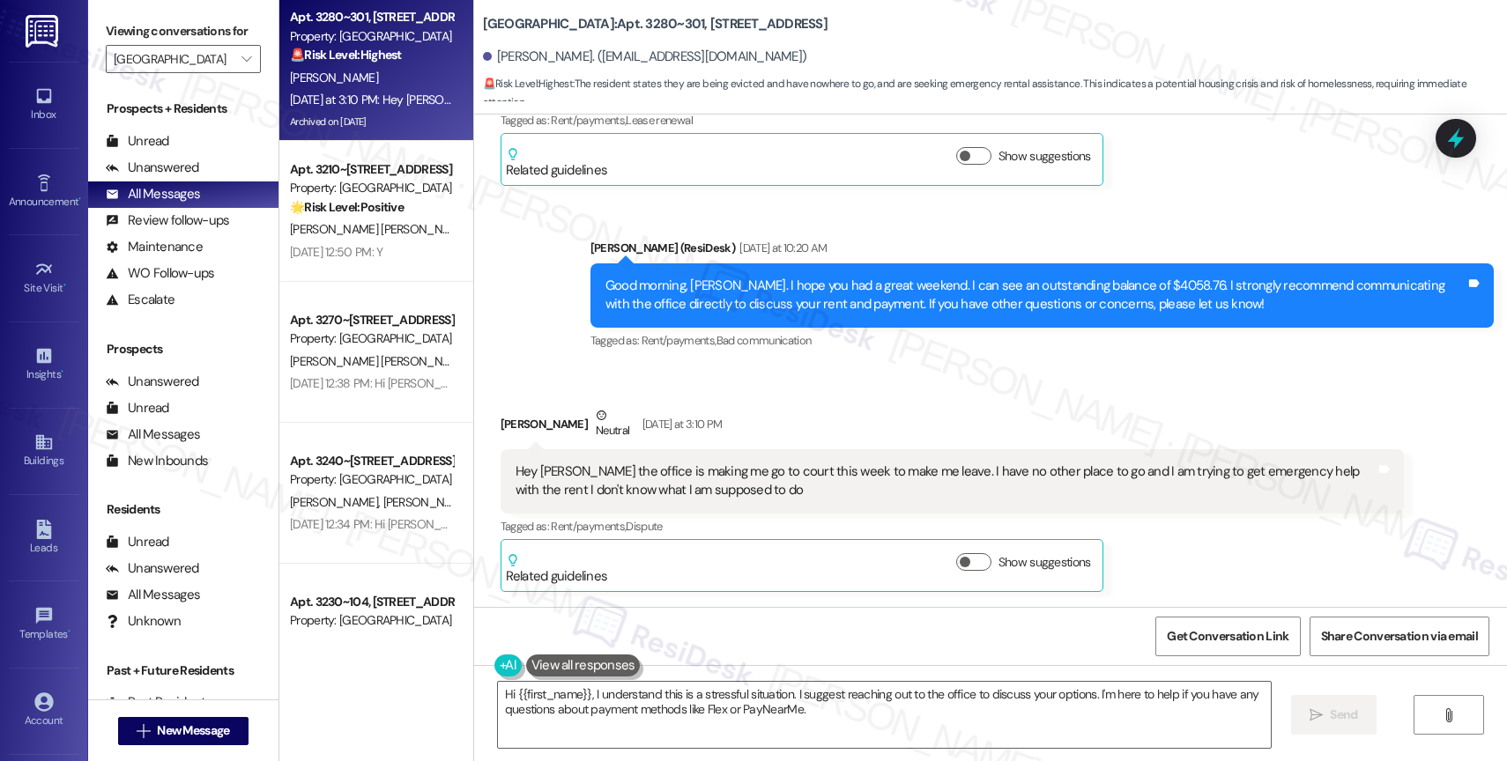
scroll to position [3634, 0]
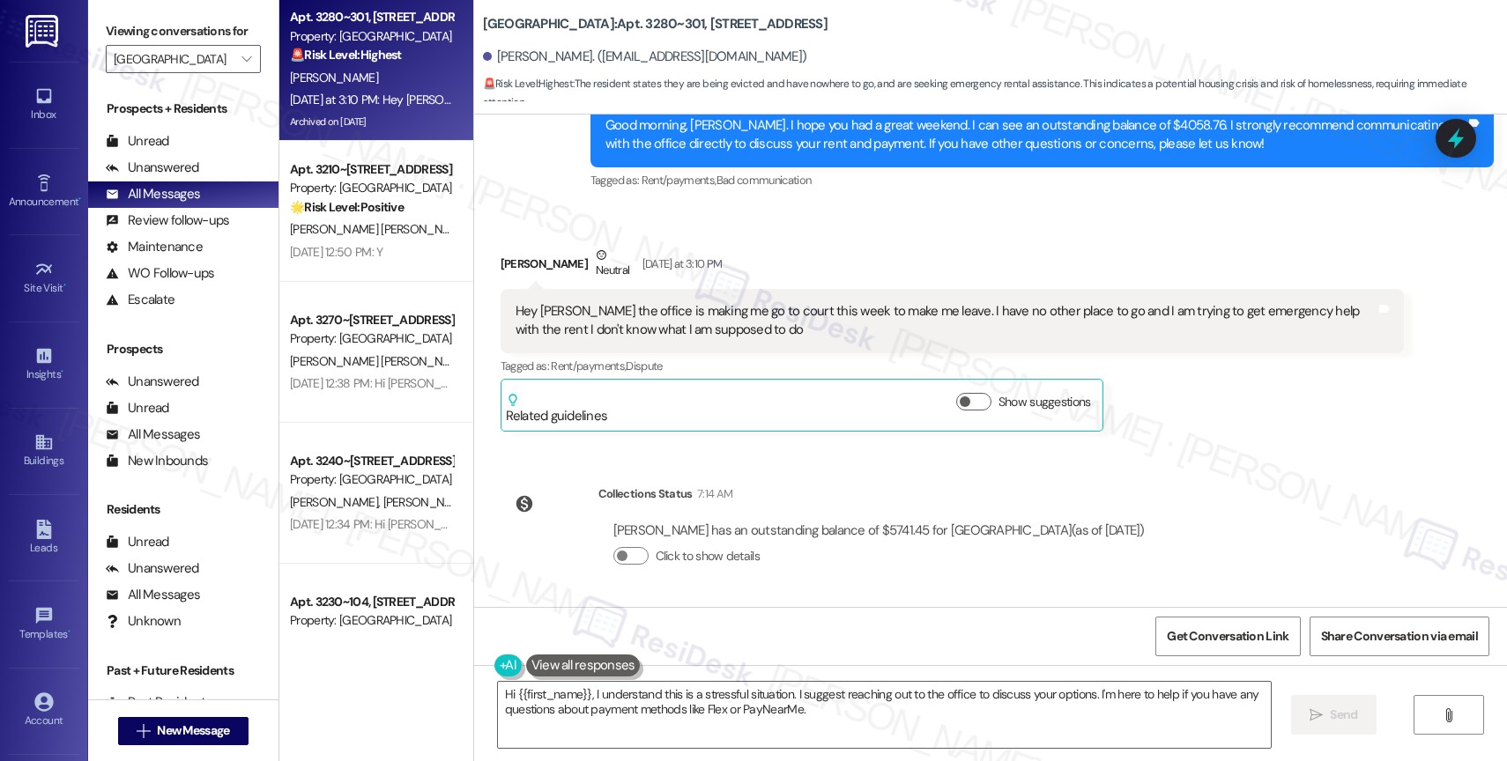
click at [834, 211] on div "Received via SMS [PERSON_NAME] Neutral [DATE] at 3:10 PM Hey [PERSON_NAME] the …" at bounding box center [990, 325] width 1033 height 239
click at [796, 483] on div "Collections Status 7:14 AM [PERSON_NAME] has an outstanding balance of $5741.45…" at bounding box center [829, 539] width 685 height 136
click at [618, 324] on div "Hey [PERSON_NAME] the office is making me go to court this week to make me leav…" at bounding box center [945, 321] width 860 height 38
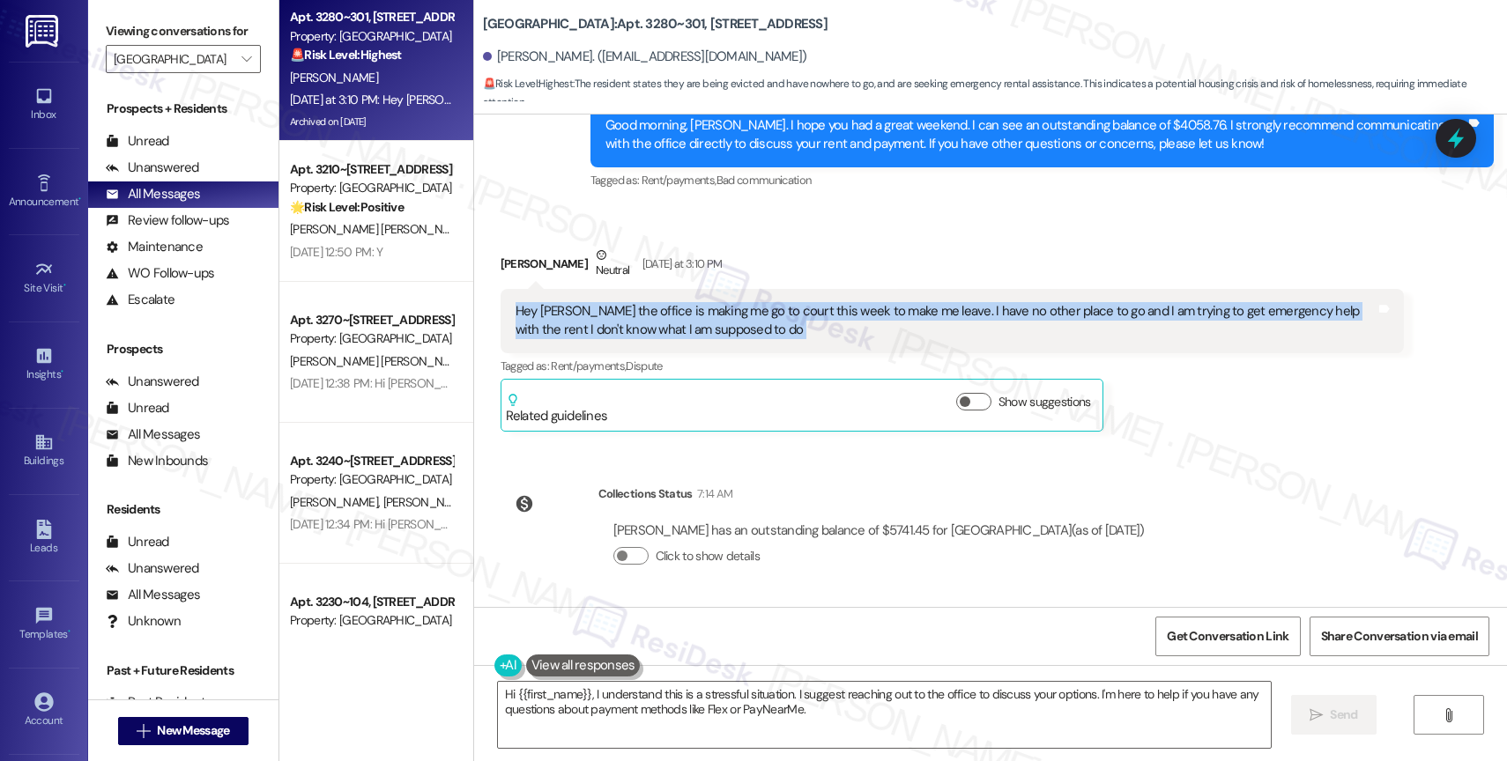
click at [618, 324] on div "Hey [PERSON_NAME] the office is making me go to court this week to make me leav…" at bounding box center [945, 321] width 860 height 38
copy div "Hey [PERSON_NAME] the office is making me go to court this week to make me leav…"
click at [566, 716] on textarea "Hi {{first_name}}, I understand this is a stressful situation. I suggest reachi…" at bounding box center [884, 715] width 773 height 66
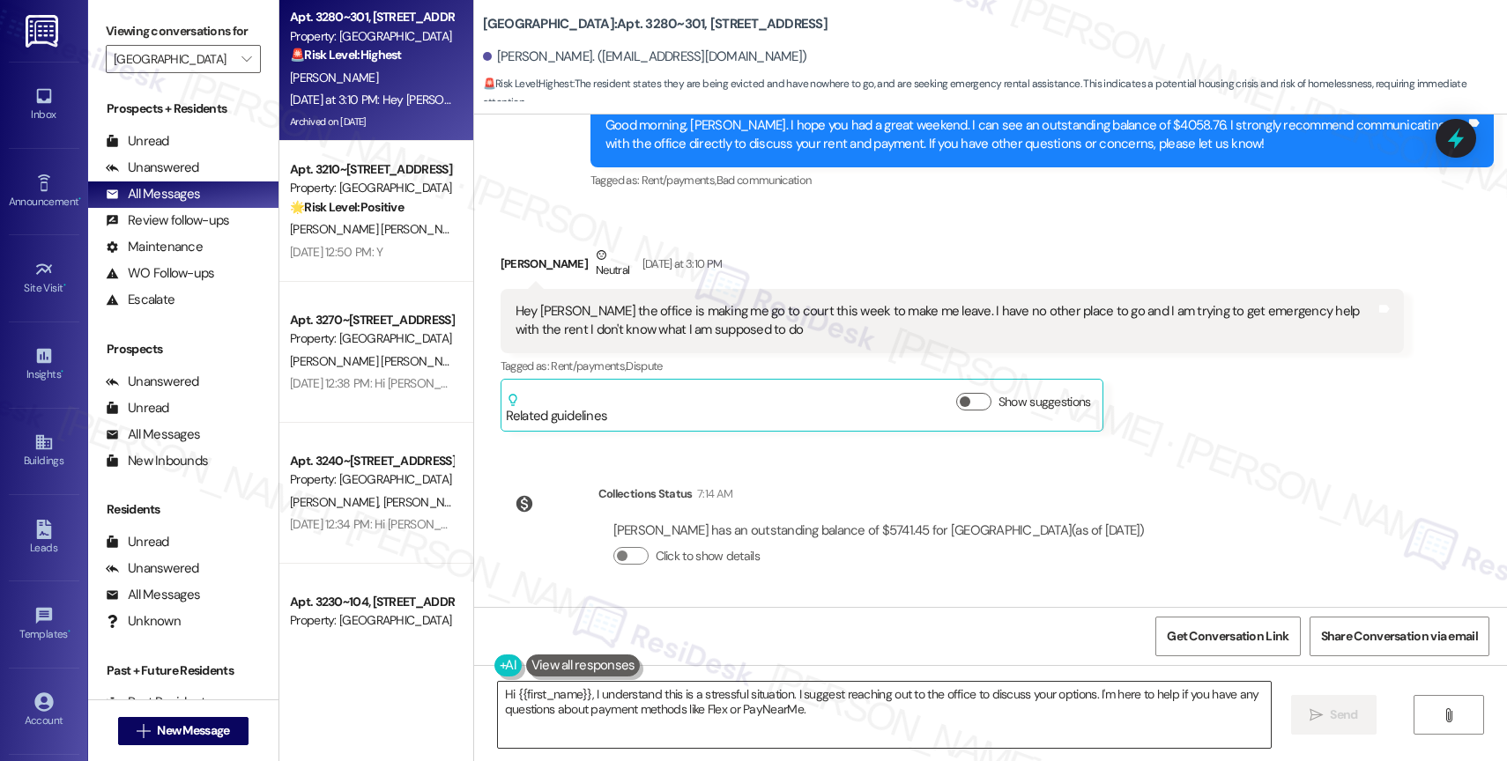
click at [566, 716] on textarea "Hi {{first_name}}, I understand this is a stressful situation. I suggest reachi…" at bounding box center [884, 715] width 773 height 66
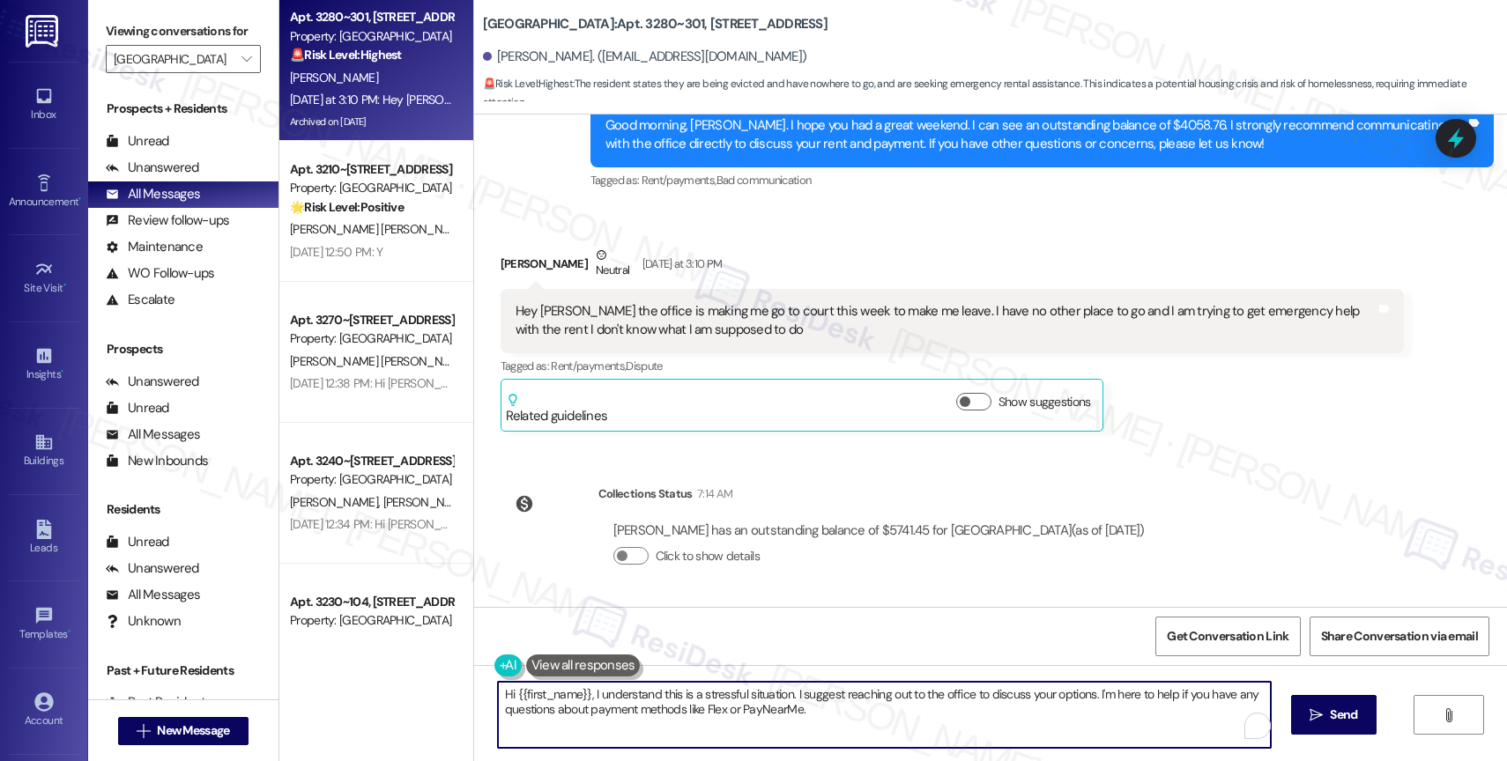
click at [566, 716] on textarea "Hi {{first_name}}, I understand this is a stressful situation. I suggest reachi…" at bounding box center [884, 715] width 773 height 66
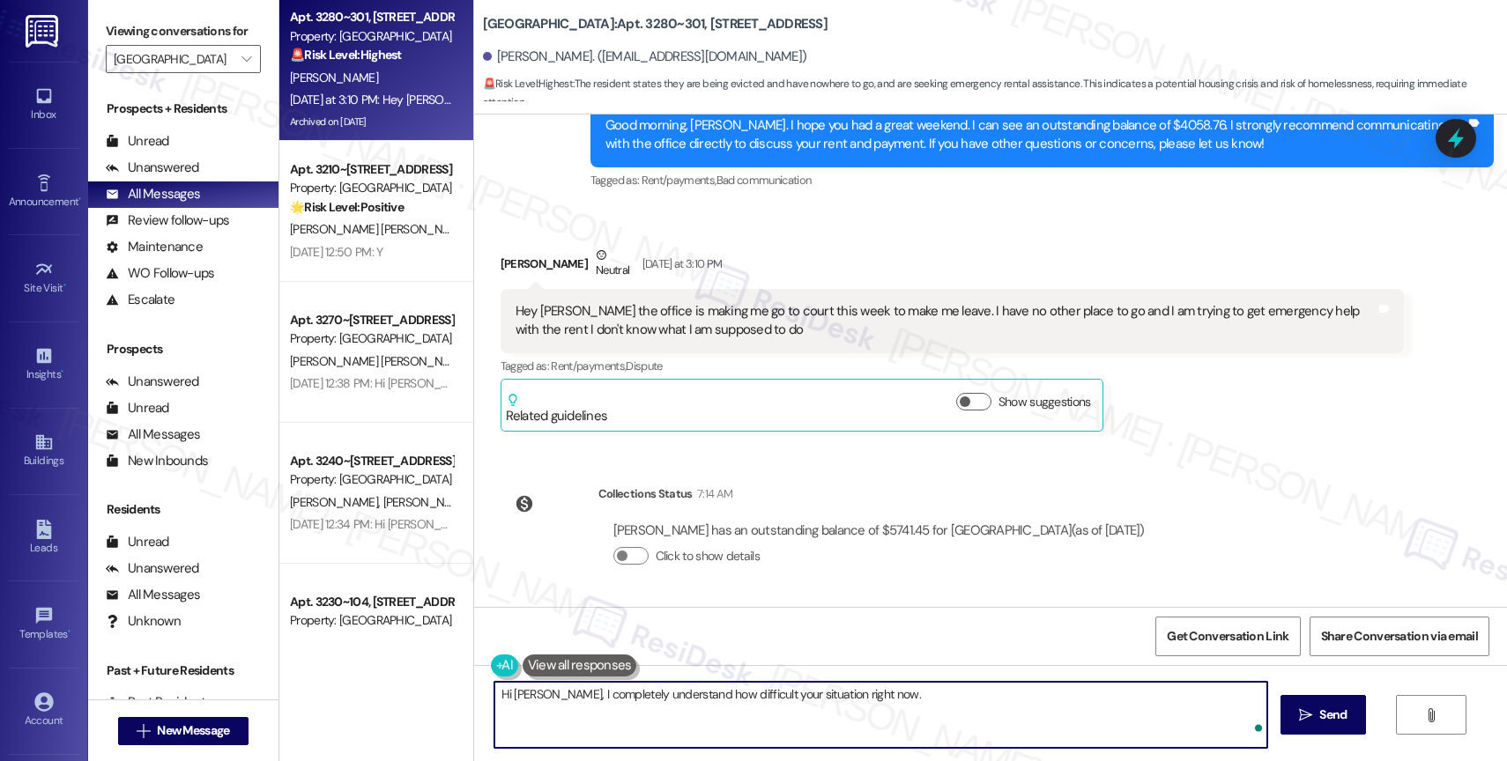
paste textarea "I recommend reaching out to the onsite office as soon as possible to explain yo…"
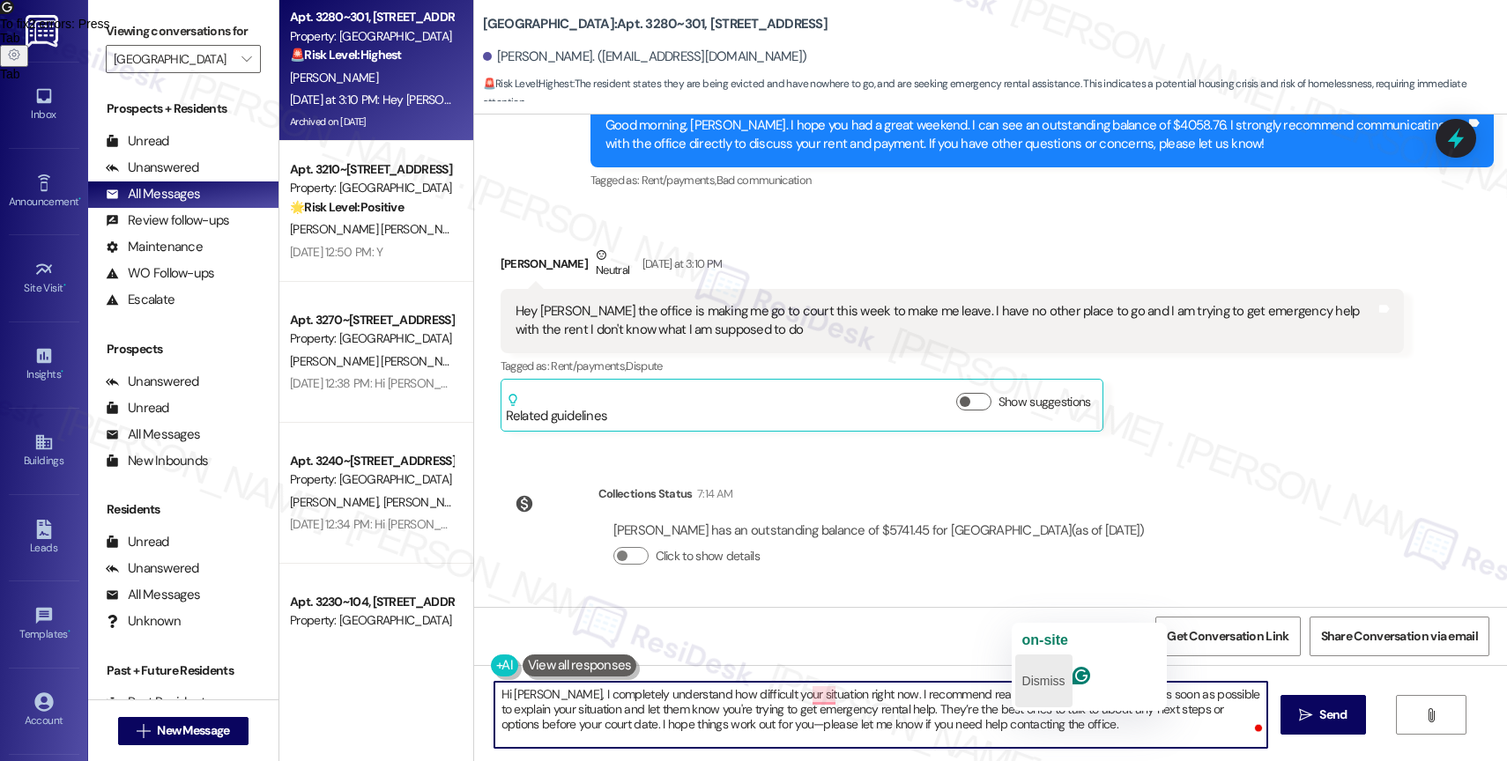
click at [1040, 668] on p "Dismiss" at bounding box center [1043, 681] width 43 height 28
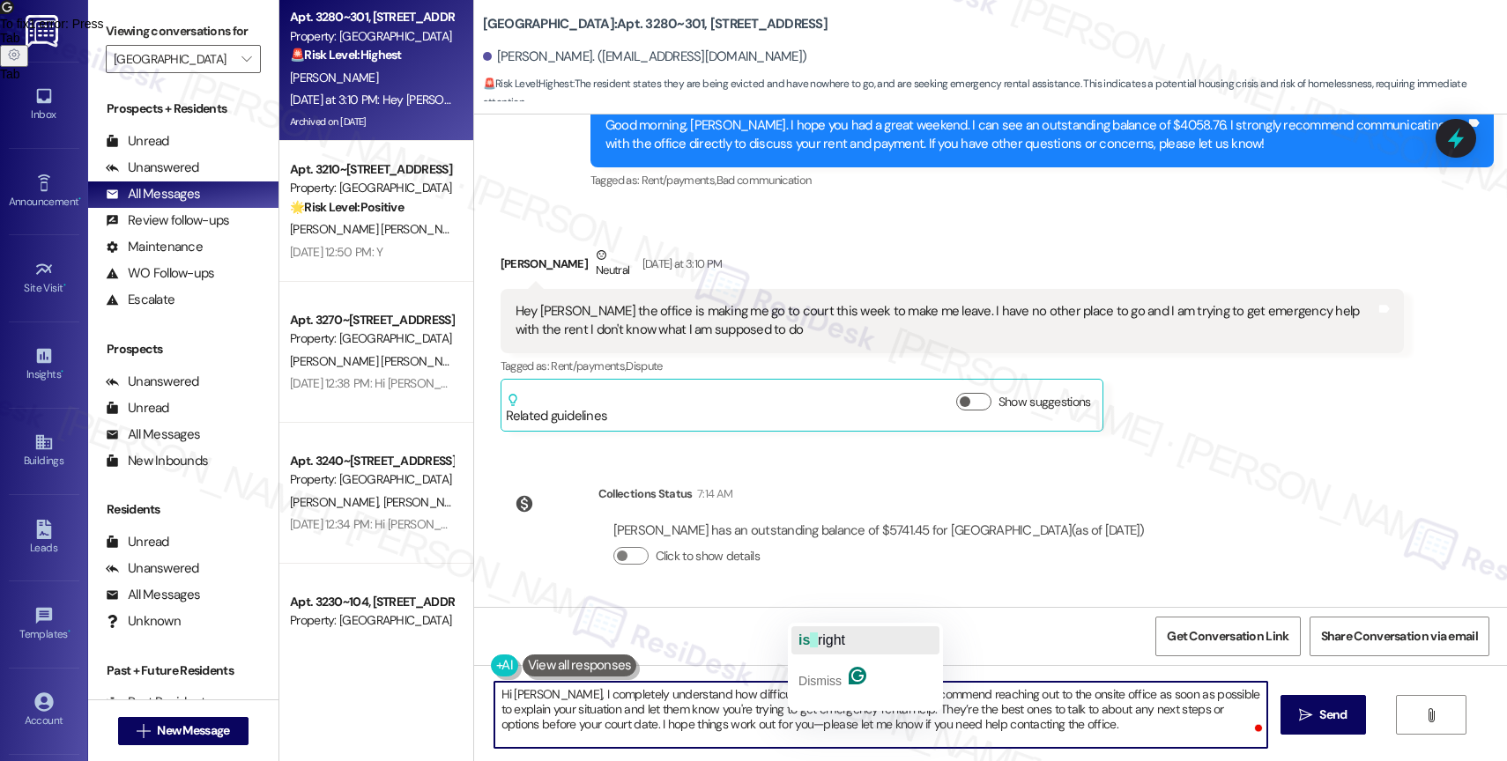
click at [835, 633] on span "right" at bounding box center [831, 640] width 27 height 15
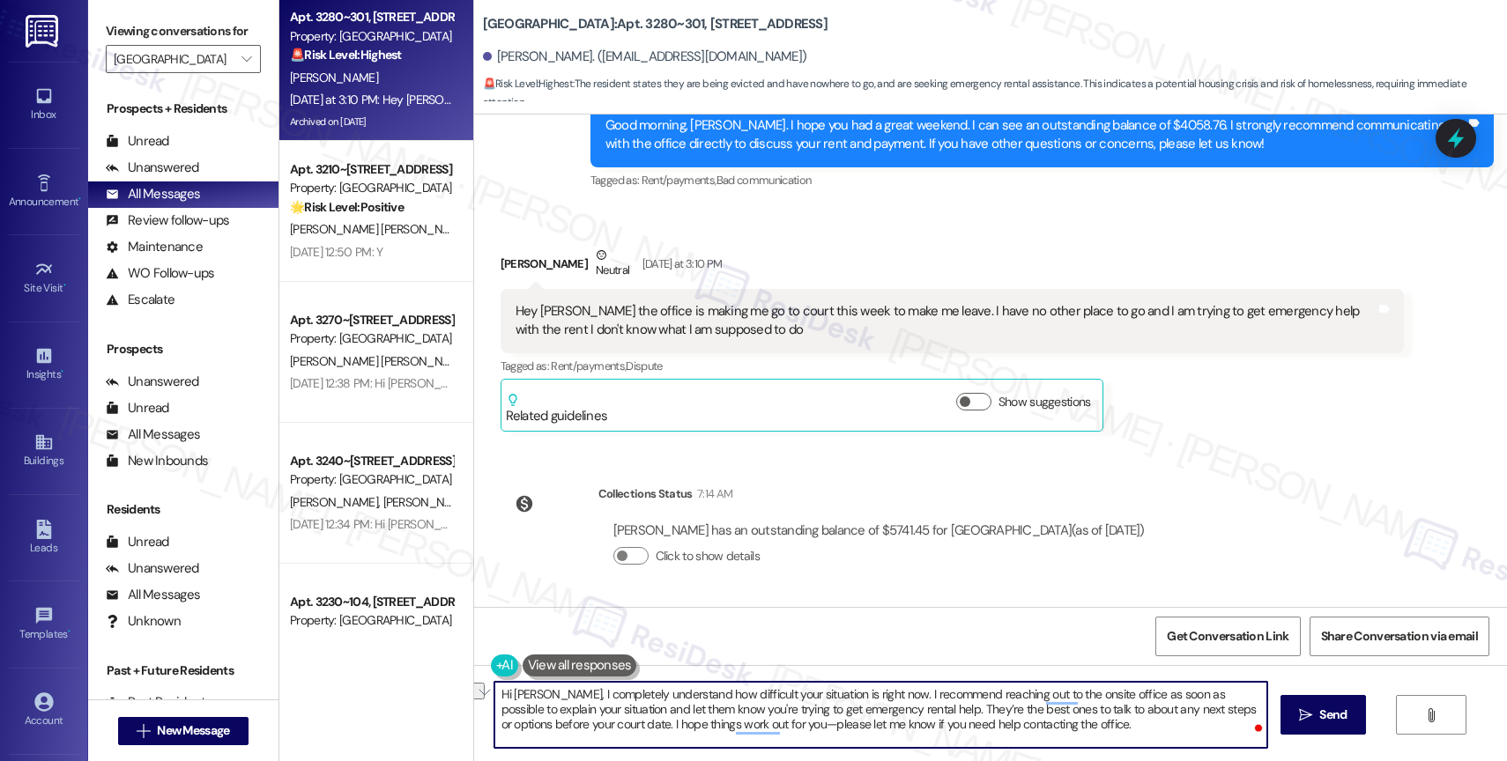
drag, startPoint x: 1065, startPoint y: 695, endPoint x: 931, endPoint y: 698, distance: 133.9
click at [931, 698] on textarea "Hi [PERSON_NAME], I completely understand how difficult your situation is right…" at bounding box center [880, 715] width 773 height 66
click at [716, 709] on textarea "Hi [PERSON_NAME], I completely understand how difficult your situation is right…" at bounding box center [880, 715] width 773 height 66
click at [1074, 732] on textarea "Hi [PERSON_NAME], I completely understand how difficult your situation is right…" at bounding box center [880, 715] width 773 height 66
drag, startPoint x: 1146, startPoint y: 710, endPoint x: 565, endPoint y: 729, distance: 581.8
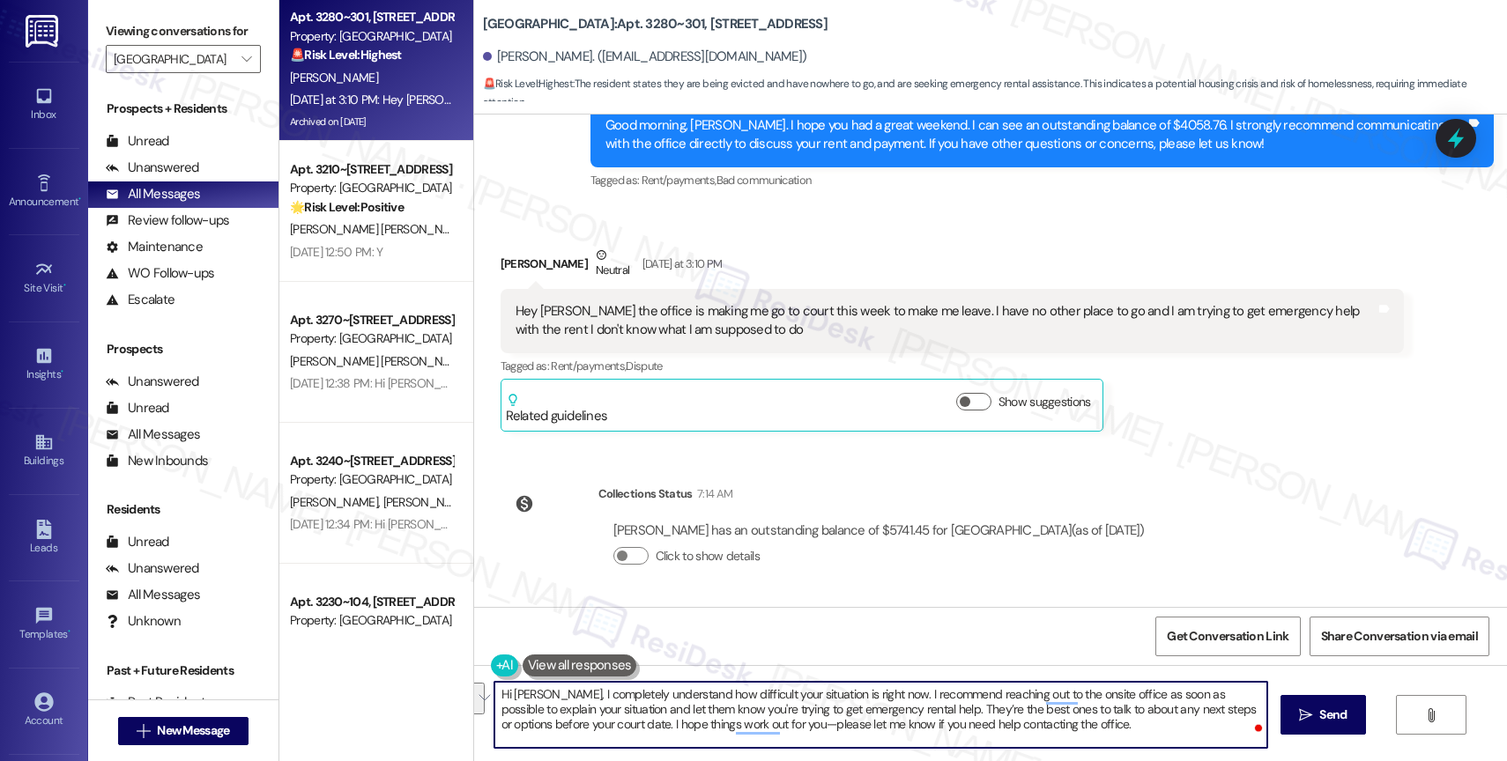
click at [565, 729] on textarea "Hi [PERSON_NAME], I completely understand how difficult your situation is right…" at bounding box center [880, 715] width 773 height 66
click at [826, 727] on textarea "Hi [PERSON_NAME], I completely understand how difficult your situation is right…" at bounding box center [880, 715] width 773 height 66
drag, startPoint x: 1005, startPoint y: 725, endPoint x: 1171, endPoint y: 729, distance: 165.7
click at [1171, 729] on textarea "Hi [PERSON_NAME], I completely understand how difficult your situation is right…" at bounding box center [880, 715] width 773 height 66
click at [1245, 723] on div "1" at bounding box center [1239, 725] width 19 height 19
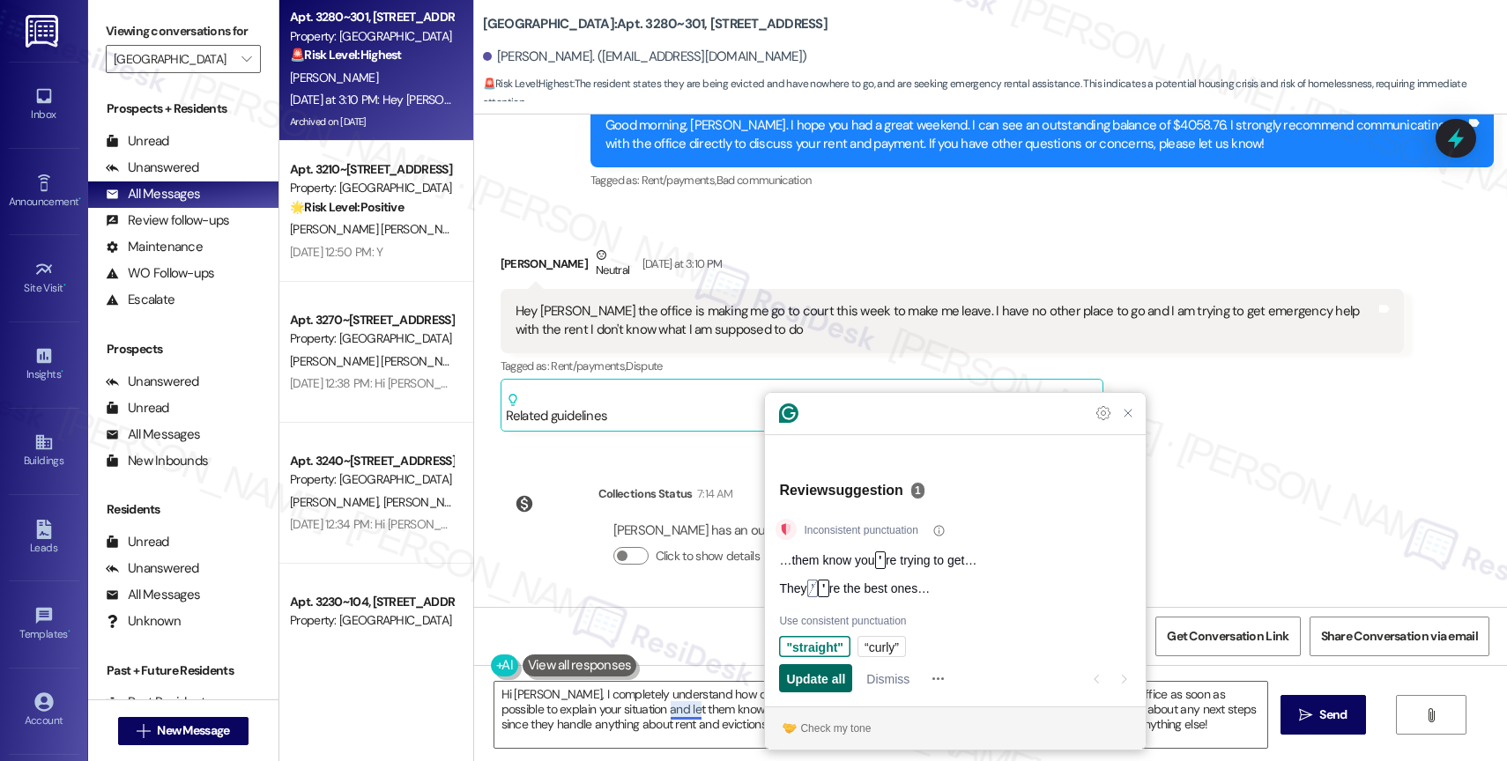
click at [818, 682] on span "Update all" at bounding box center [815, 679] width 59 height 19
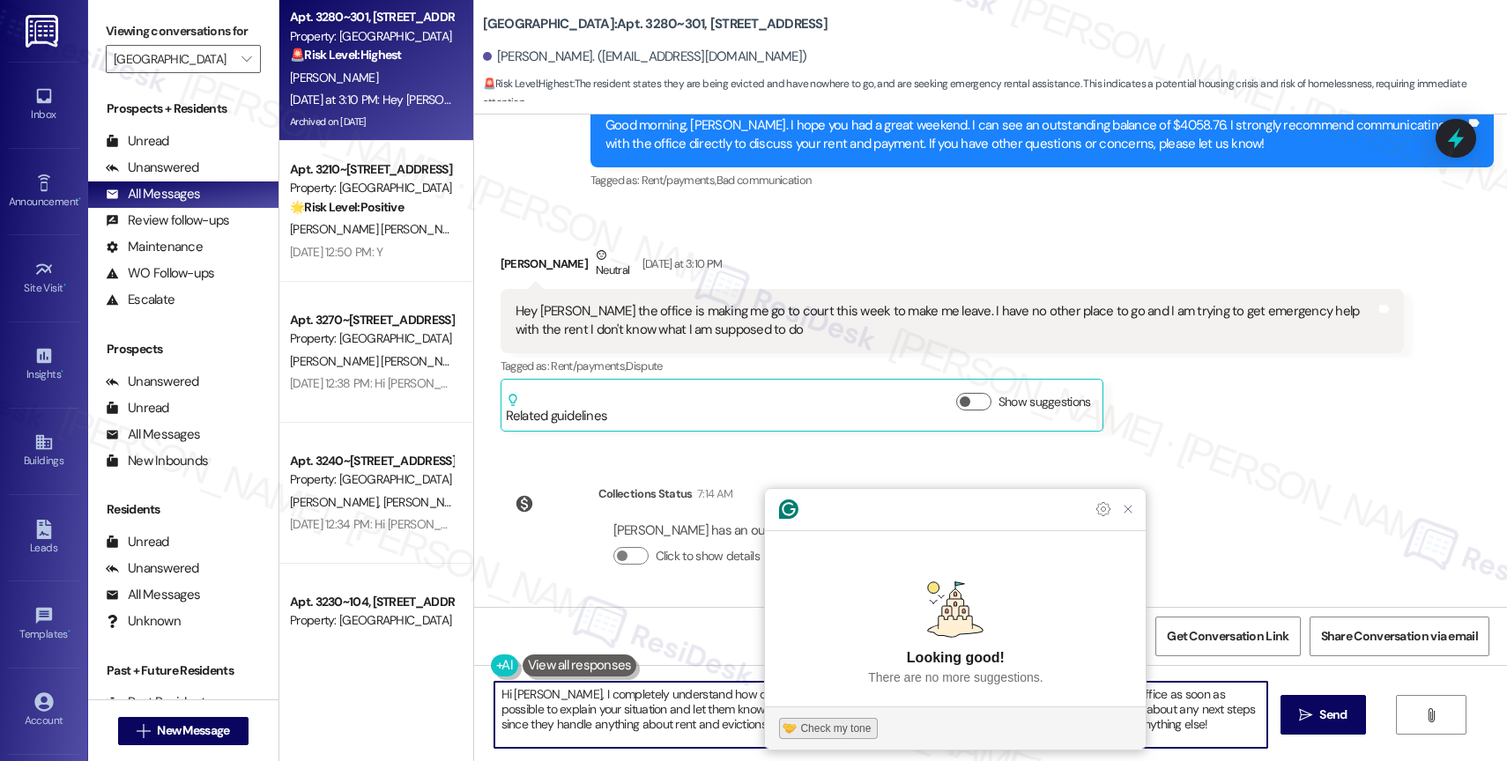
type textarea "Hi [PERSON_NAME], I completely understand how difficult your situation is right…"
click at [827, 732] on div "Check my tone" at bounding box center [835, 729] width 70 height 16
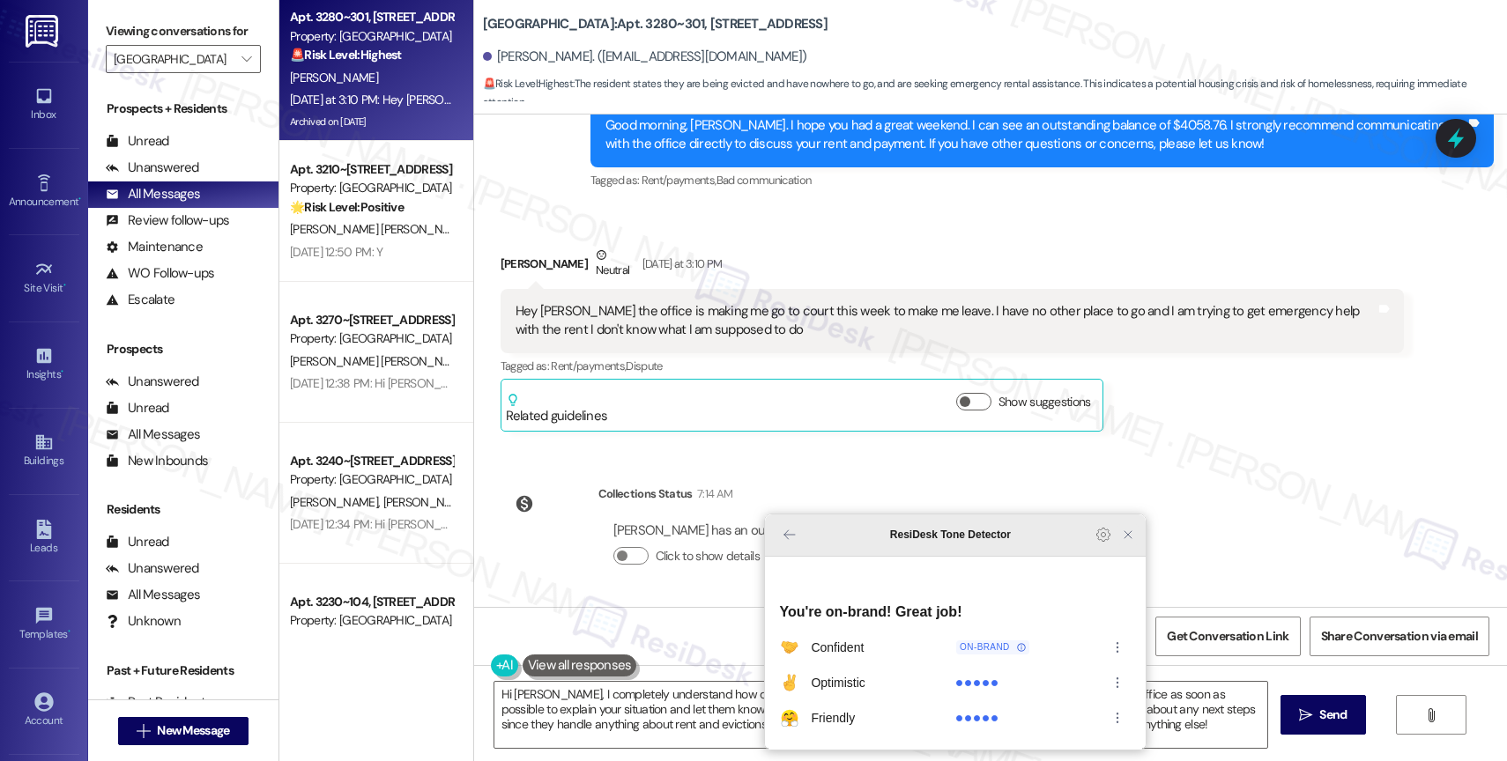
click at [1131, 542] on icon "Close Grammarly Assistant" at bounding box center [1128, 535] width 14 height 14
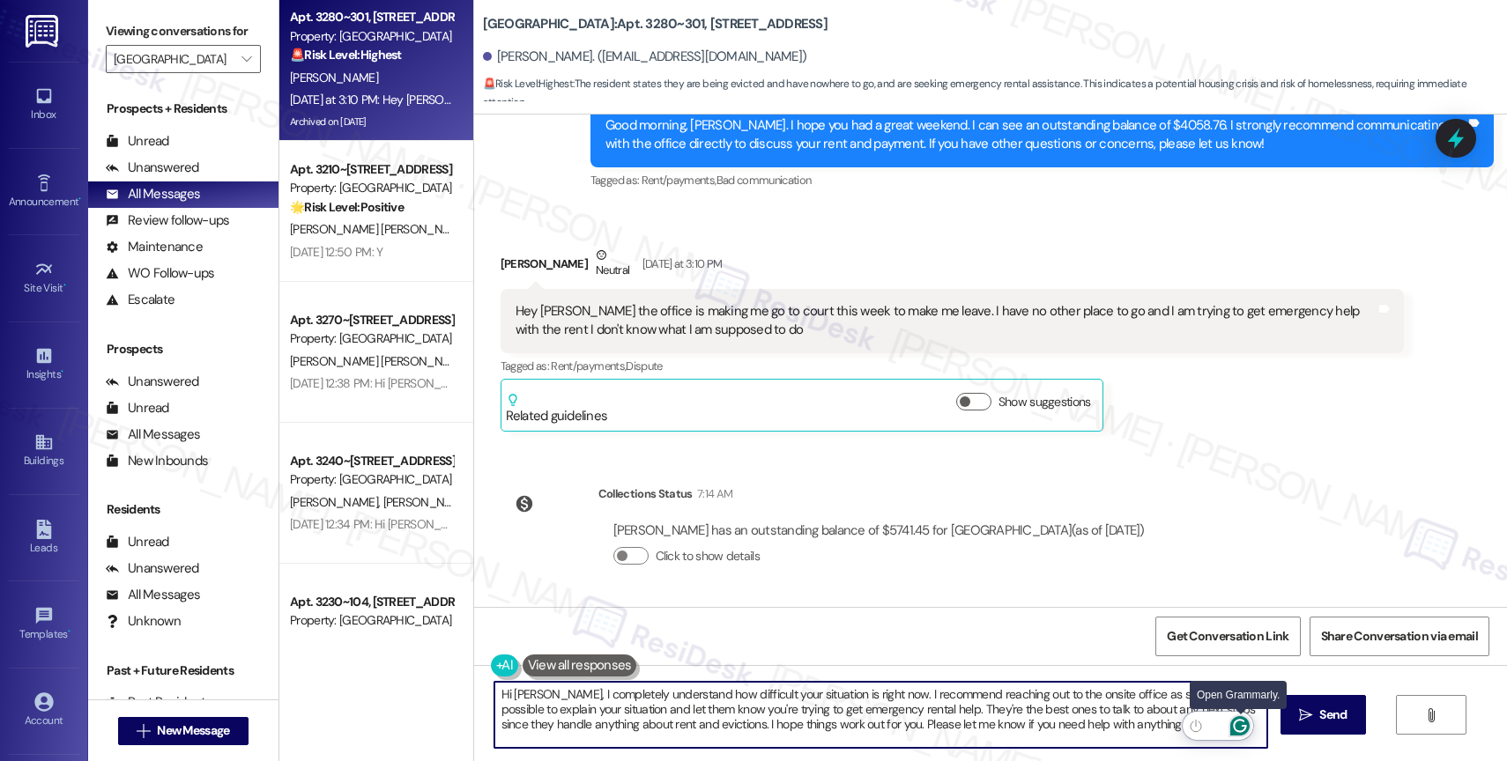
click at [1241, 724] on icon "Open Grammarly. 0 Suggestions." at bounding box center [1239, 725] width 19 height 19
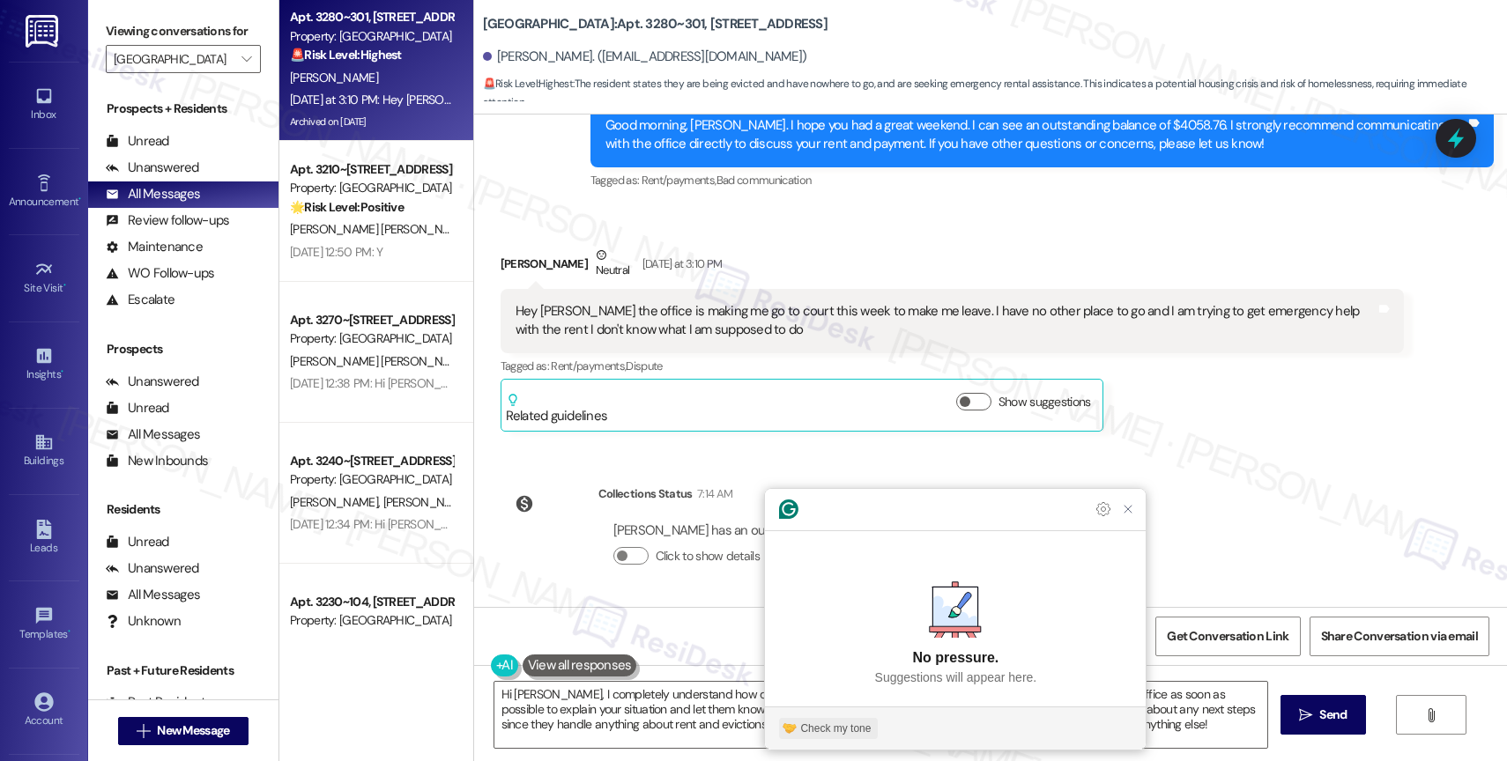
click at [848, 728] on div "Check my tone" at bounding box center [835, 729] width 70 height 16
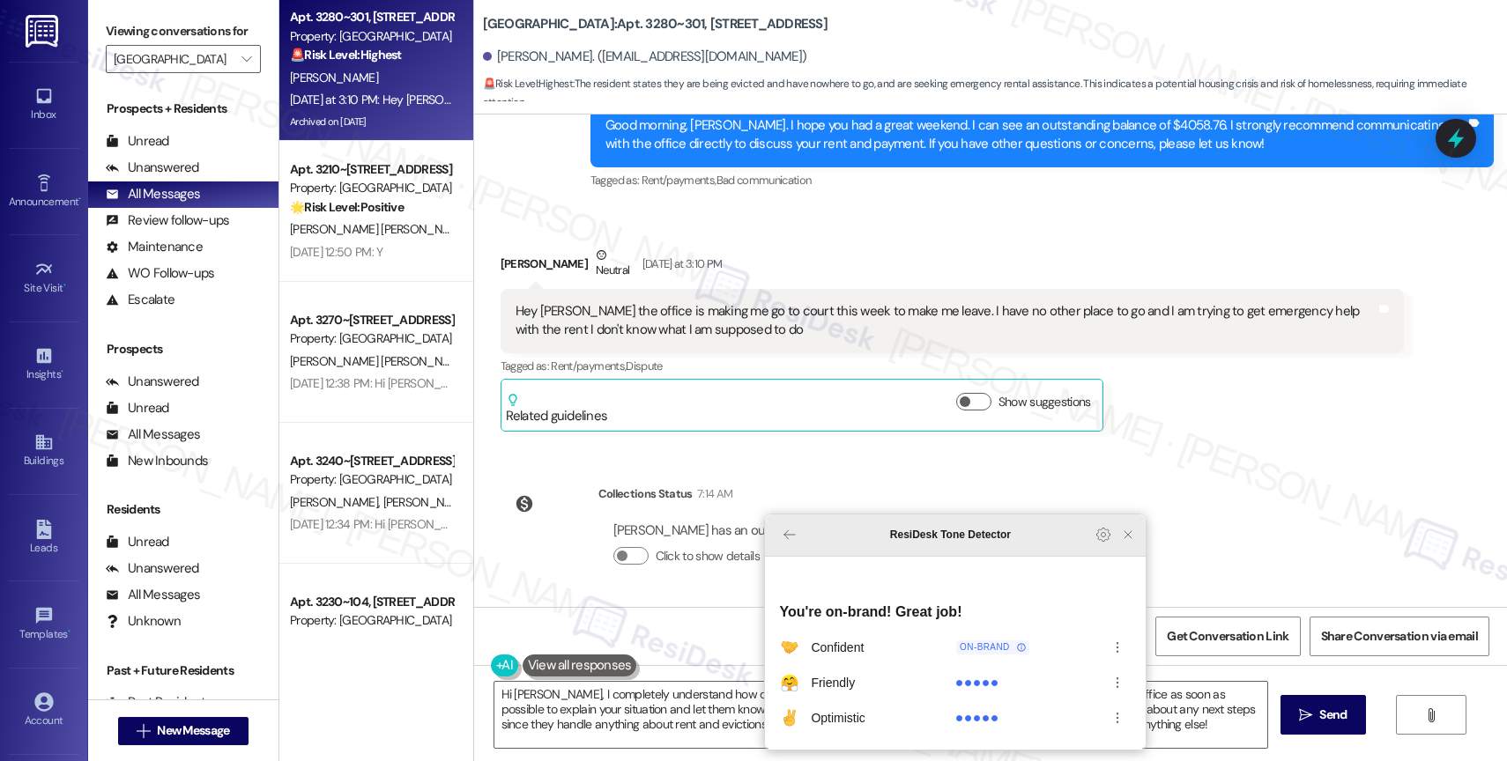
click at [1121, 542] on icon "Close Grammarly Assistant" at bounding box center [1128, 535] width 14 height 14
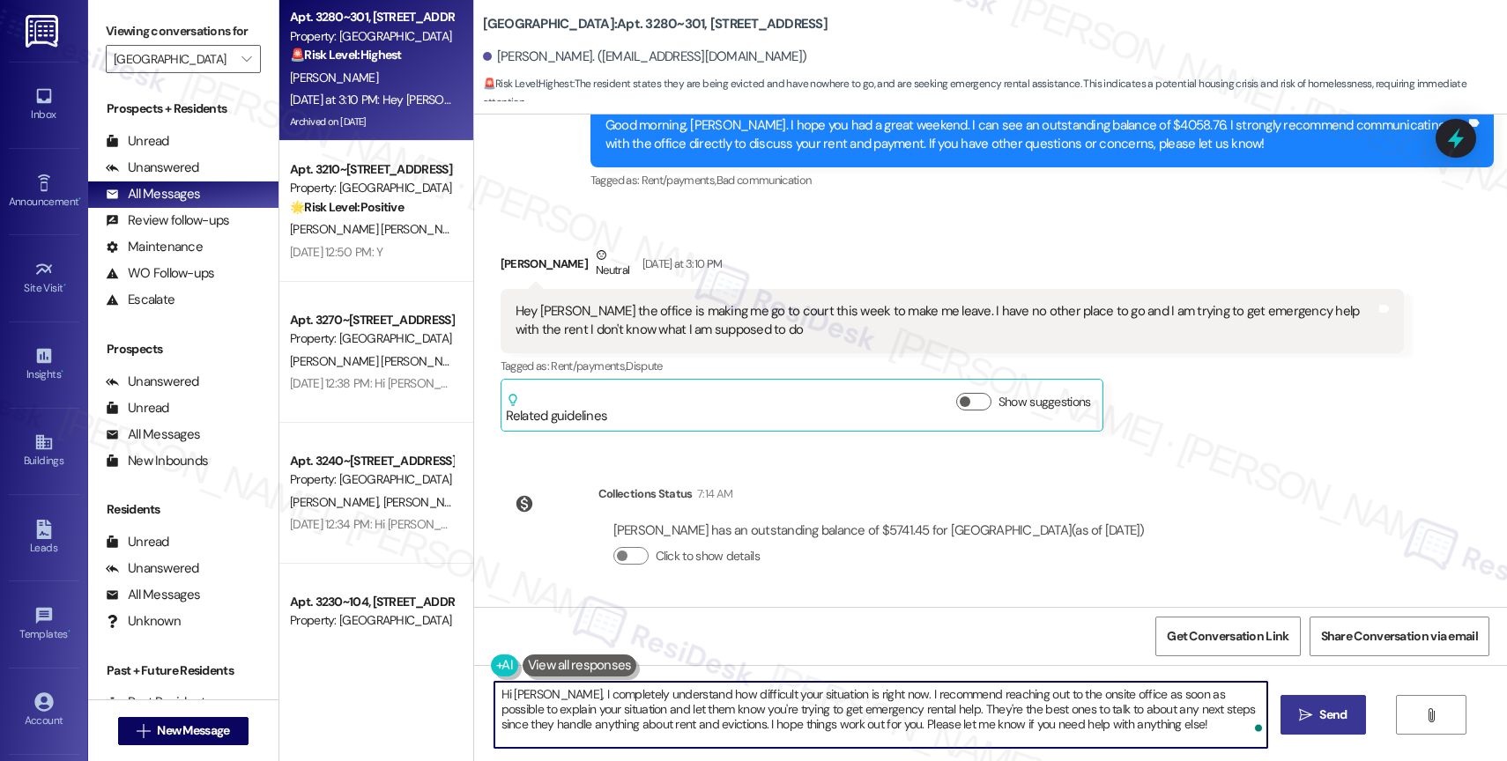
click at [1321, 718] on span "Send" at bounding box center [1332, 715] width 27 height 19
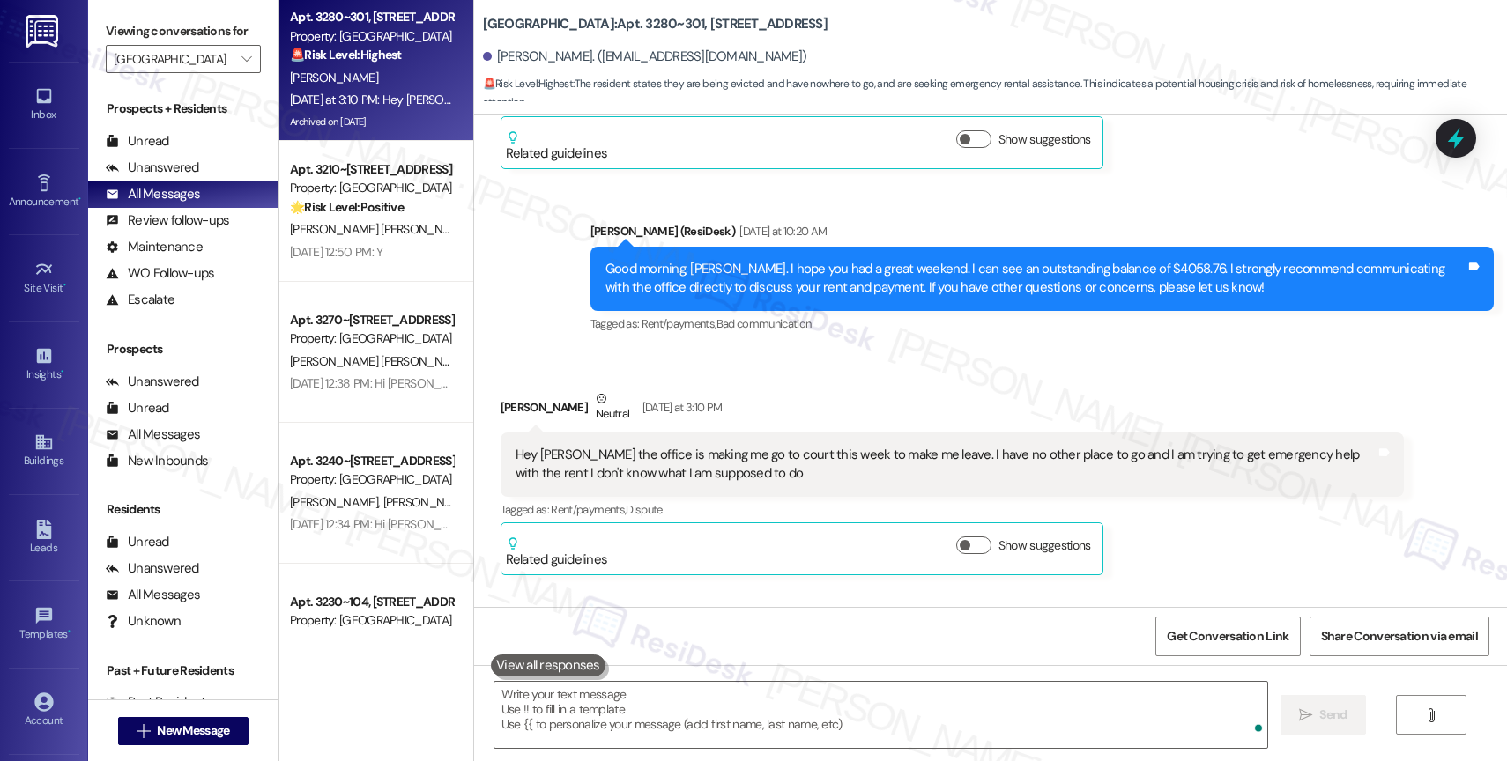
scroll to position [3795, 0]
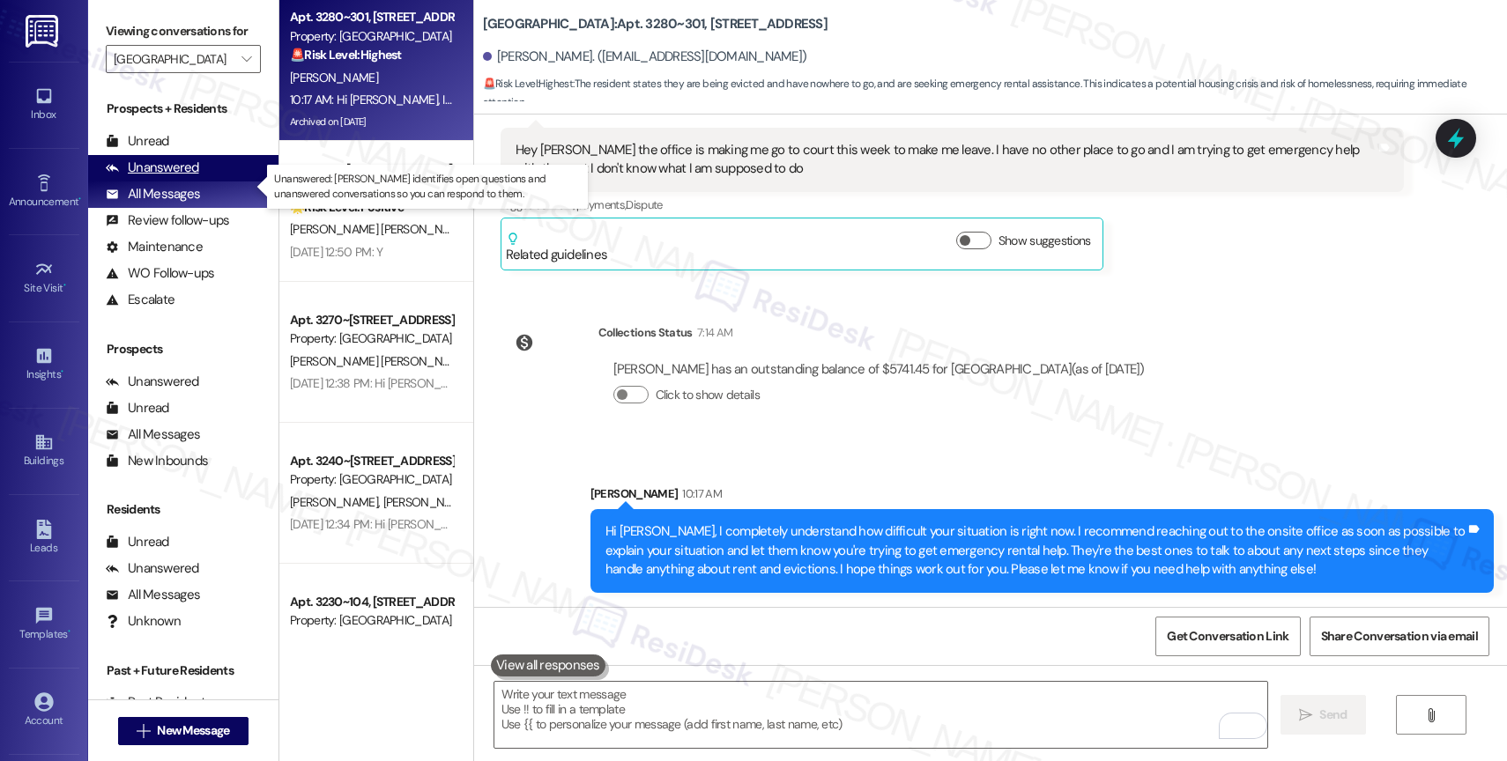
click at [167, 177] on div "Unanswered" at bounding box center [152, 168] width 93 height 19
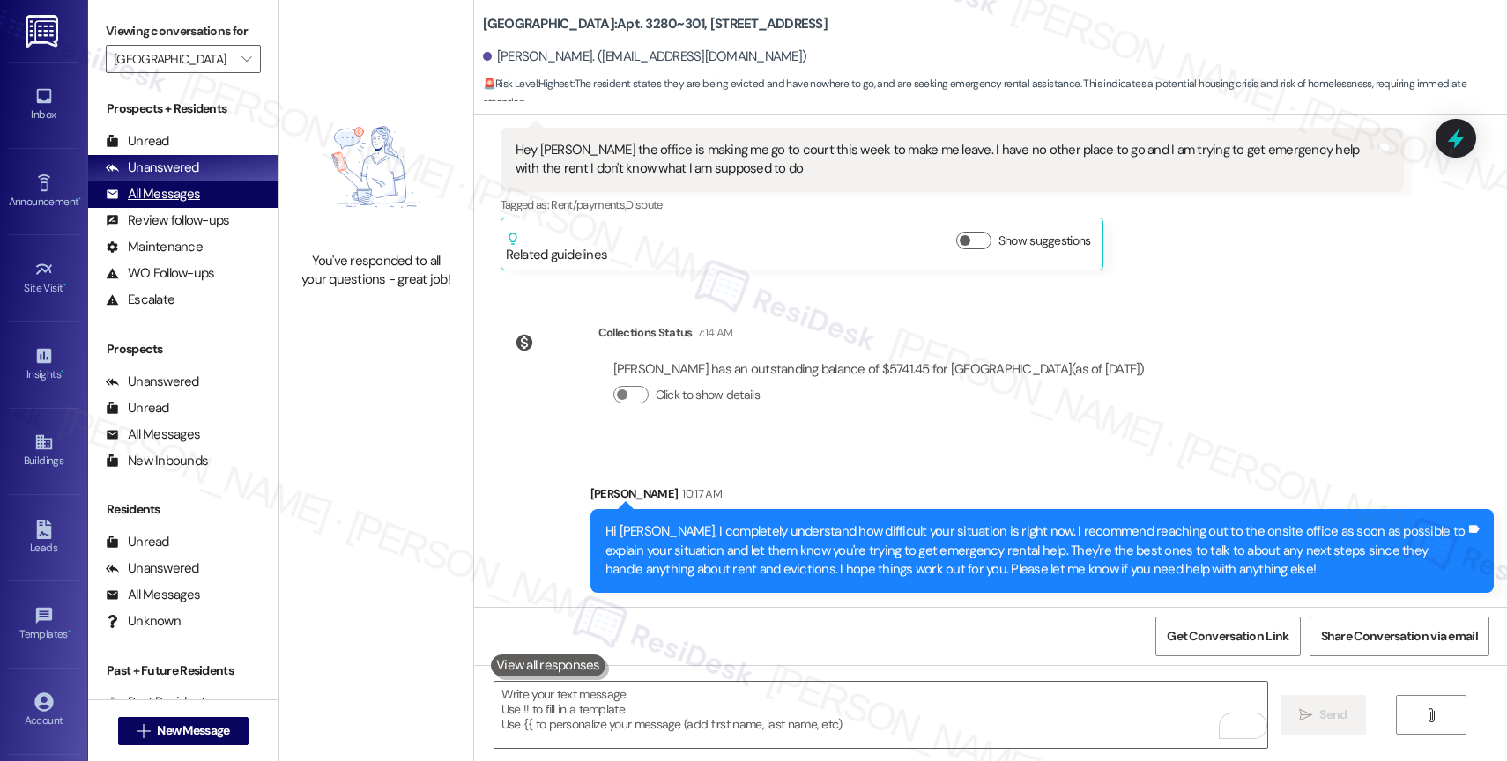
click at [184, 204] on div "All Messages" at bounding box center [153, 194] width 94 height 19
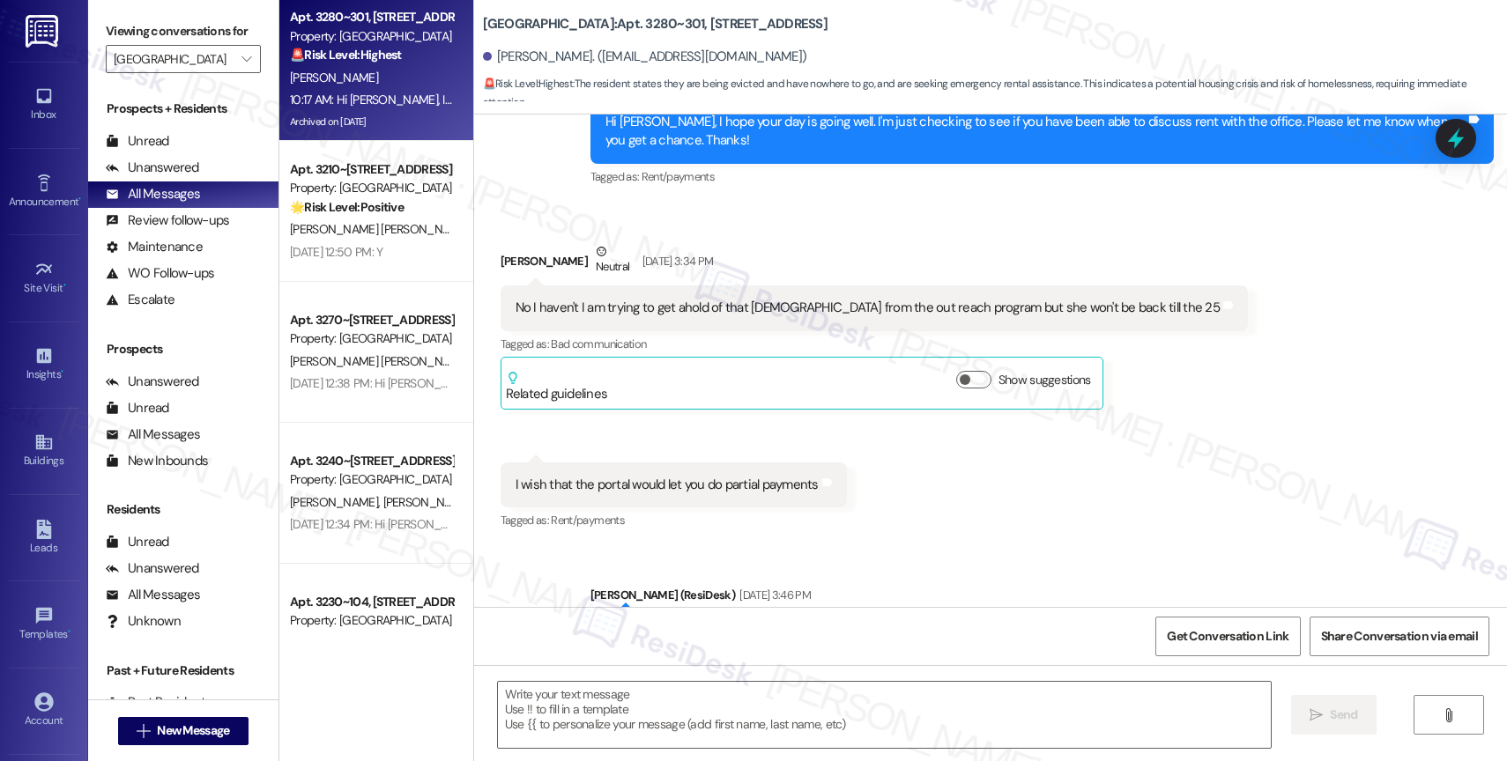
type textarea "Fetching suggested responses. Please feel free to read through the conversation…"
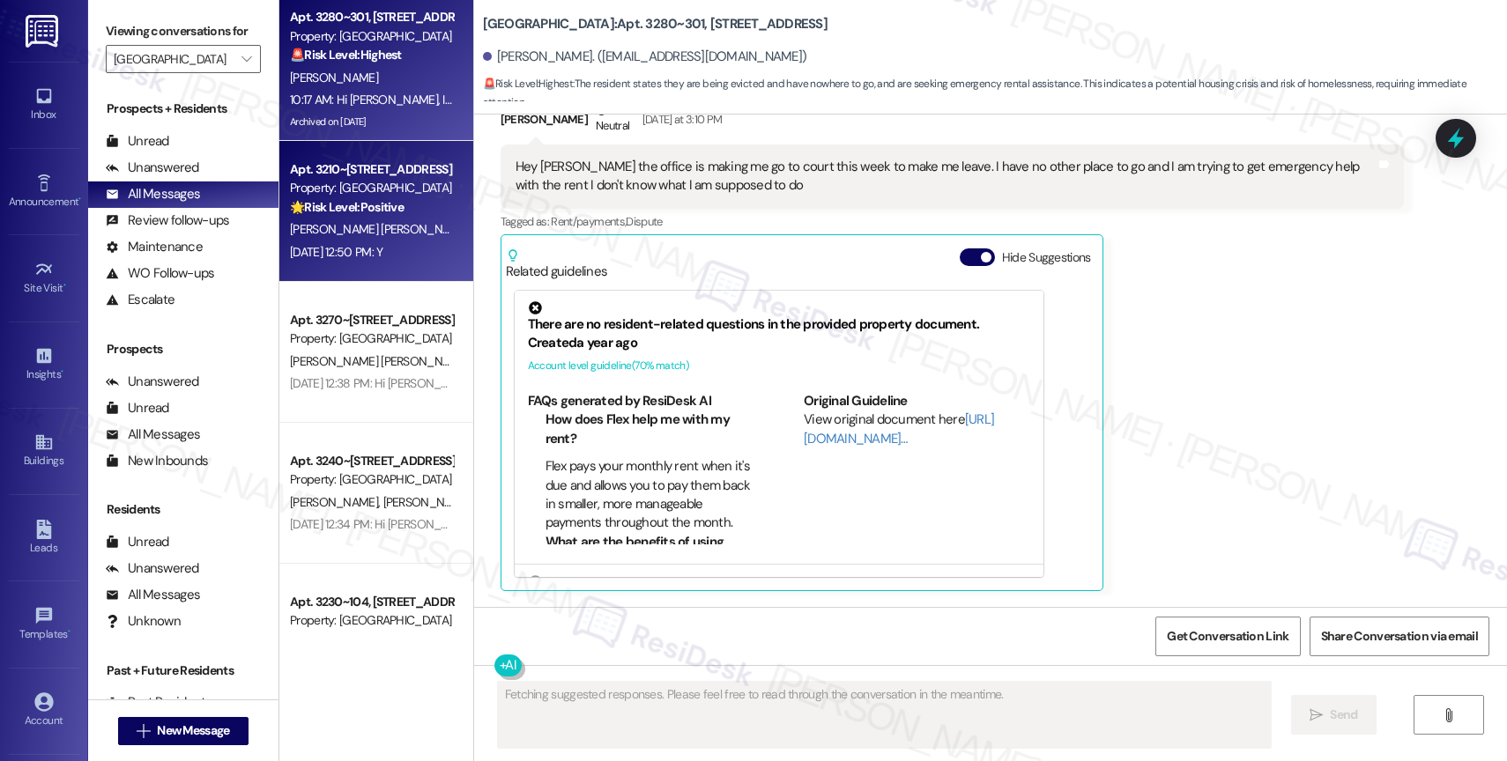
scroll to position [3776, 0]
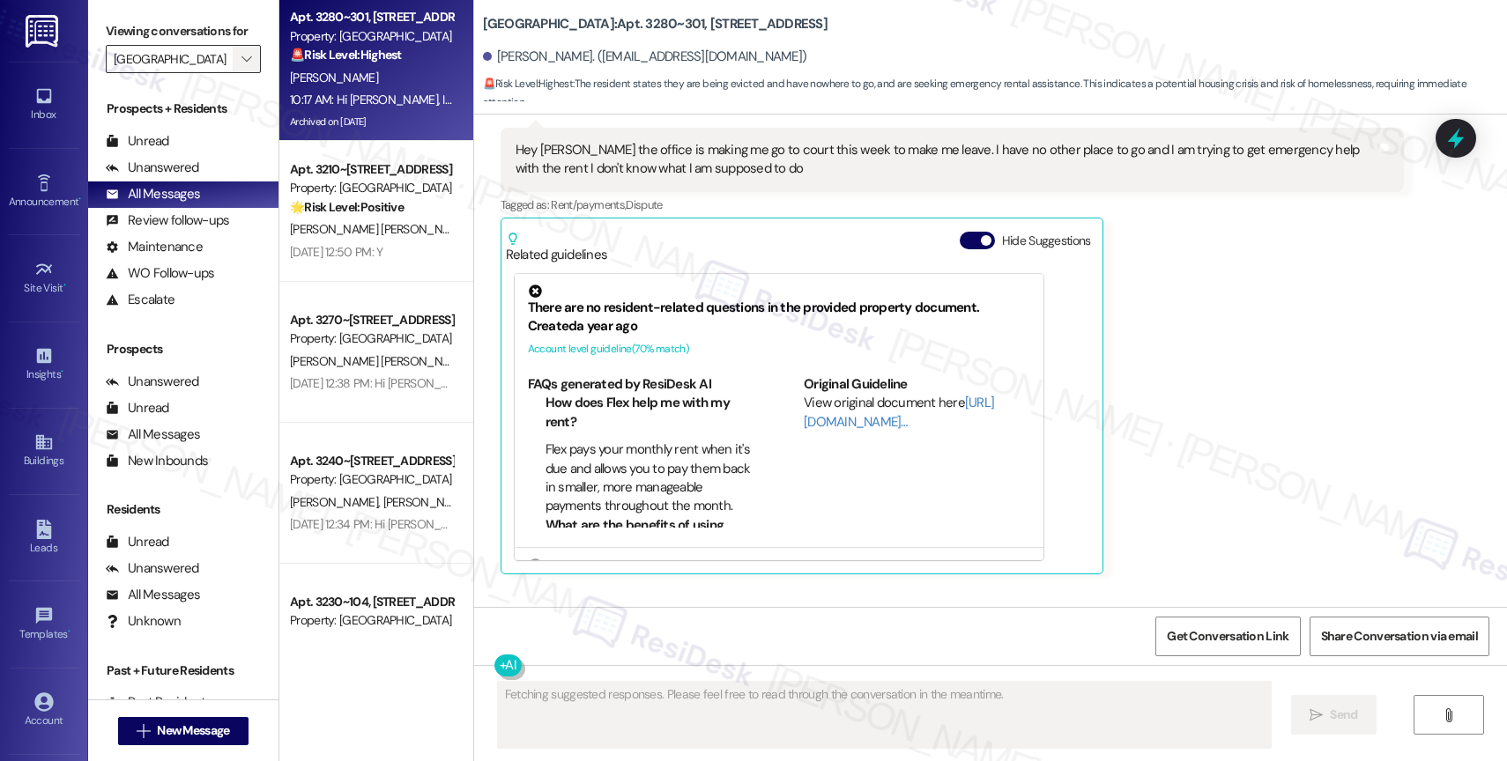
click at [241, 66] on icon "" at bounding box center [246, 59] width 10 height 14
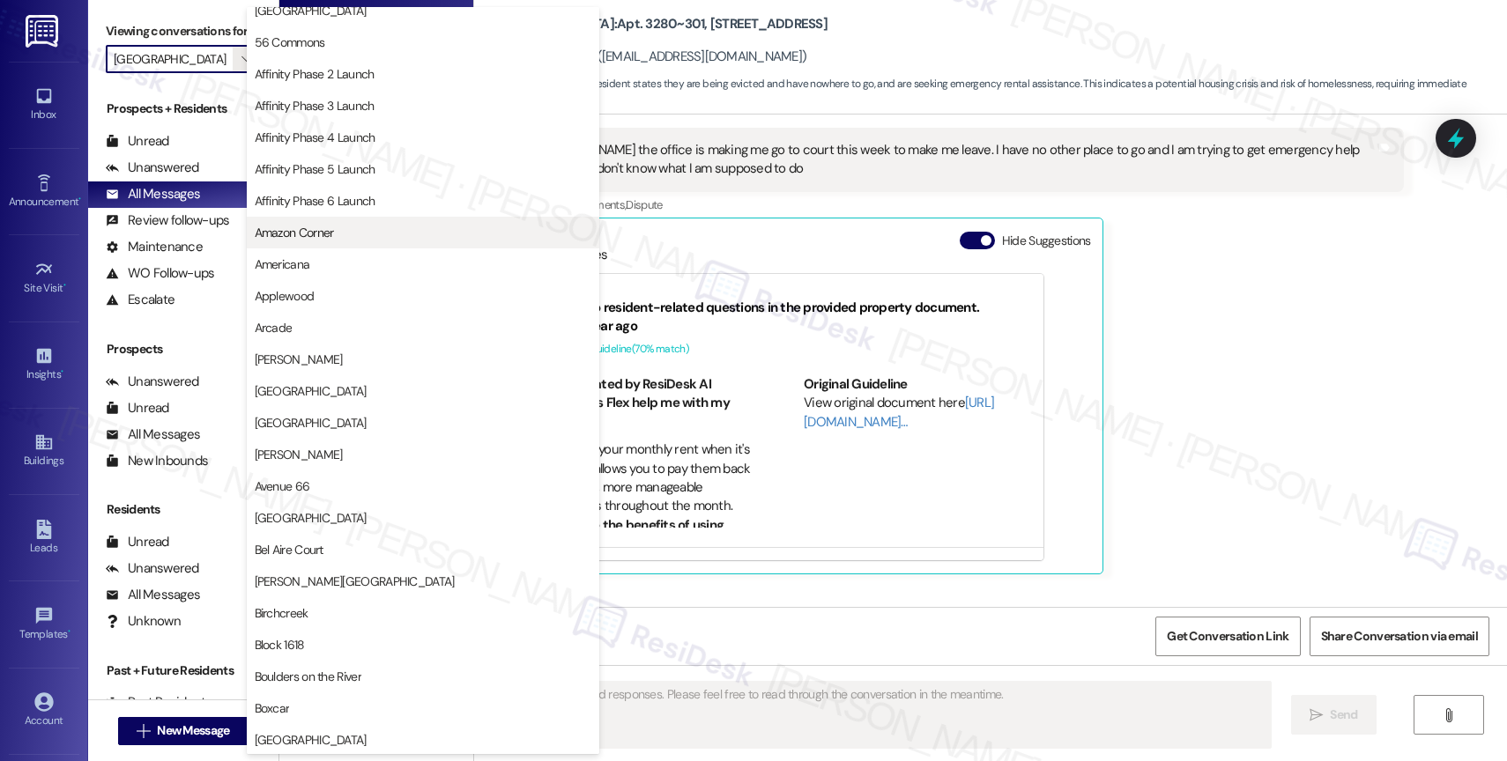
scroll to position [0, 0]
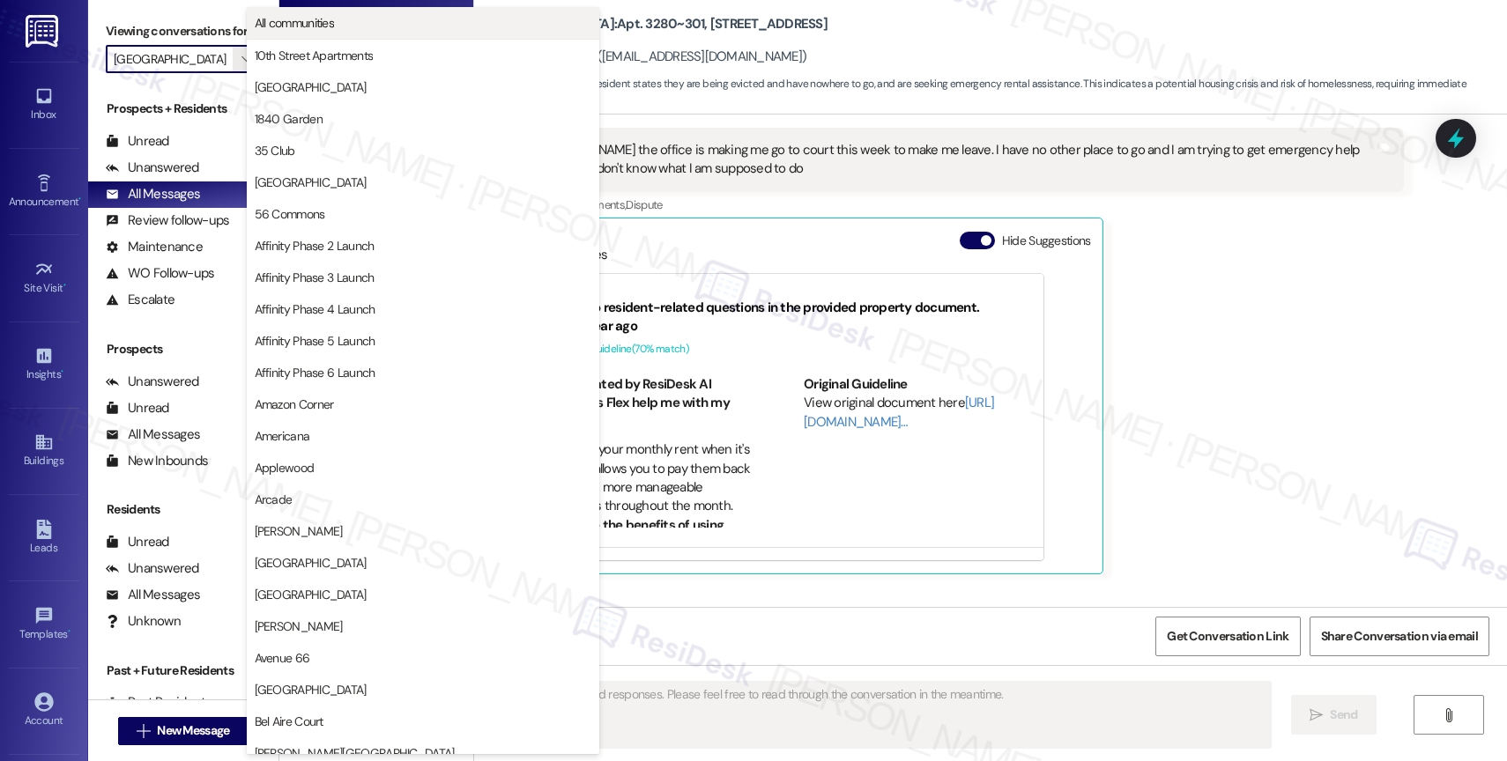
click at [389, 21] on span "All communities" at bounding box center [423, 23] width 337 height 18
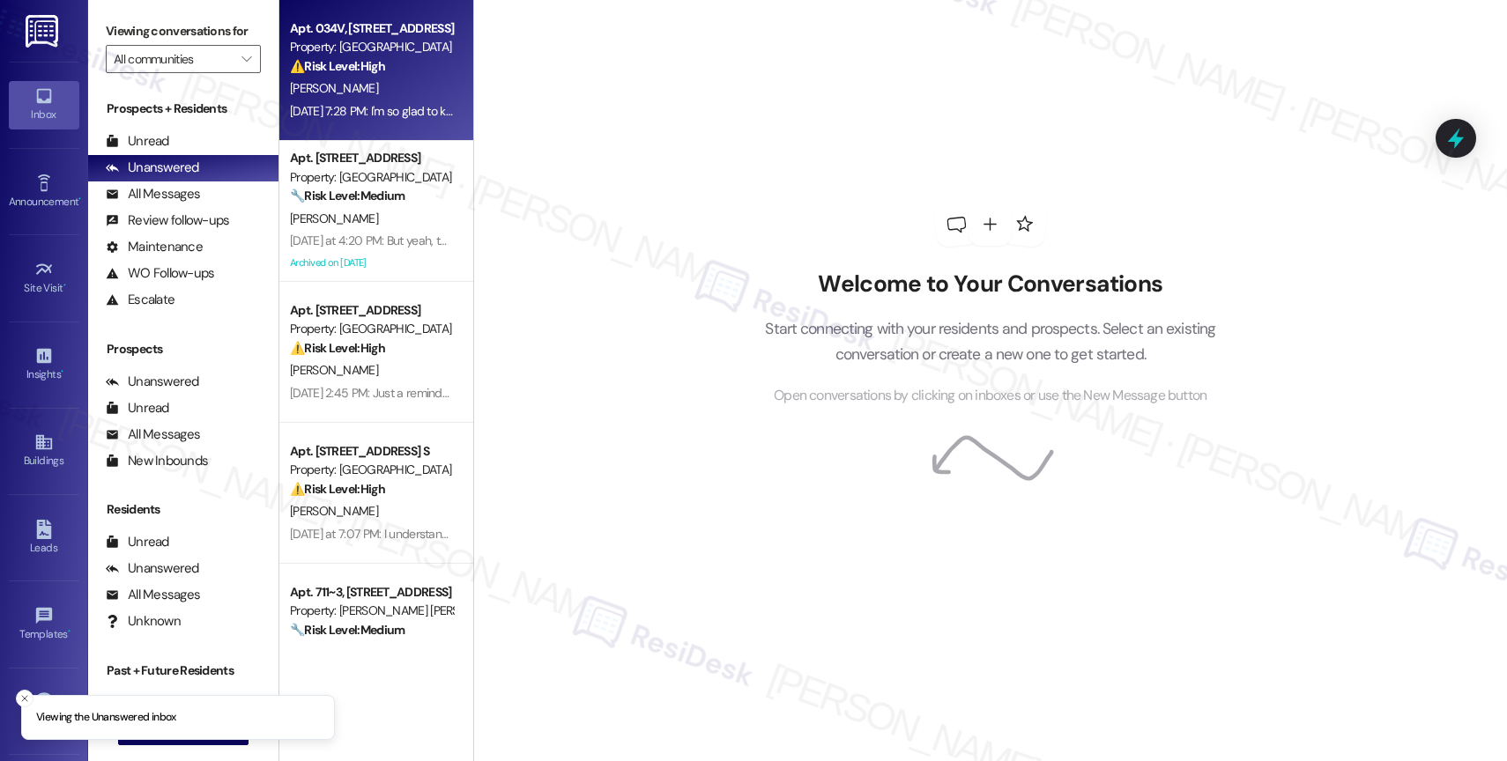
click at [390, 55] on div "Property: [GEOGRAPHIC_DATA]" at bounding box center [371, 47] width 163 height 19
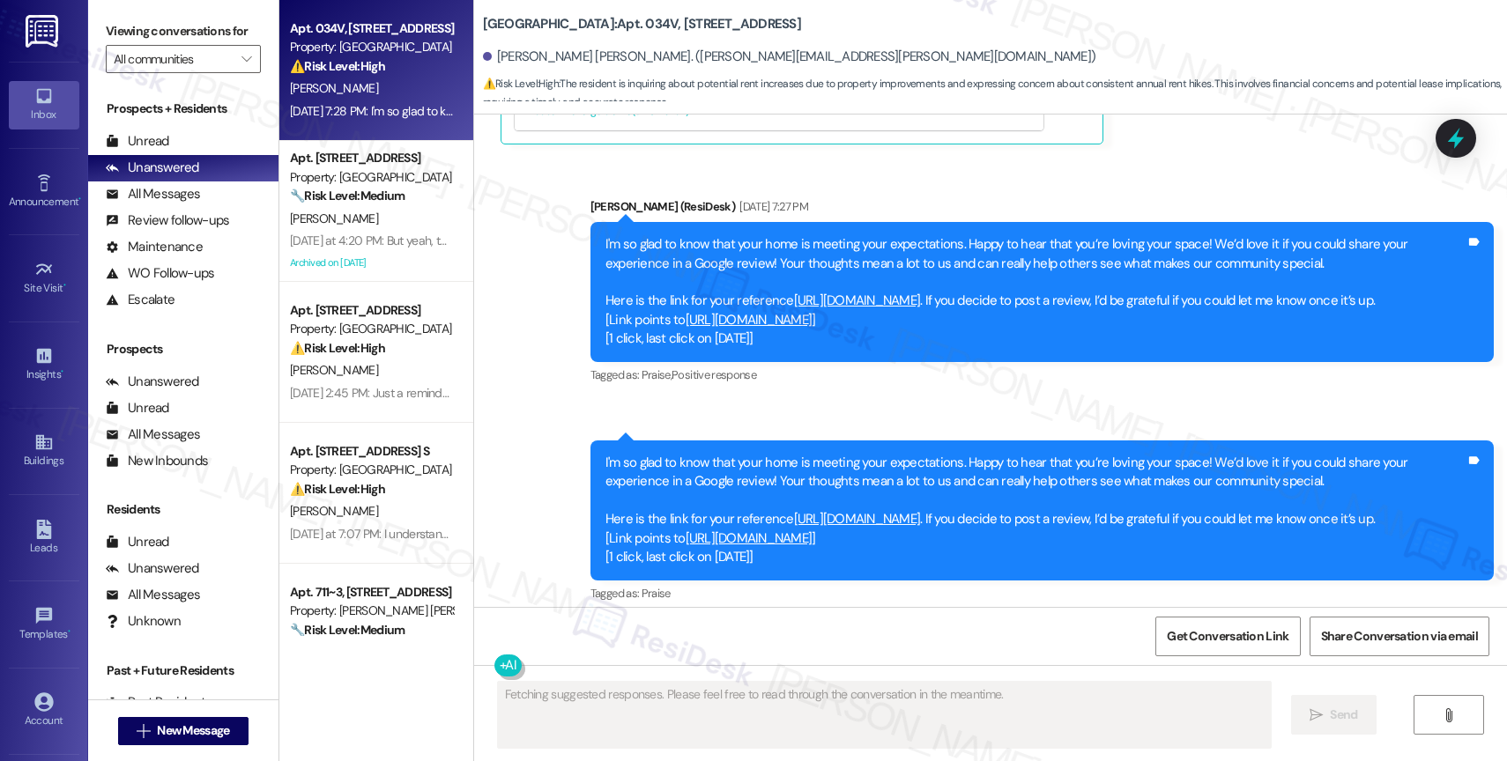
scroll to position [3575, 0]
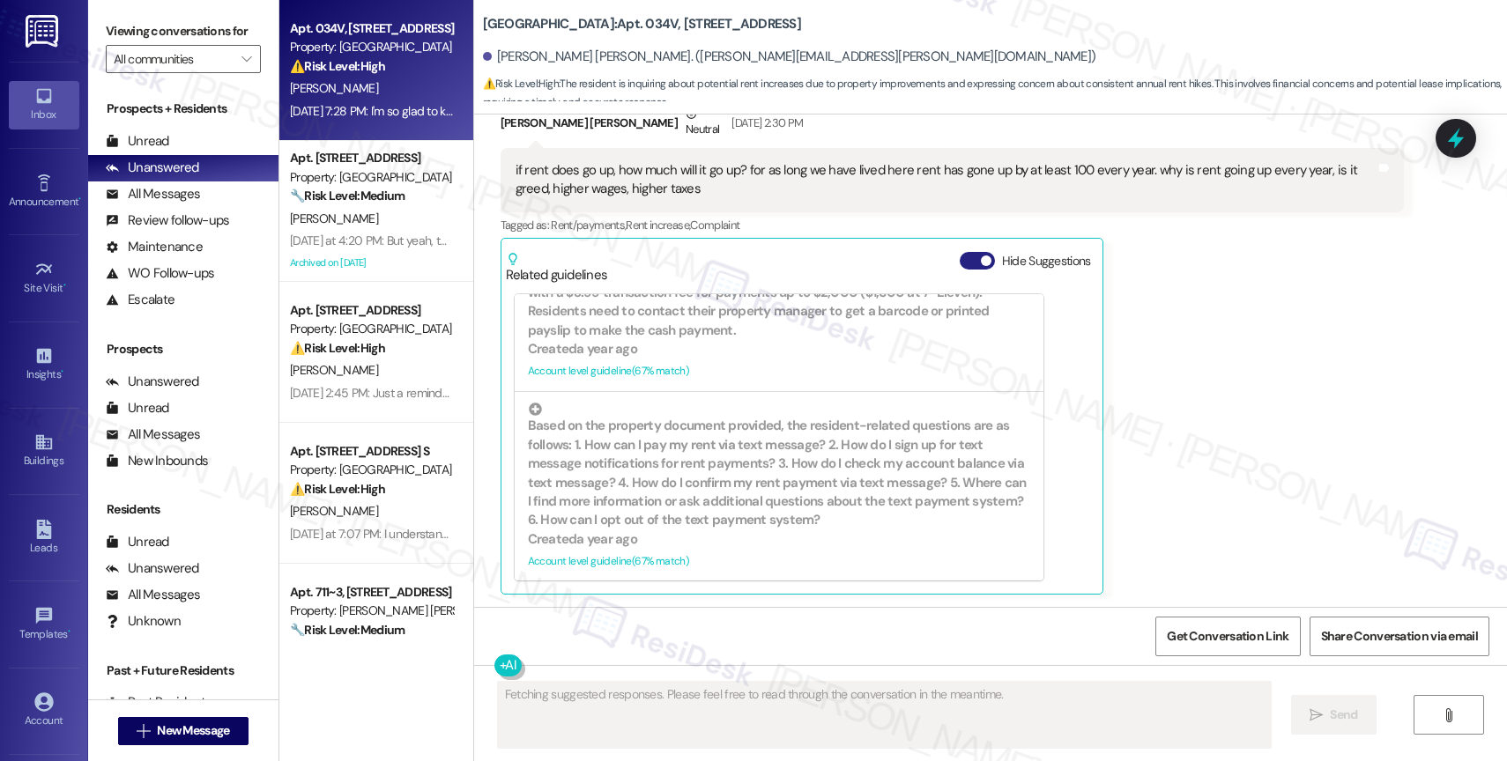
click at [959, 255] on button "Hide Suggestions" at bounding box center [976, 261] width 35 height 18
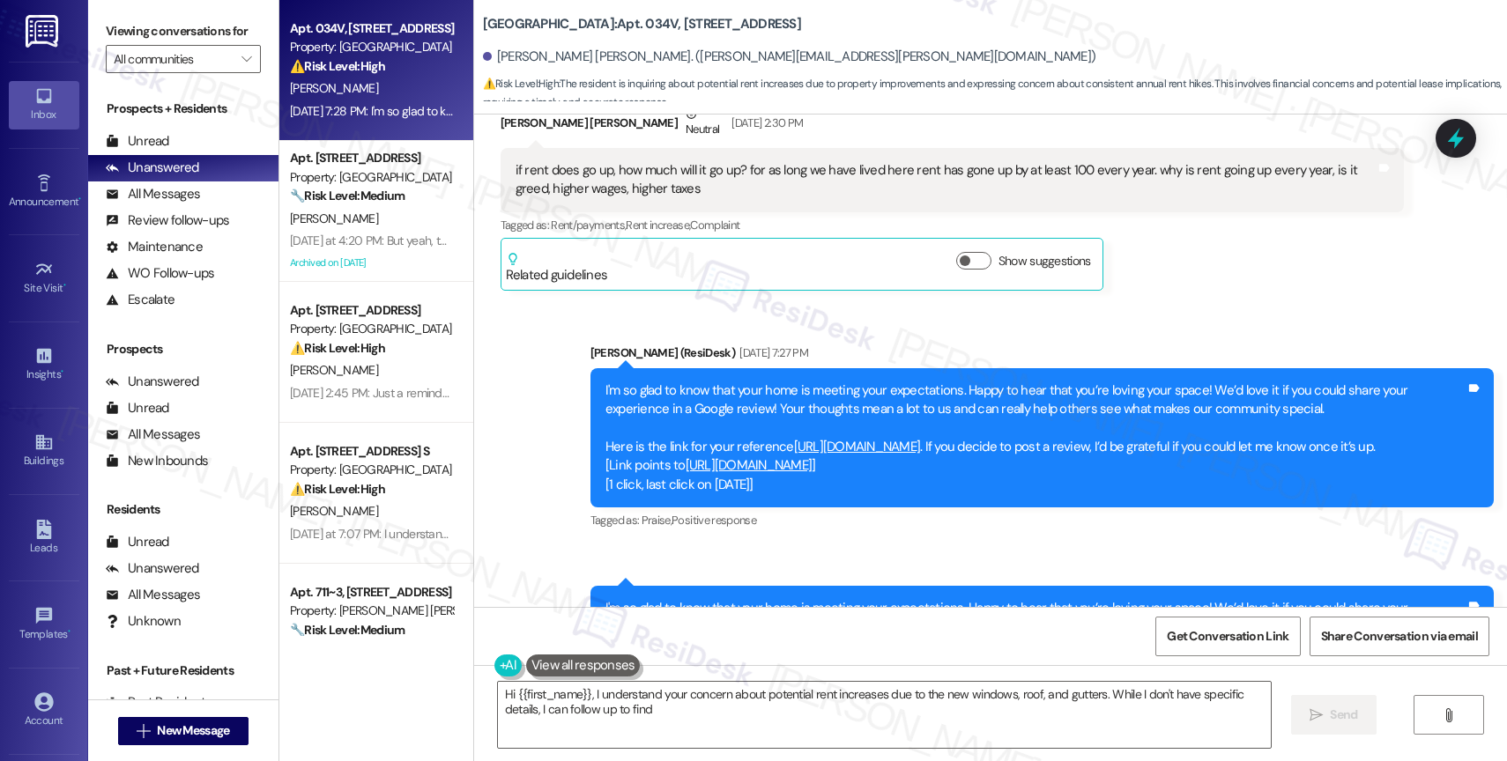
scroll to position [3935, 0]
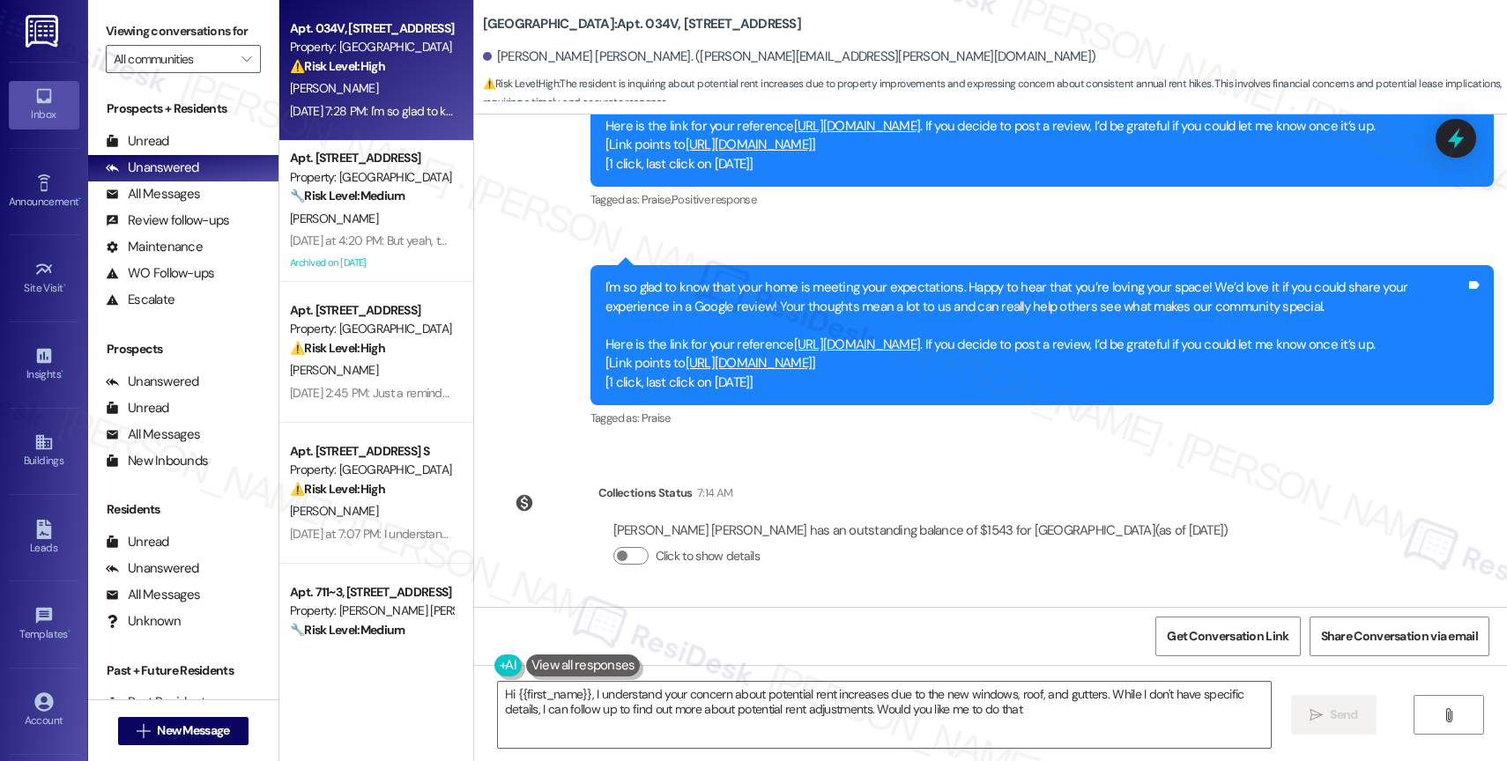
type textarea "Hi {{first_name}}, I understand your concern about potential rent increases due…"
